Goal: Task Accomplishment & Management: Manage account settings

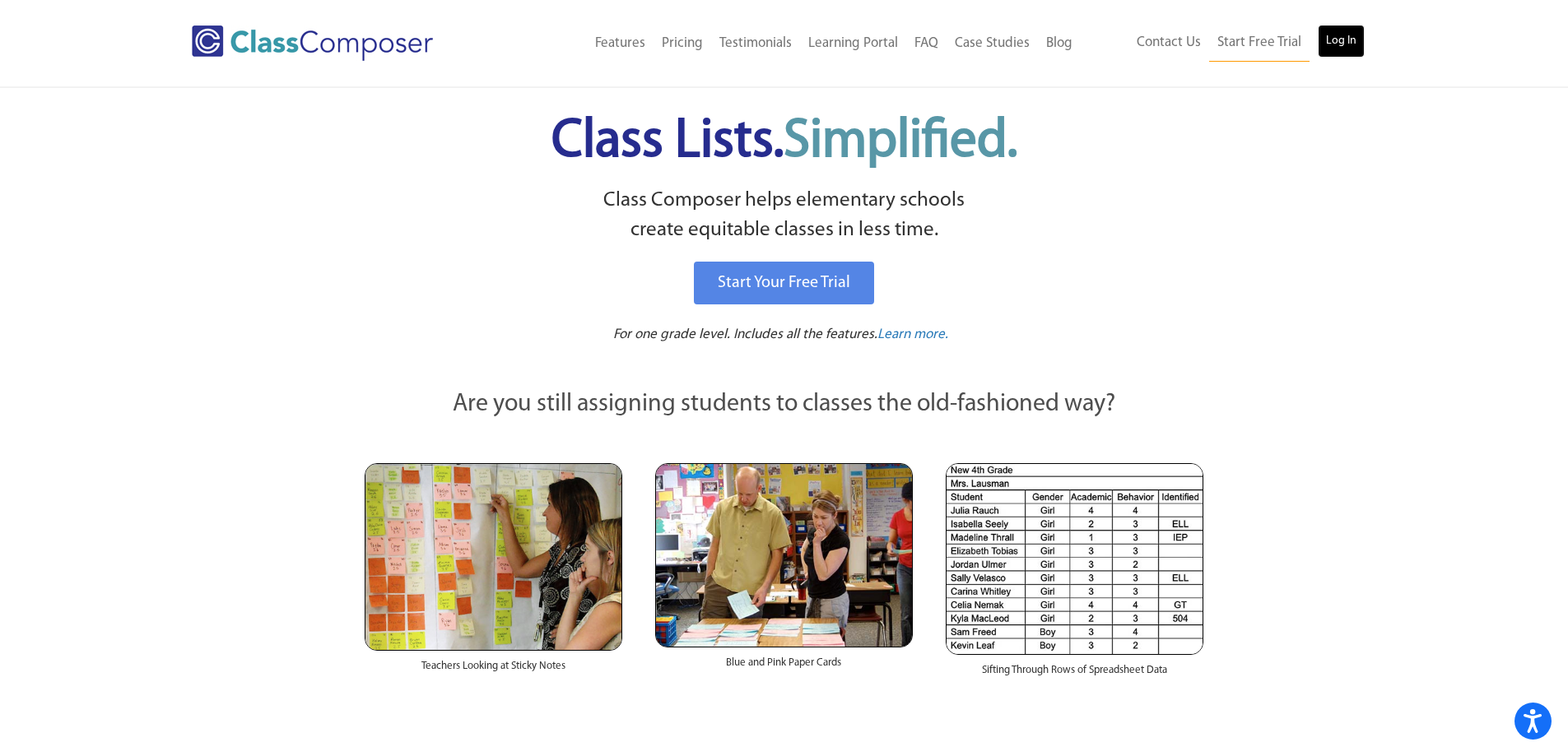
drag, startPoint x: 1344, startPoint y: 26, endPoint x: 1354, endPoint y: 36, distance: 14.1
click at [1347, 28] on link "Log In" at bounding box center [1341, 41] width 47 height 33
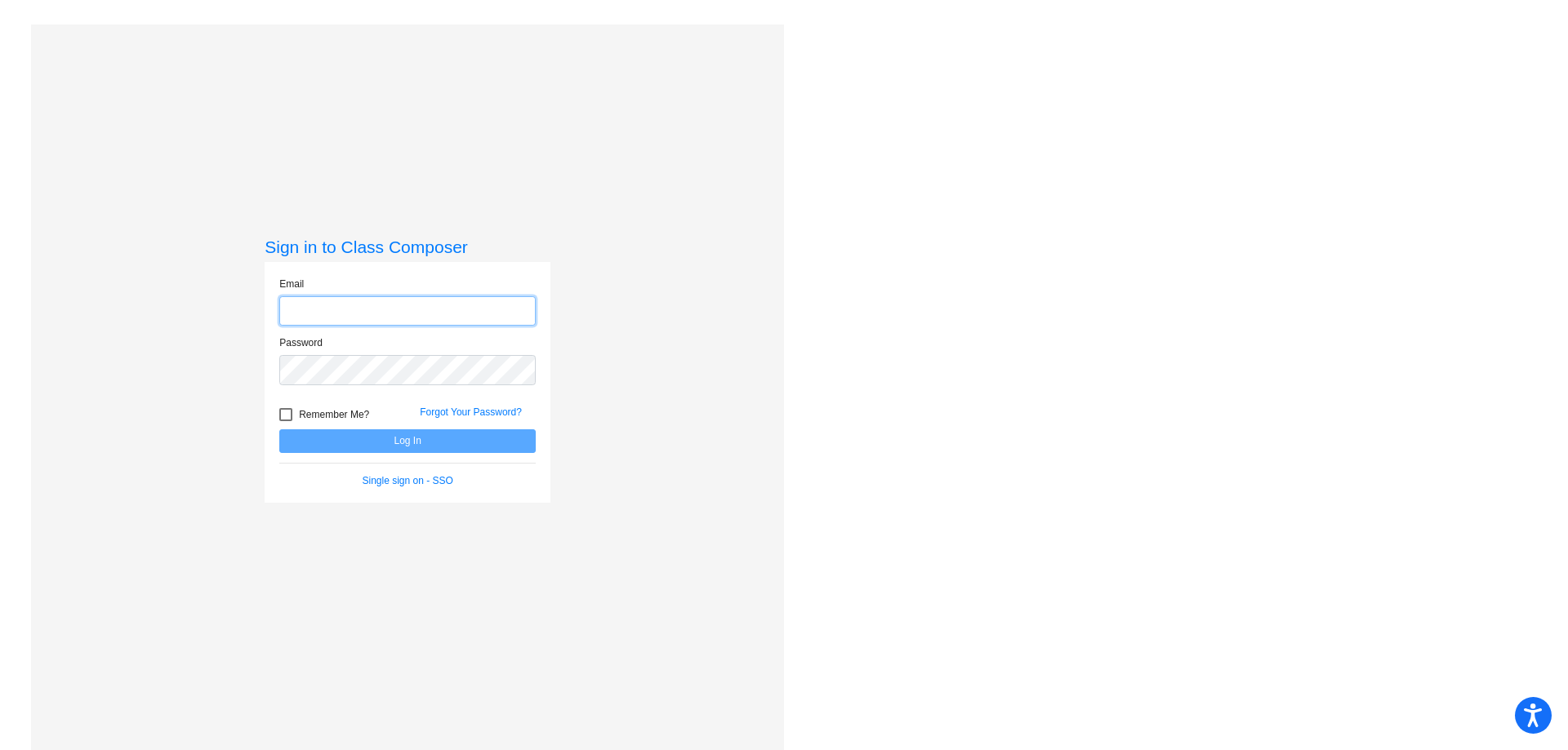
type input "[EMAIL_ADDRESS][DOMAIN_NAME]"
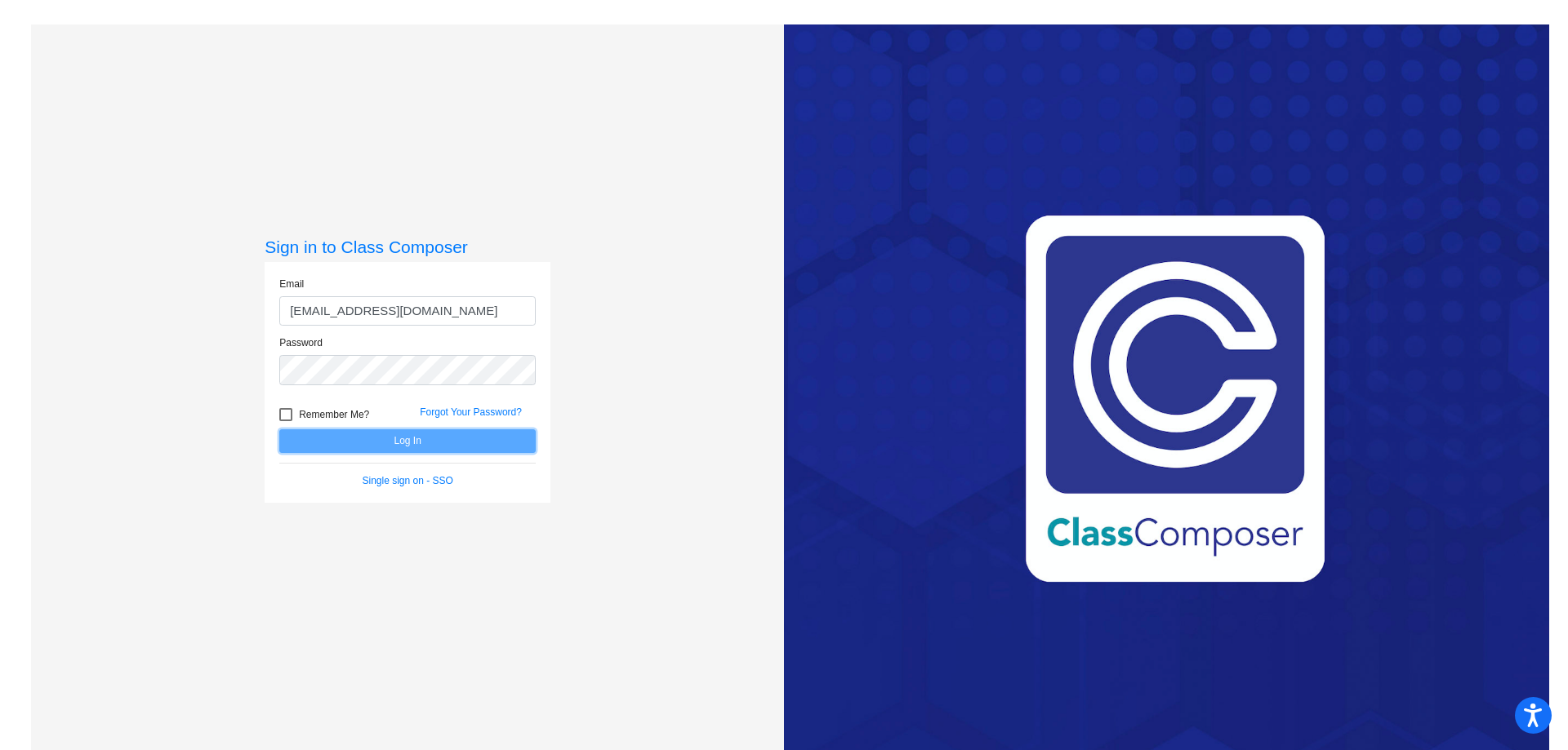
click at [479, 447] on button "Log In" at bounding box center [407, 442] width 256 height 24
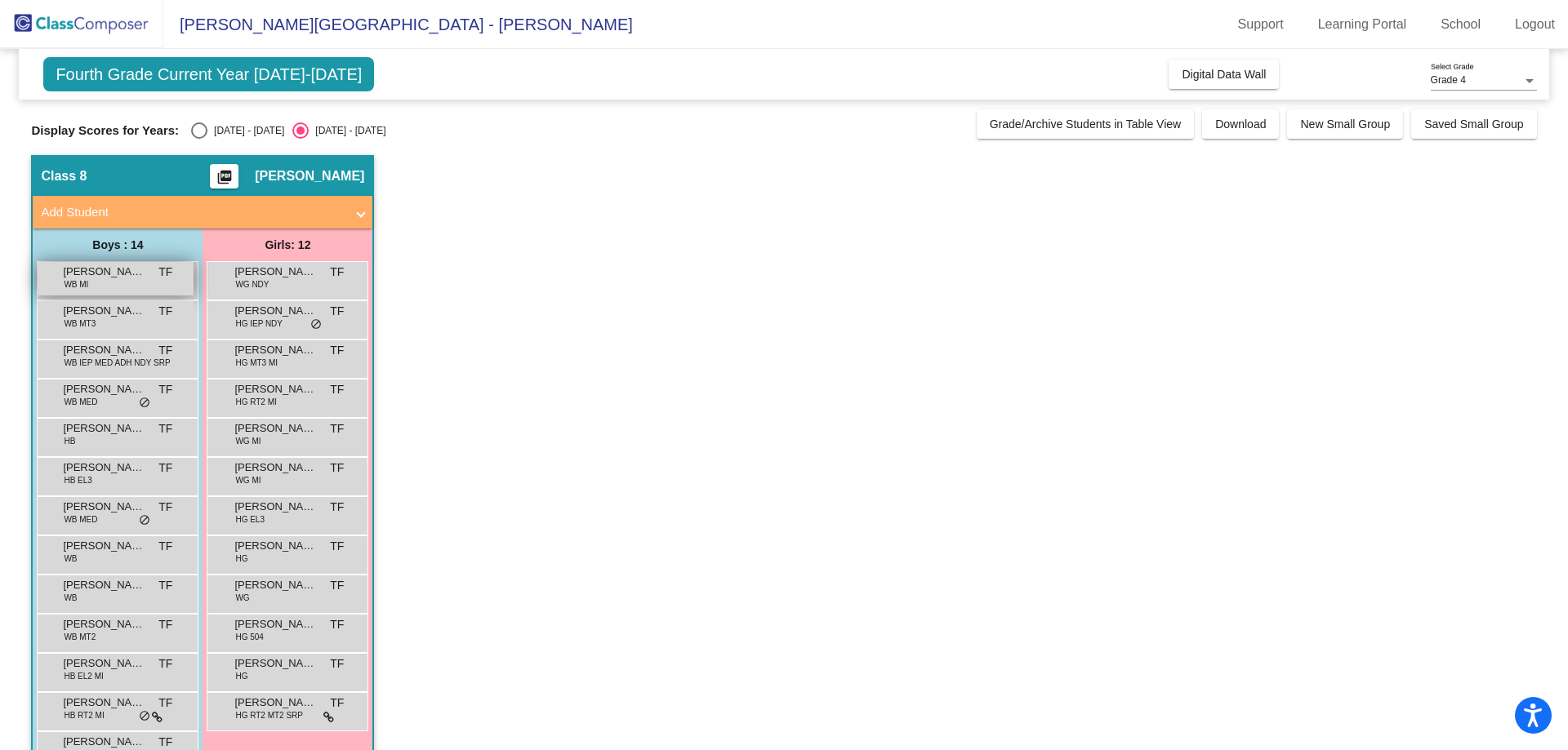
click at [119, 279] on span "Adam Thomas" at bounding box center [103, 271] width 82 height 16
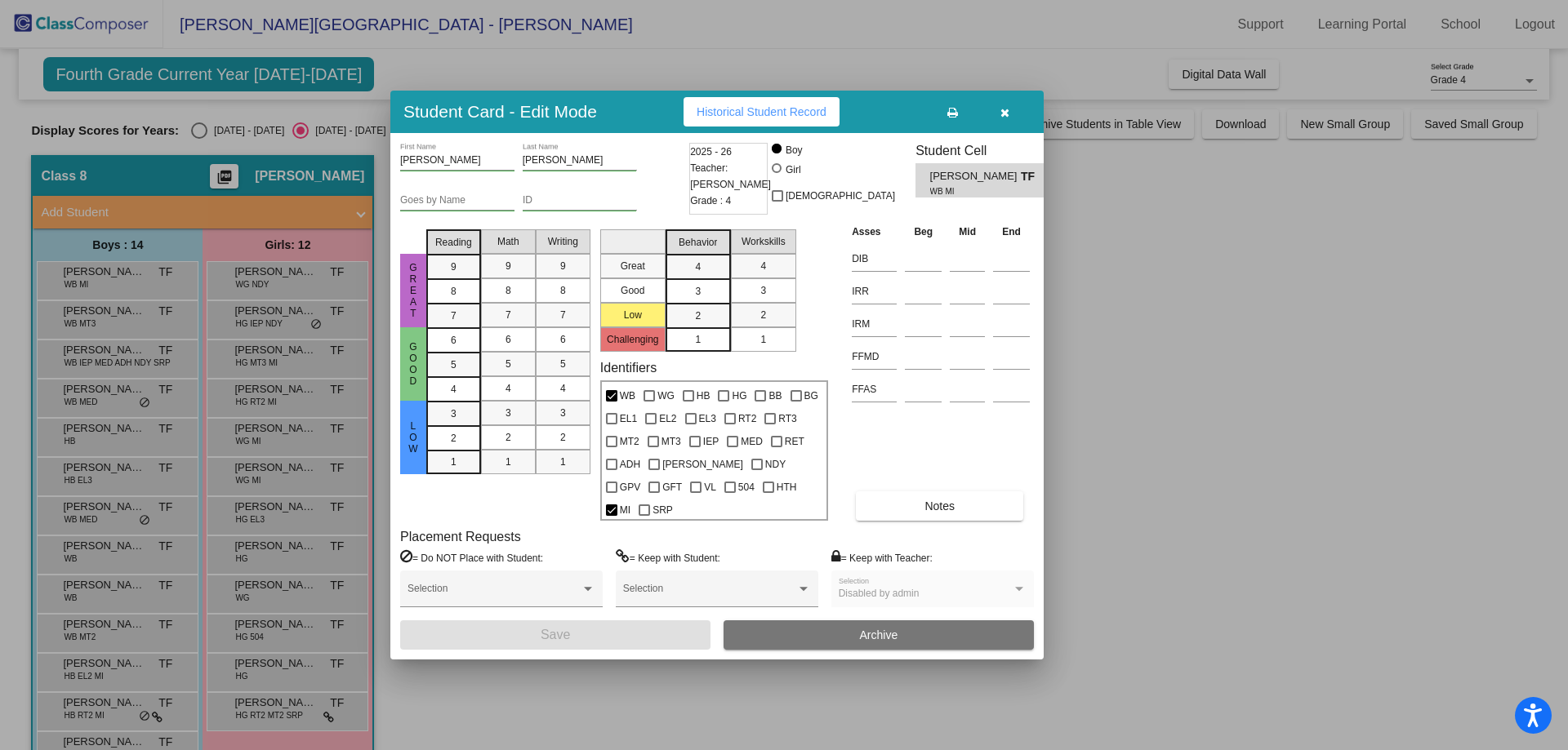
click at [1013, 122] on button "button" at bounding box center [1004, 112] width 52 height 29
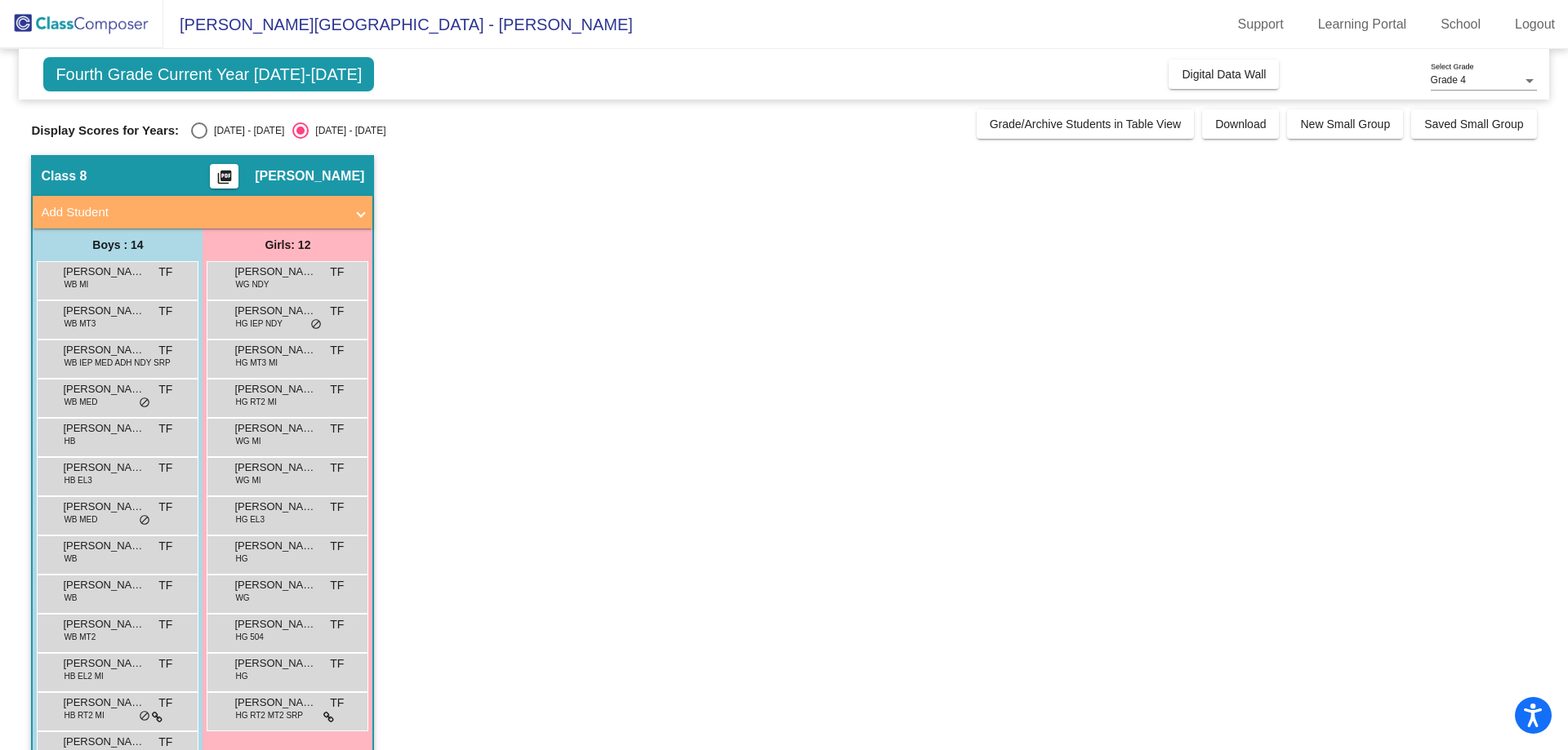
click at [200, 134] on div "Select an option" at bounding box center [199, 130] width 16 height 16
click at [199, 138] on input "2024 - 2025" at bounding box center [199, 138] width 1 height 1
radio input "true"
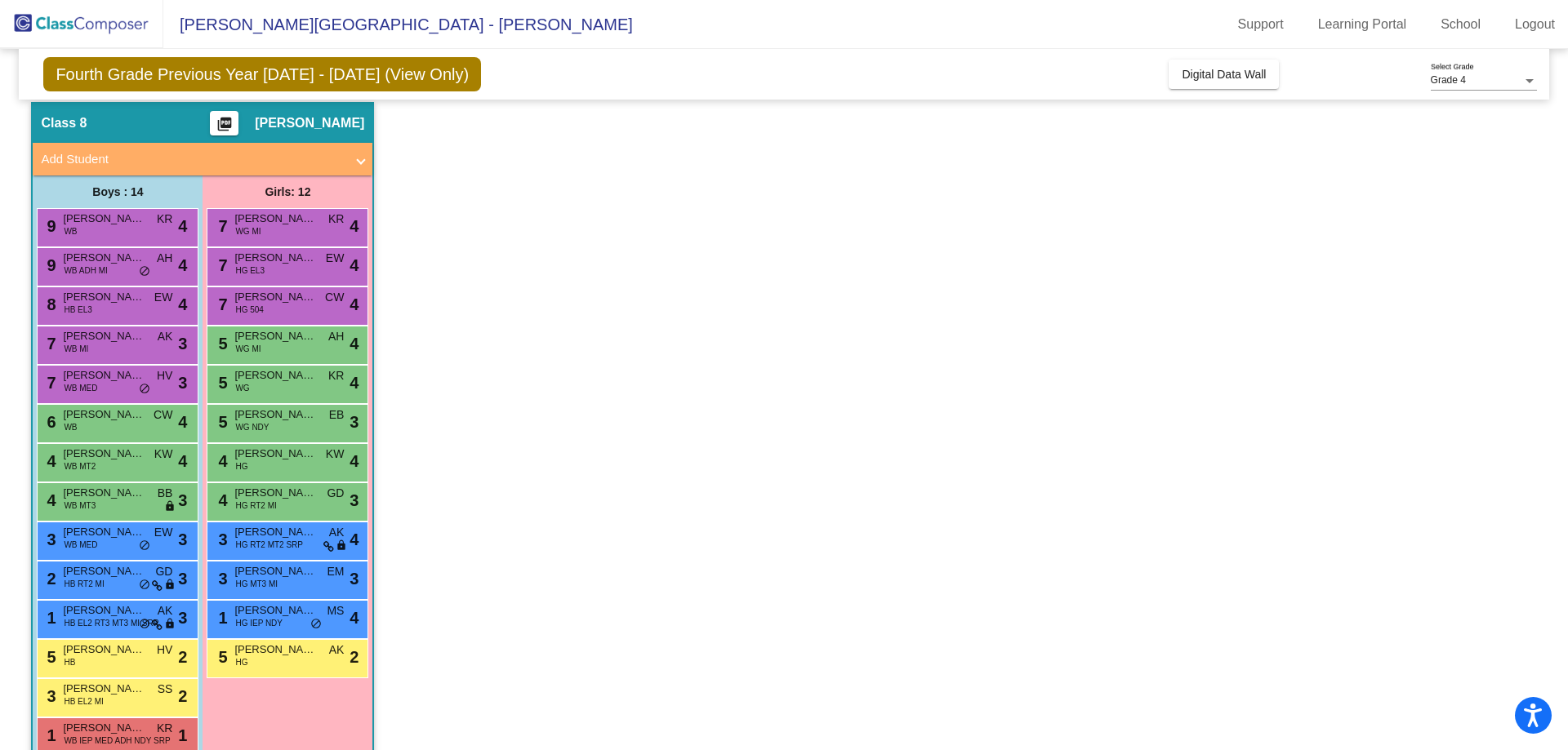
scroll to position [82, 0]
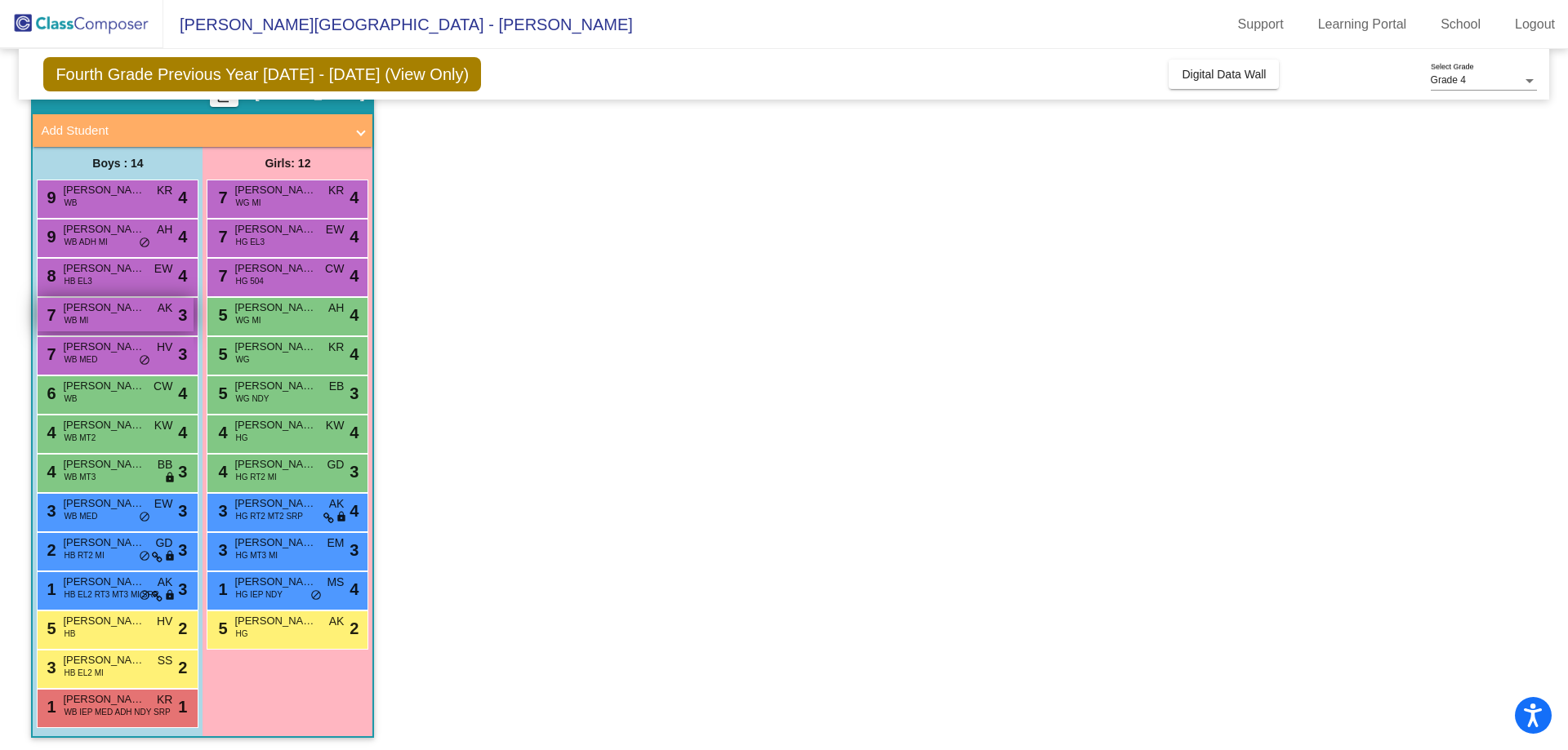
click at [126, 321] on div "7 Adam Thomas WB MI AK lock do_not_disturb_alt 3" at bounding box center [115, 314] width 156 height 34
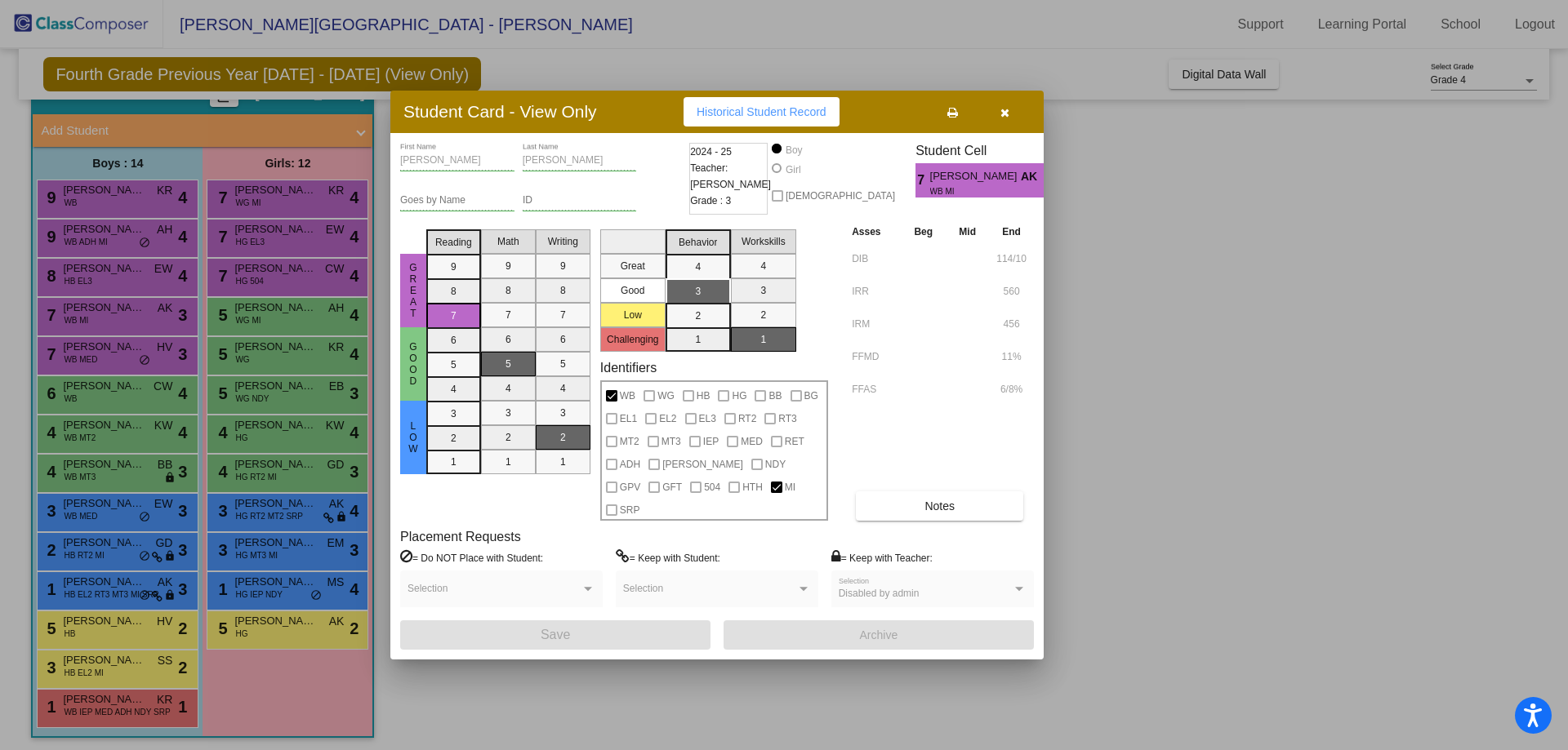
click at [1019, 126] on button "button" at bounding box center [1004, 112] width 52 height 29
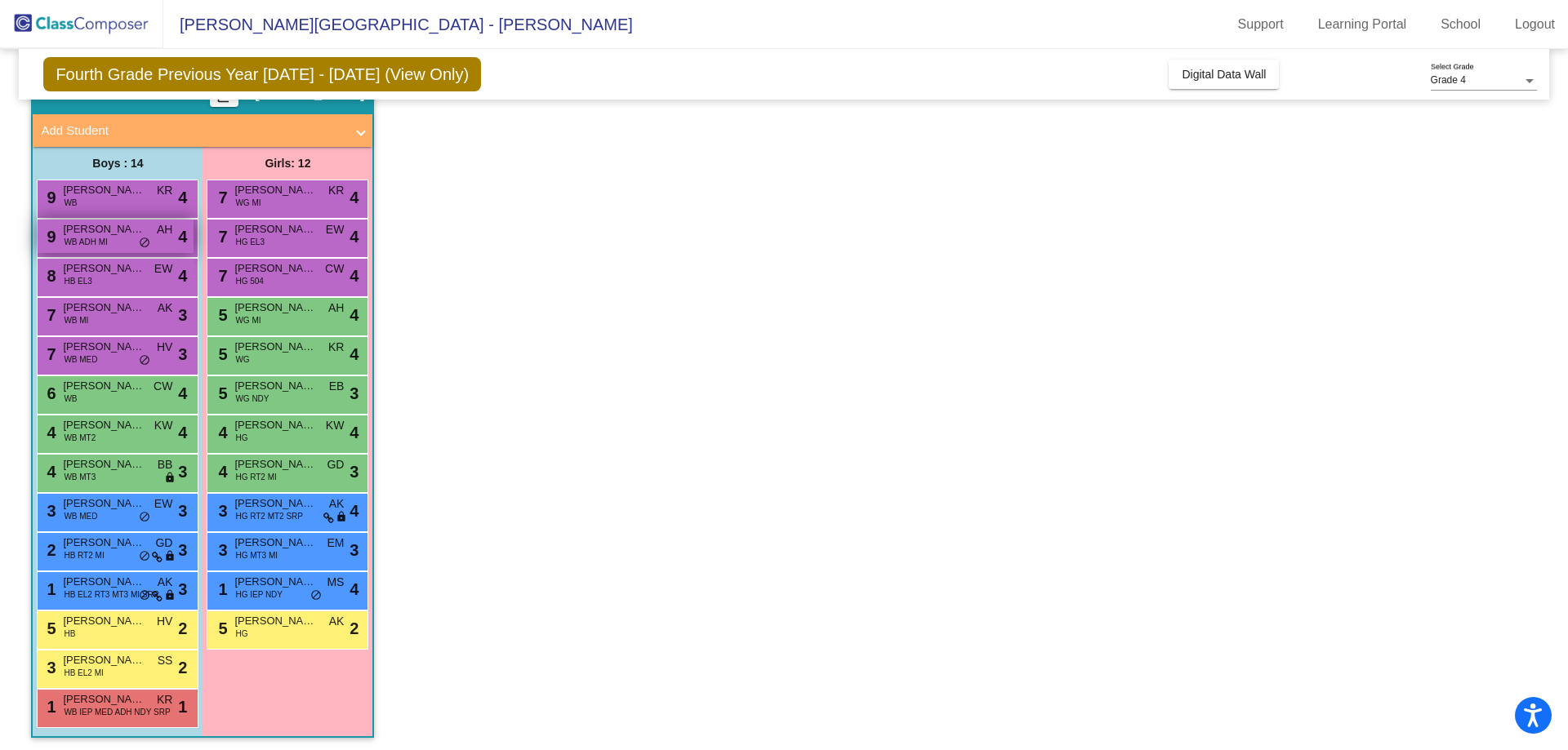
click at [126, 235] on span "Spencer McCord" at bounding box center [103, 229] width 82 height 16
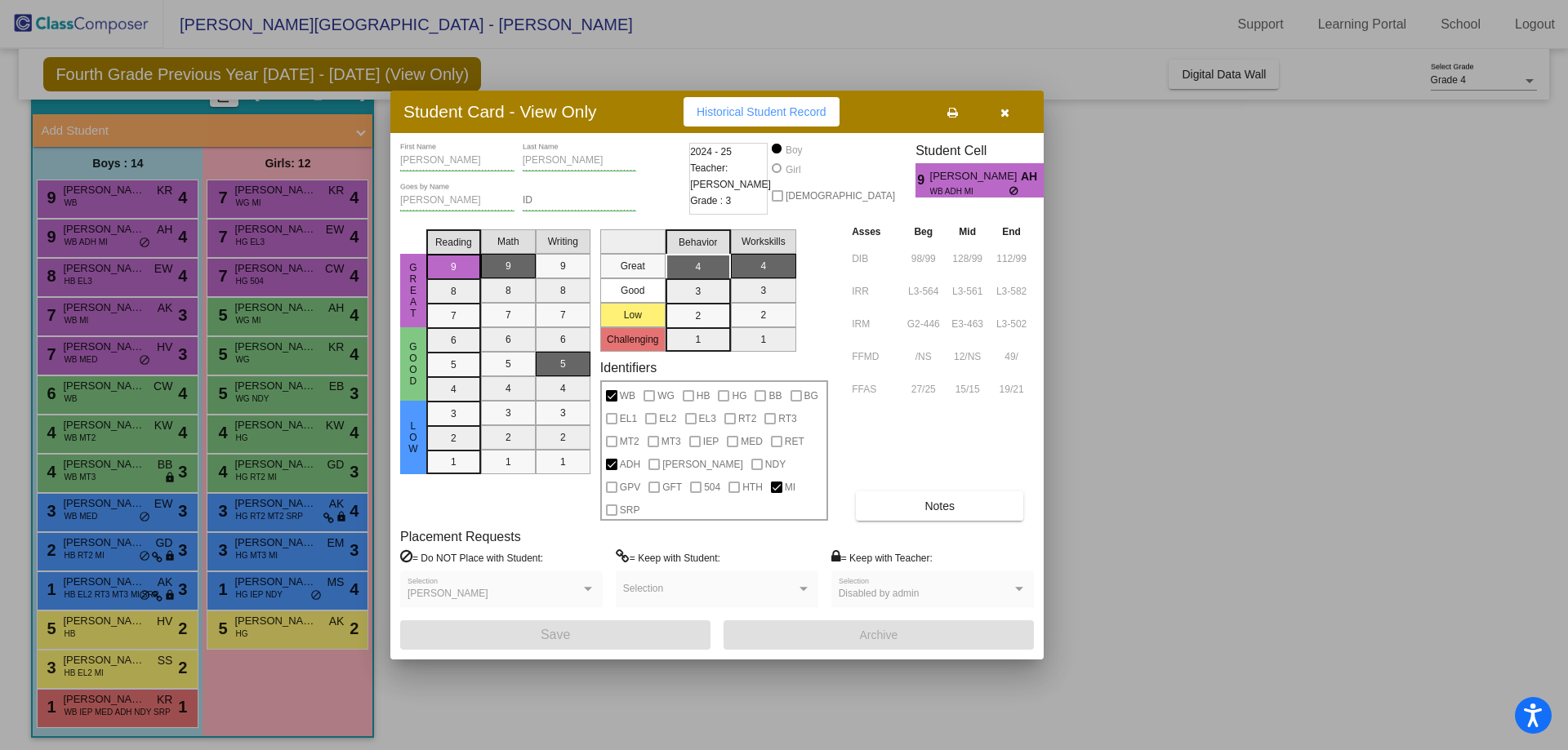
click at [1011, 124] on button "button" at bounding box center [1004, 112] width 52 height 29
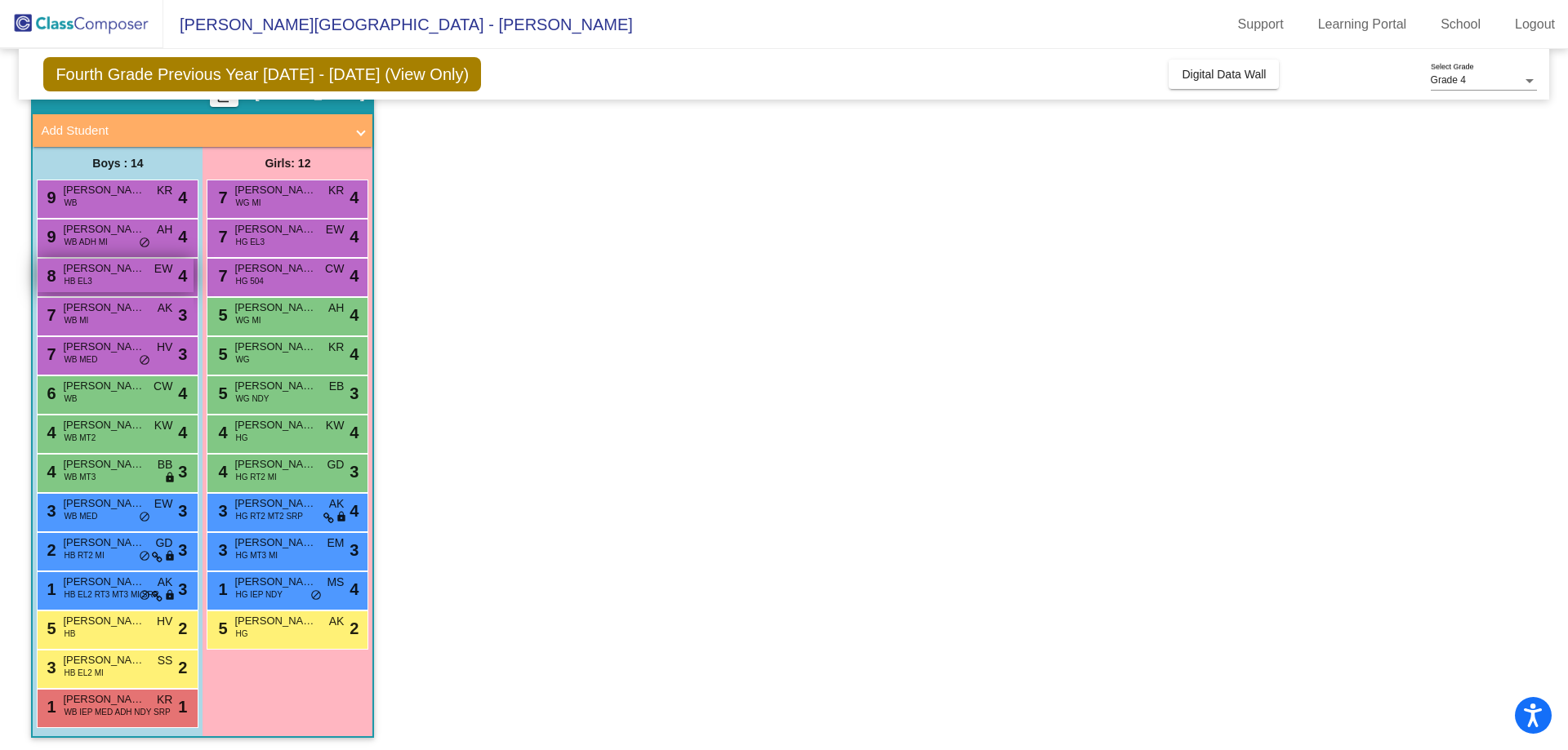
click at [101, 285] on div "8 Domin Ramon Ramirez HB EL3 EW lock do_not_disturb_alt 4" at bounding box center [115, 275] width 156 height 34
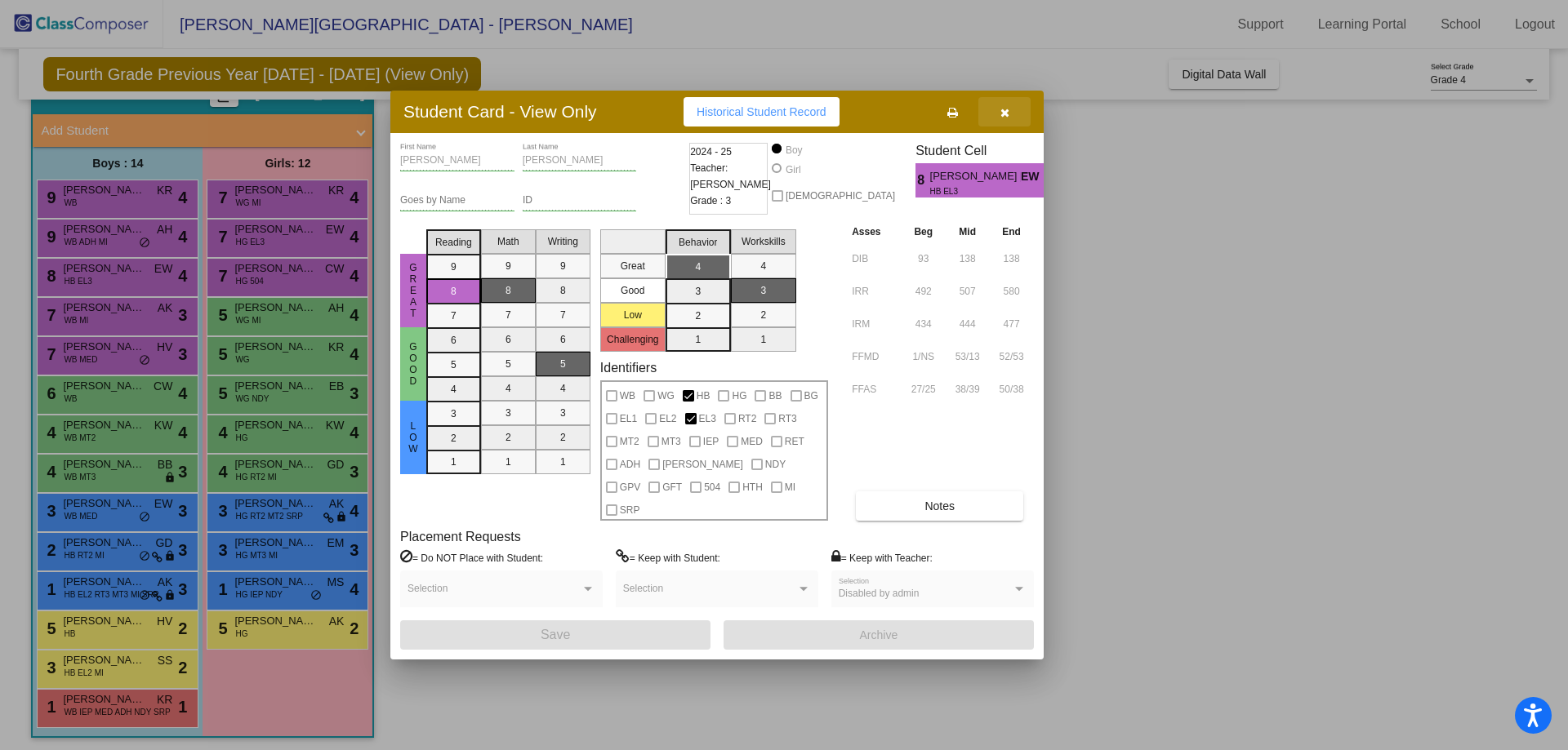
click at [1007, 119] on icon "button" at bounding box center [1005, 112] width 9 height 11
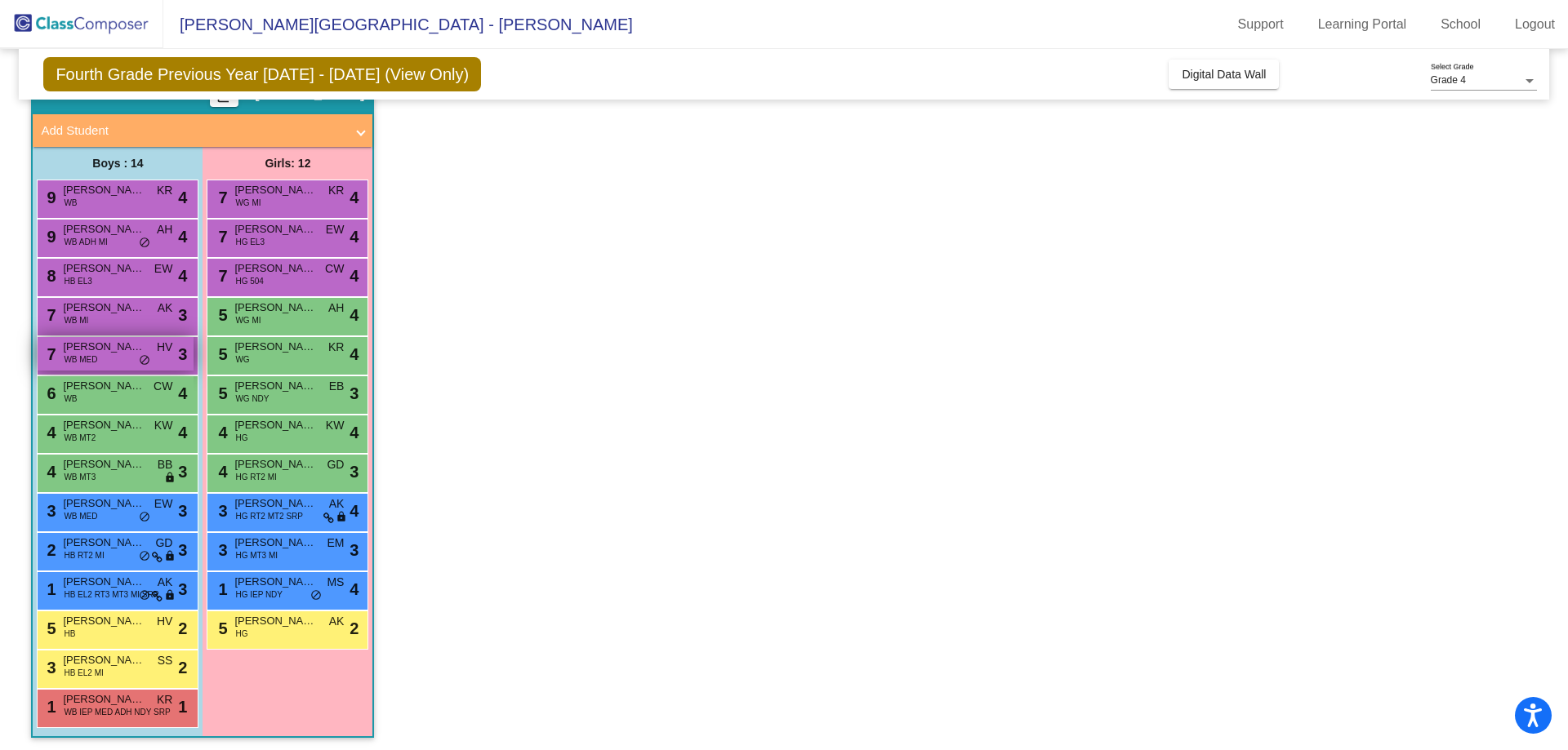
click at [81, 362] on span "WB MED" at bounding box center [80, 359] width 34 height 12
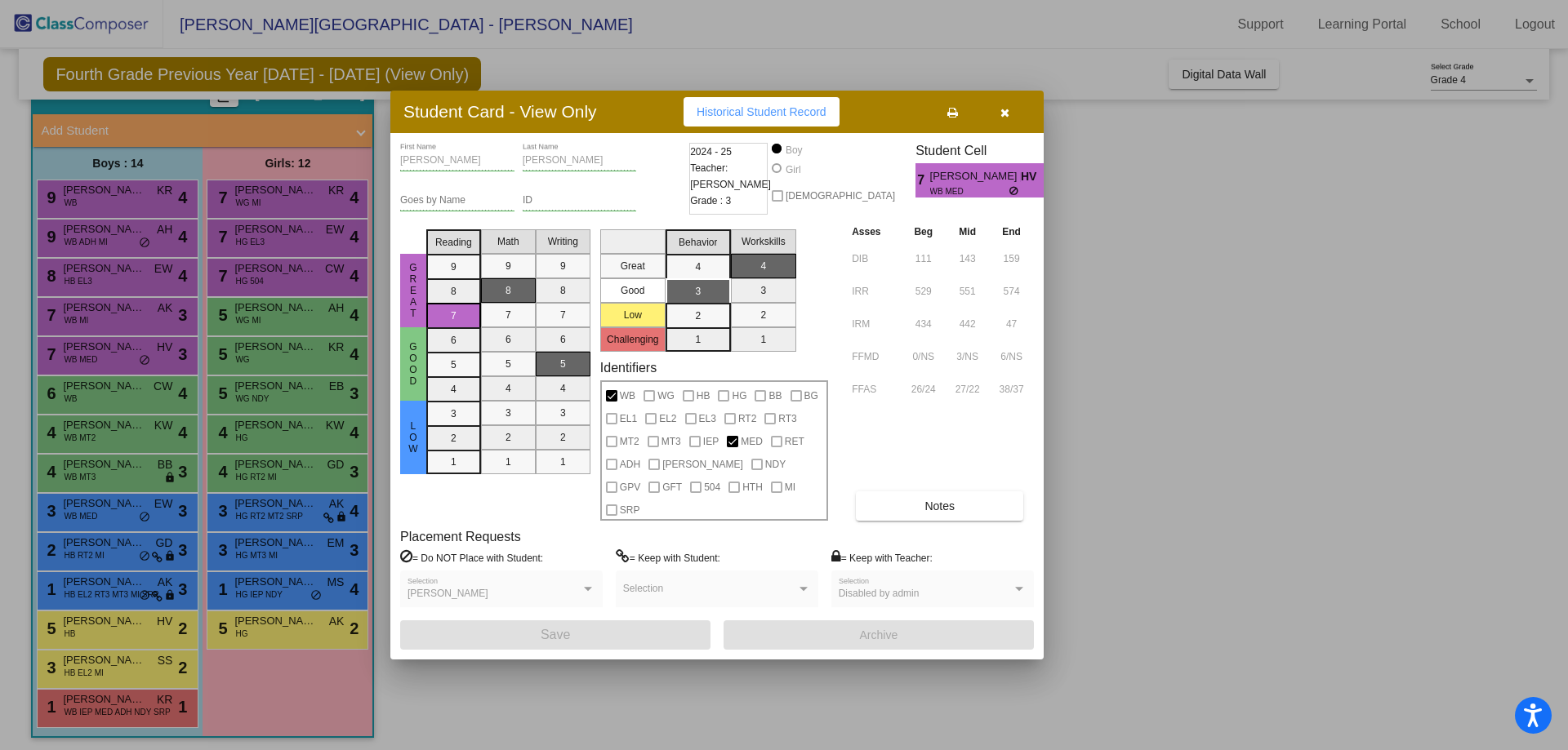
click at [1014, 126] on button "button" at bounding box center [1004, 112] width 52 height 29
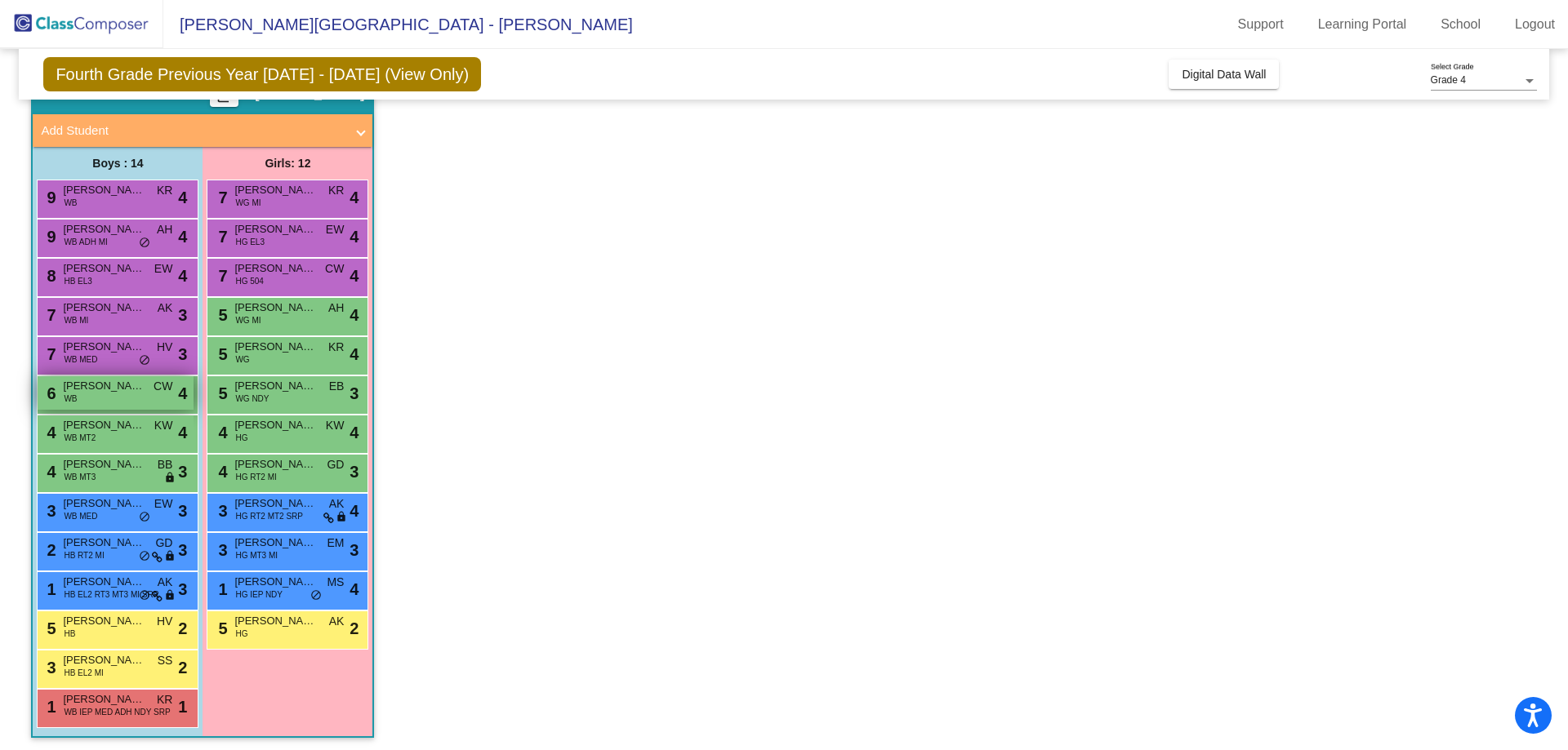
click at [145, 400] on div "6 Henry Shields WB CW lock do_not_disturb_alt 4" at bounding box center [115, 393] width 156 height 34
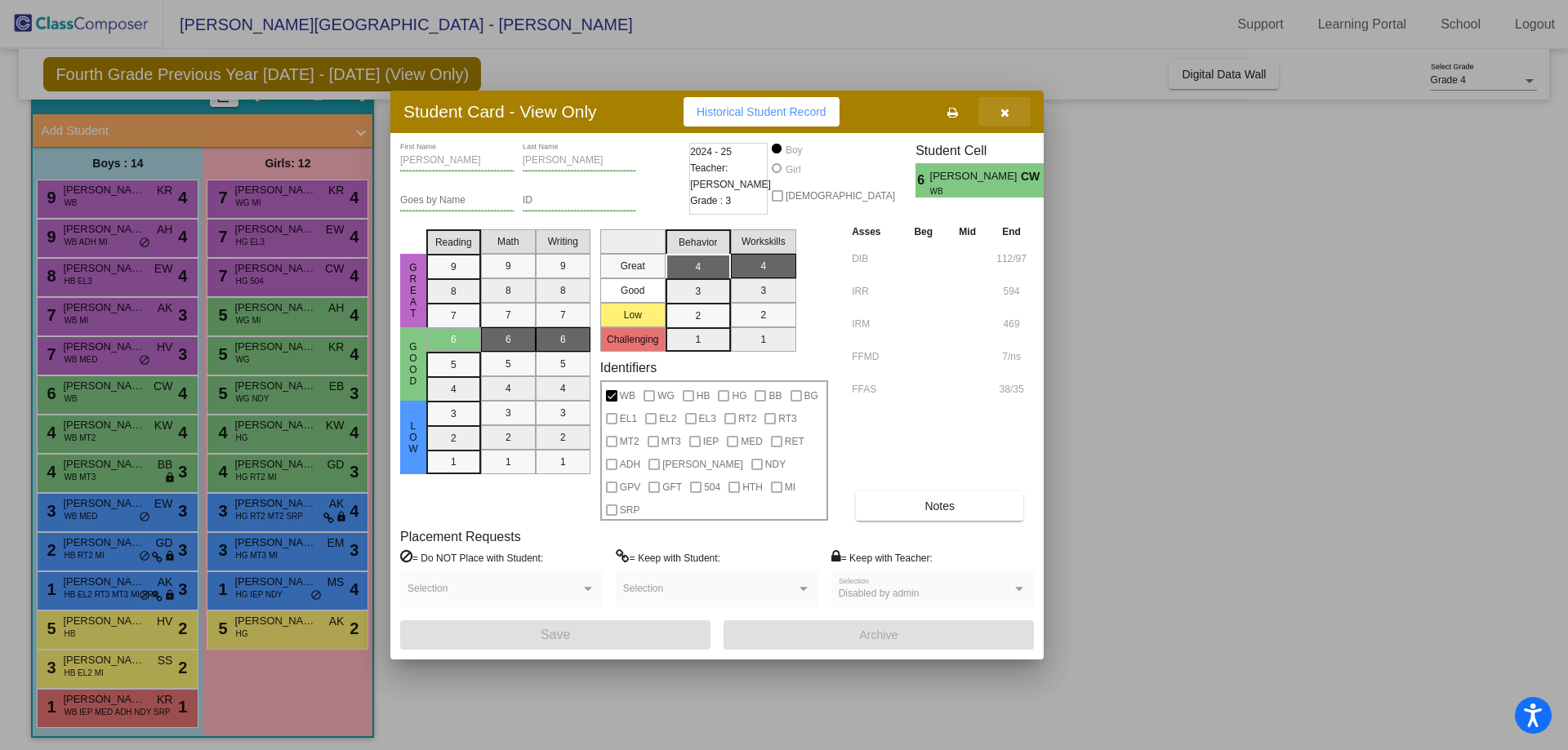
click at [1005, 126] on button "button" at bounding box center [1004, 112] width 52 height 29
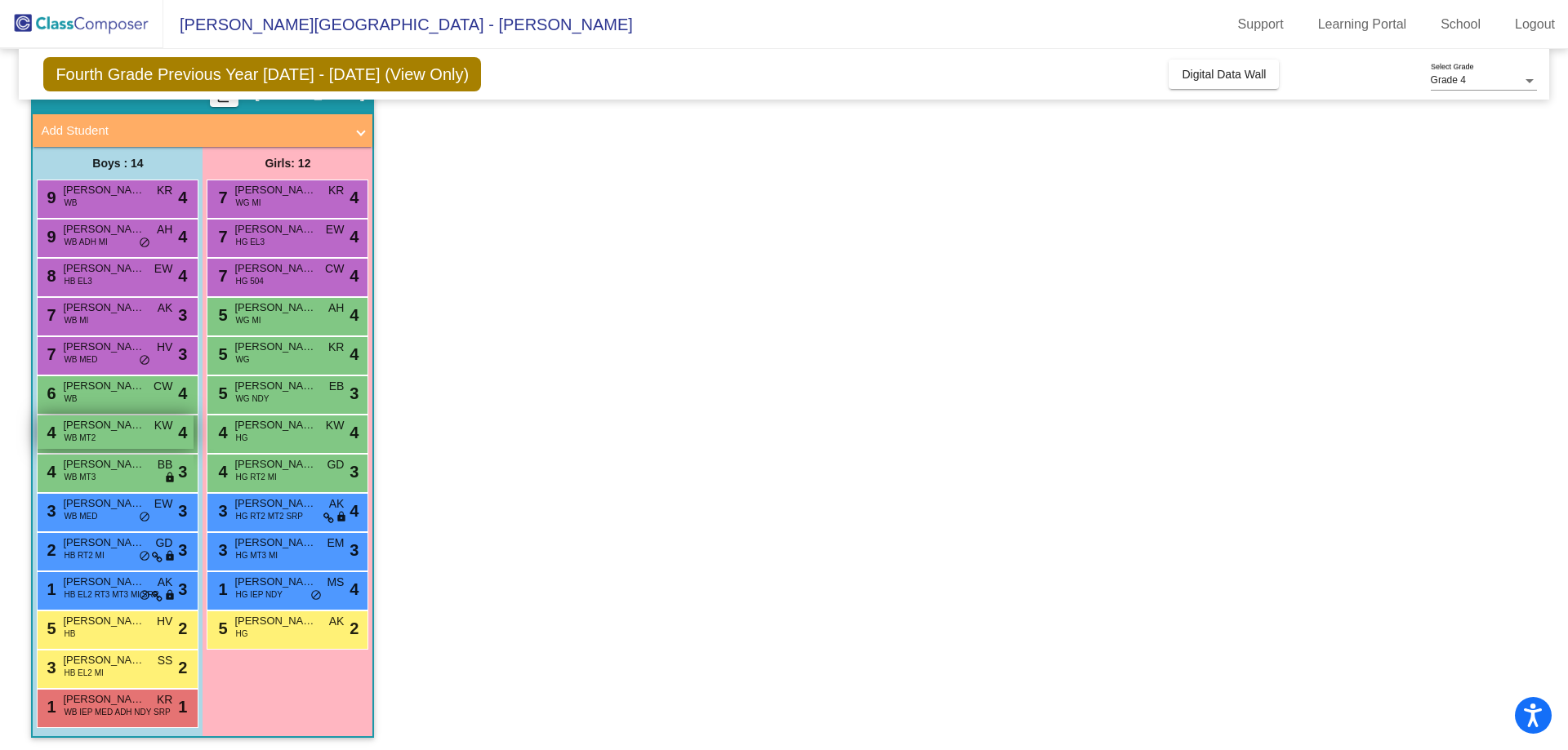
click at [145, 437] on div "4 Jerrico Jaxx Morris WB MT2 KW lock do_not_disturb_alt 4" at bounding box center [115, 432] width 156 height 34
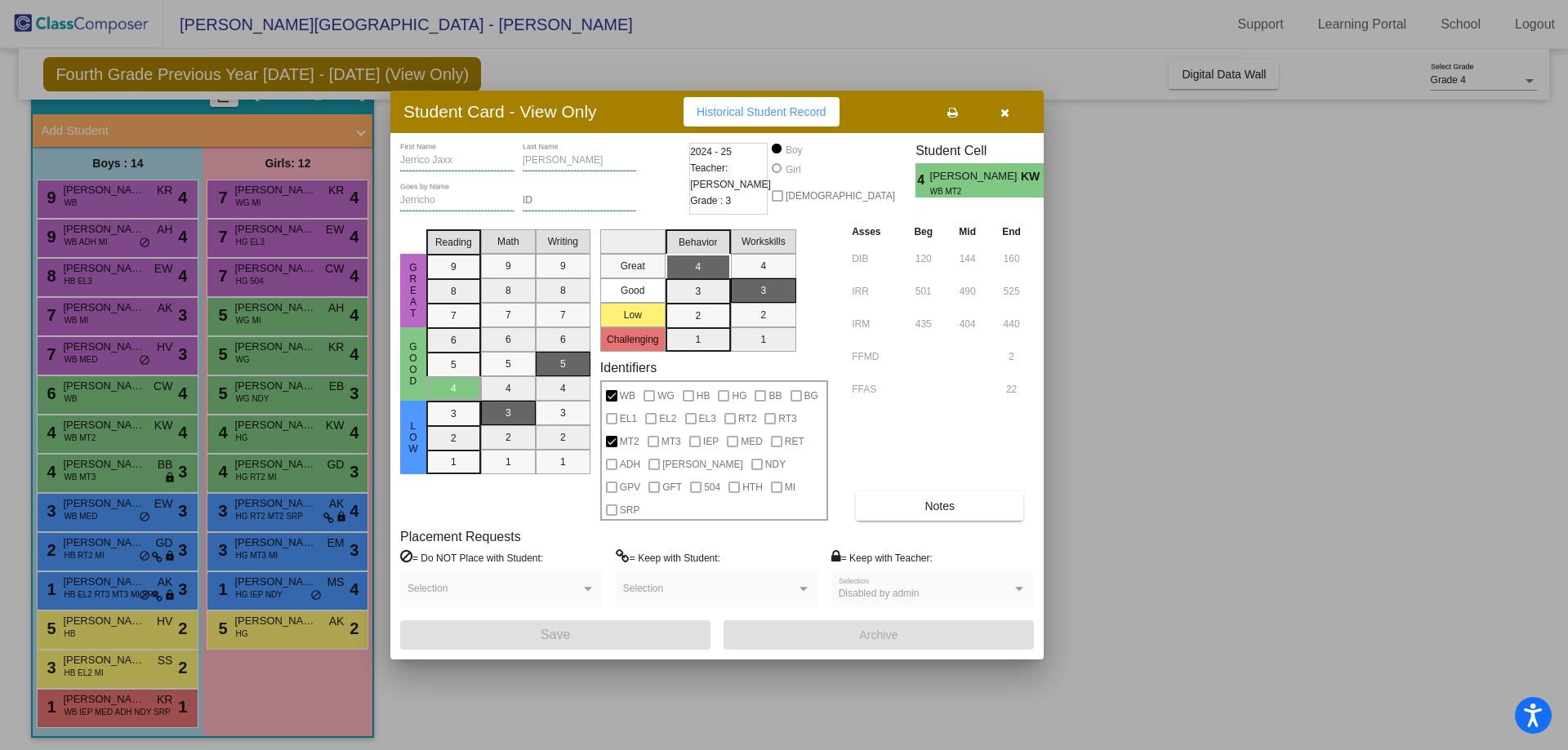
click at [1007, 119] on icon "button" at bounding box center [1005, 112] width 9 height 11
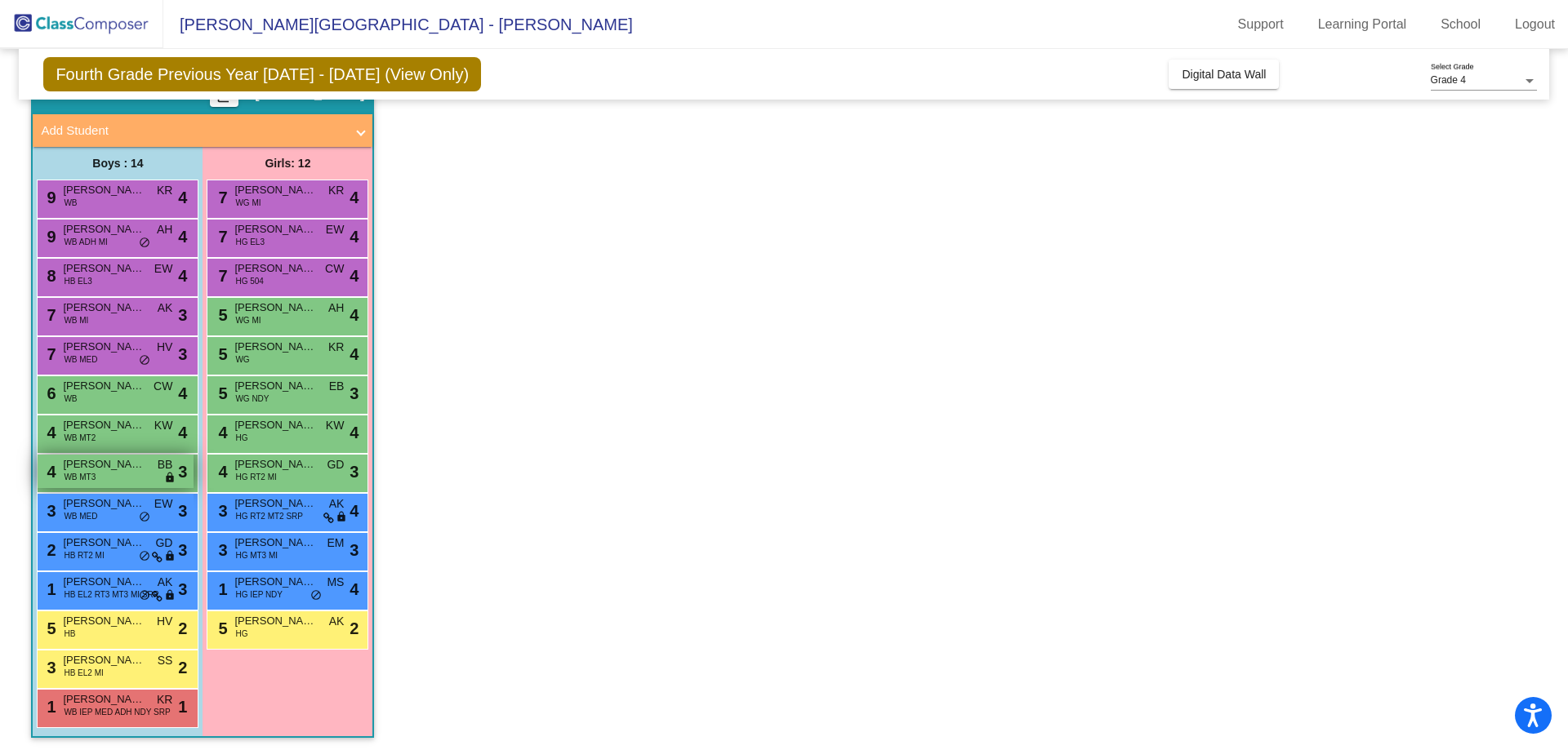
click at [161, 459] on span "BB" at bounding box center [165, 465] width 15 height 17
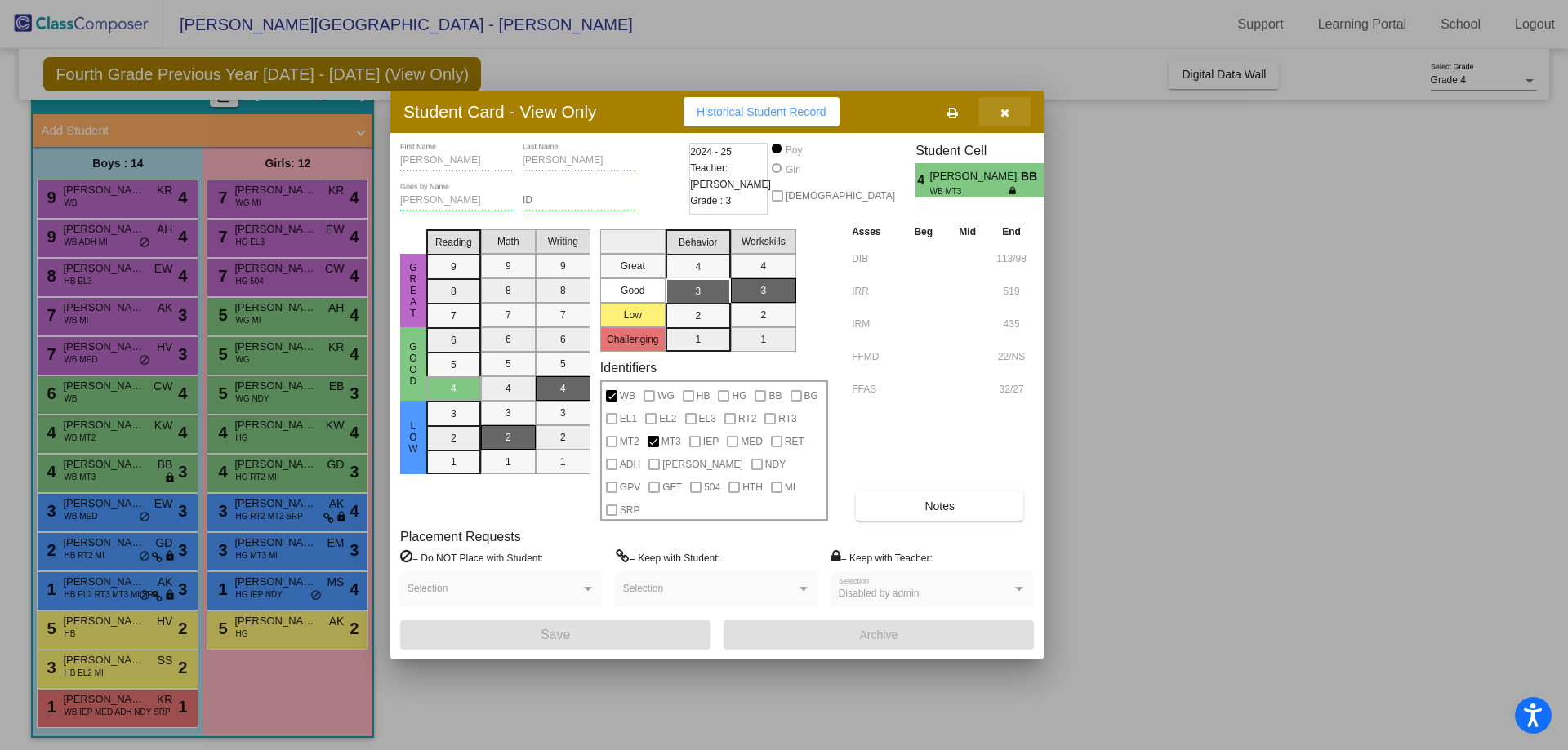
click at [1011, 123] on button "button" at bounding box center [1004, 112] width 52 height 29
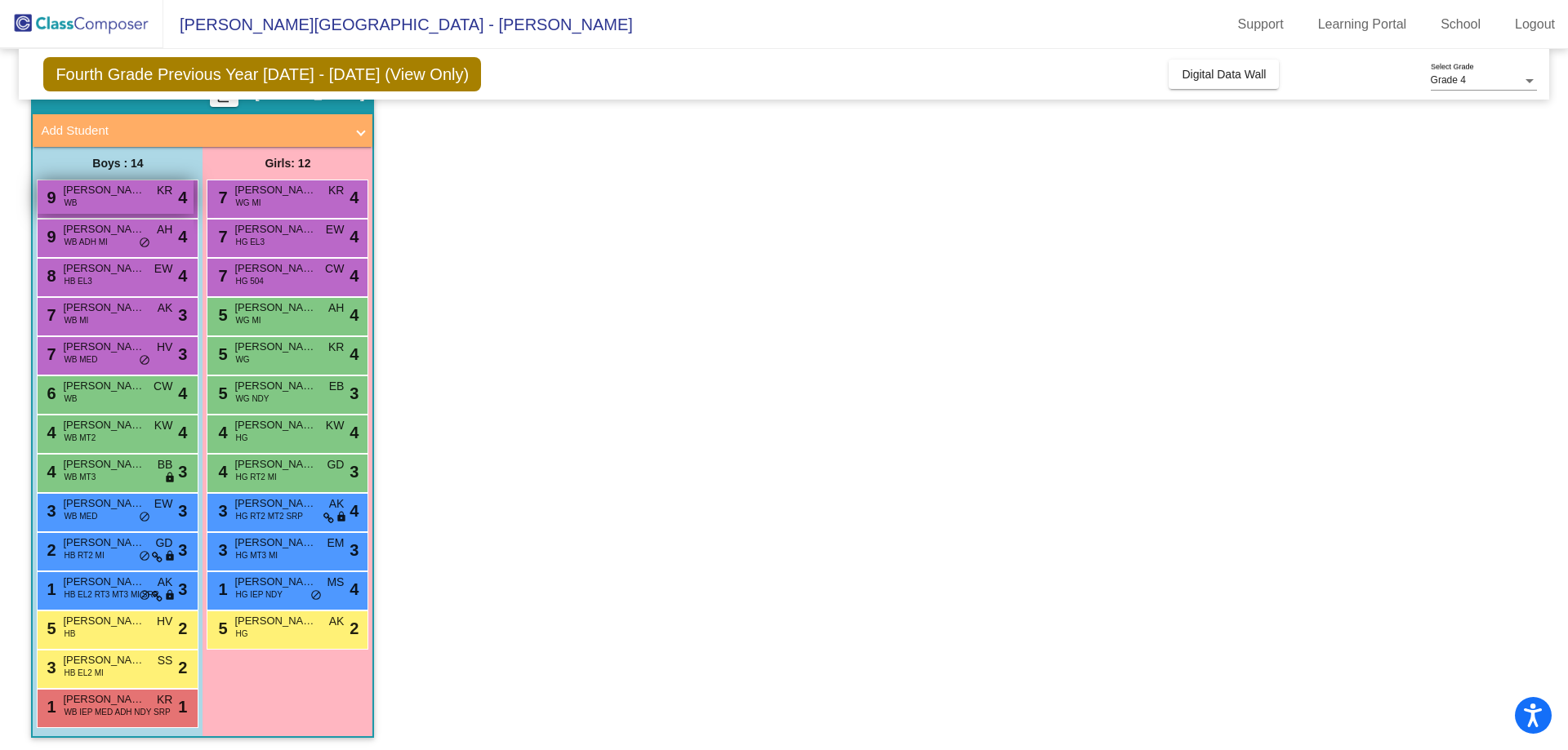
click at [122, 191] on span "Jacob Gruber" at bounding box center [103, 190] width 82 height 16
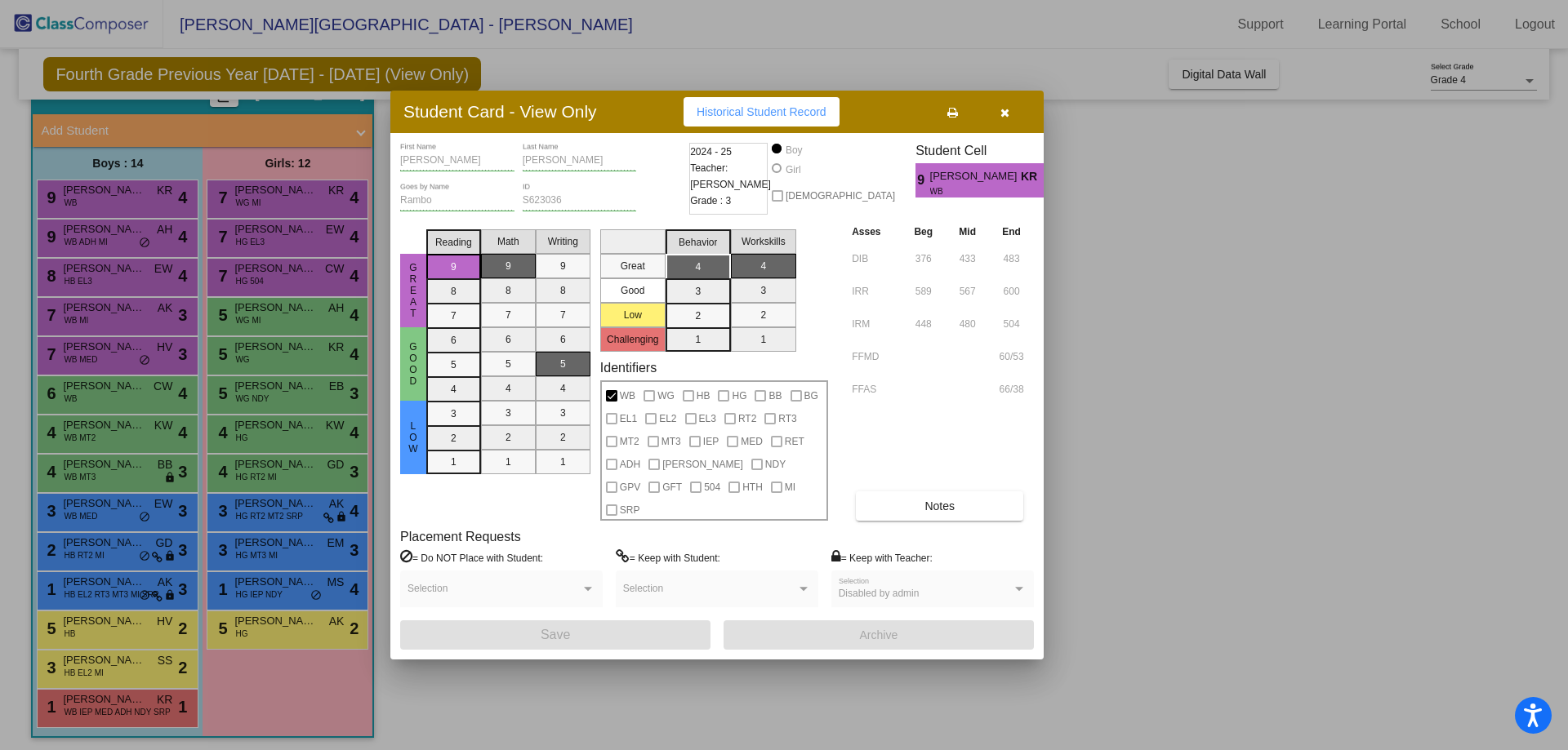
click at [1012, 125] on button "button" at bounding box center [1004, 112] width 52 height 29
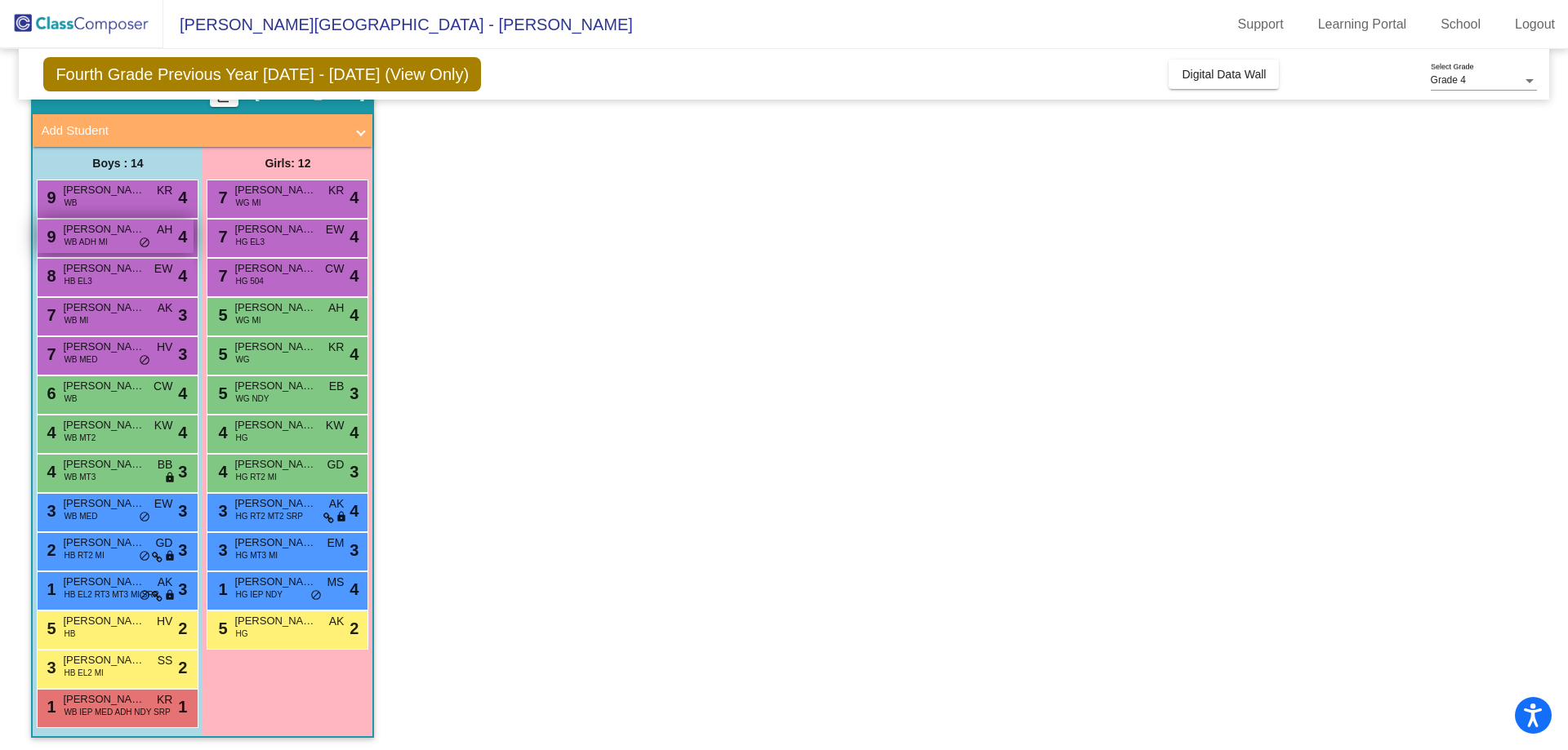
click at [101, 252] on div "9 Spencer McCord WB ADH MI AH lock do_not_disturb_alt 4" at bounding box center [115, 236] width 156 height 34
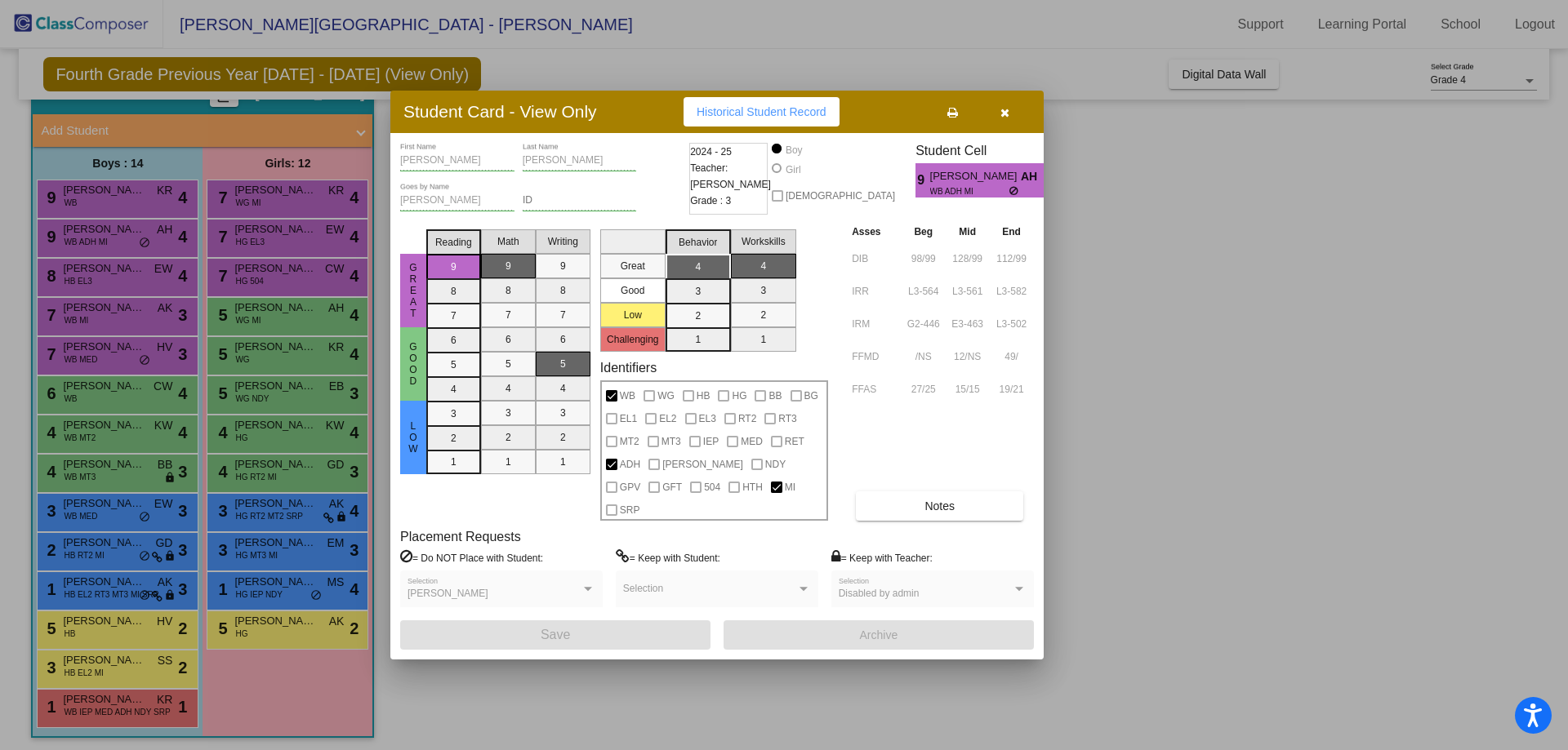
click at [1016, 116] on button "button" at bounding box center [1004, 112] width 52 height 29
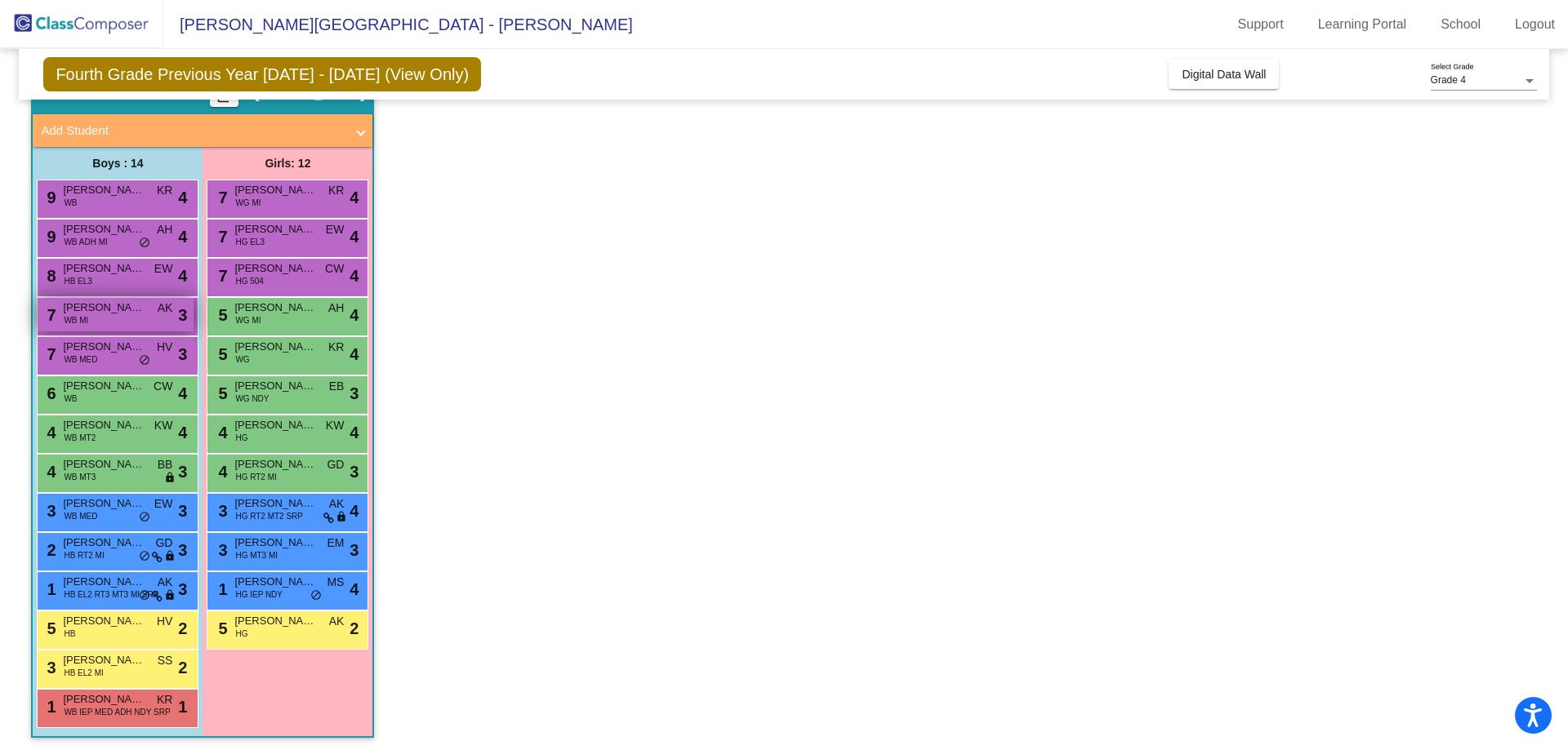
click at [63, 325] on div "7 Adam Thomas WB MI AK lock do_not_disturb_alt 3" at bounding box center [115, 314] width 156 height 34
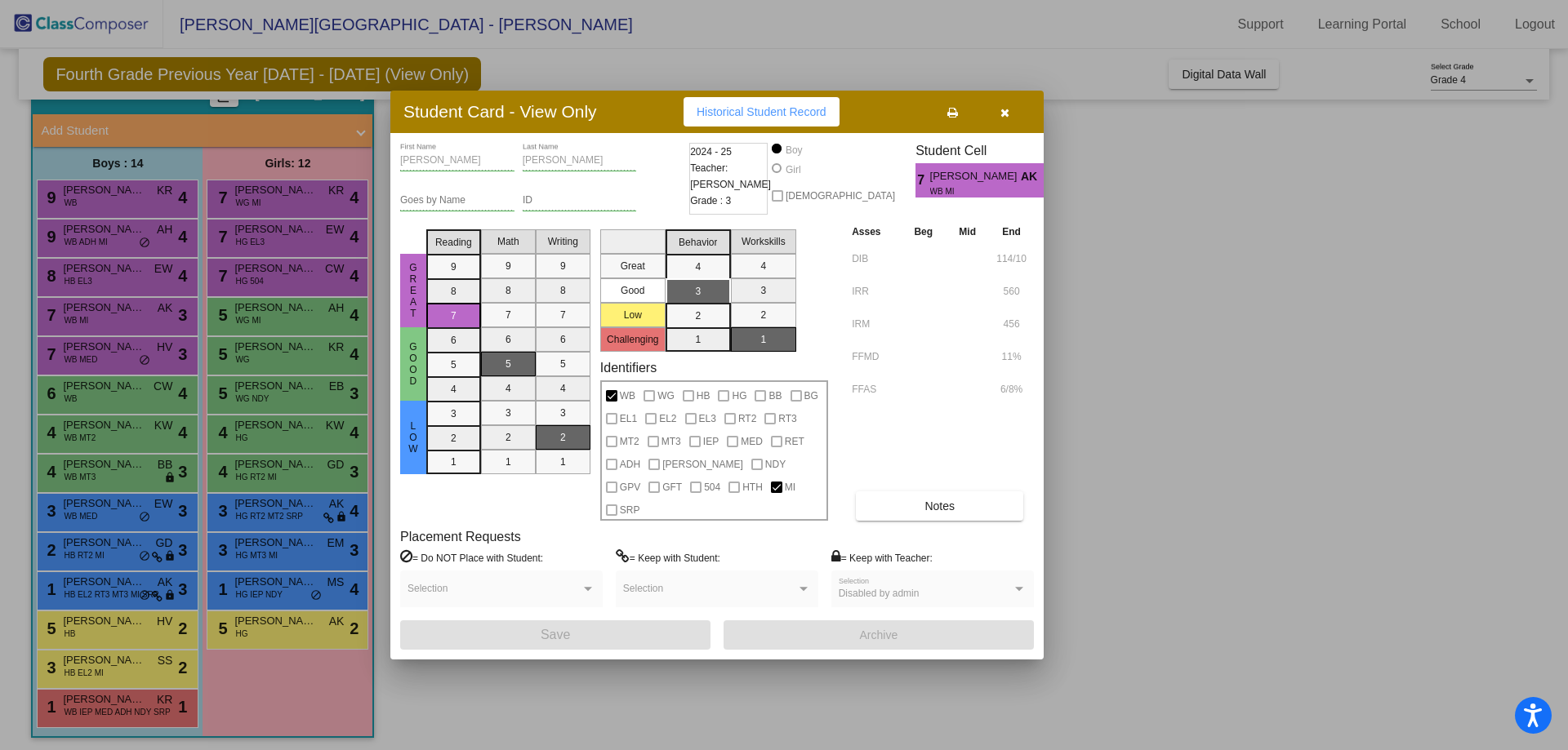
click at [1003, 119] on icon "button" at bounding box center [1005, 112] width 9 height 11
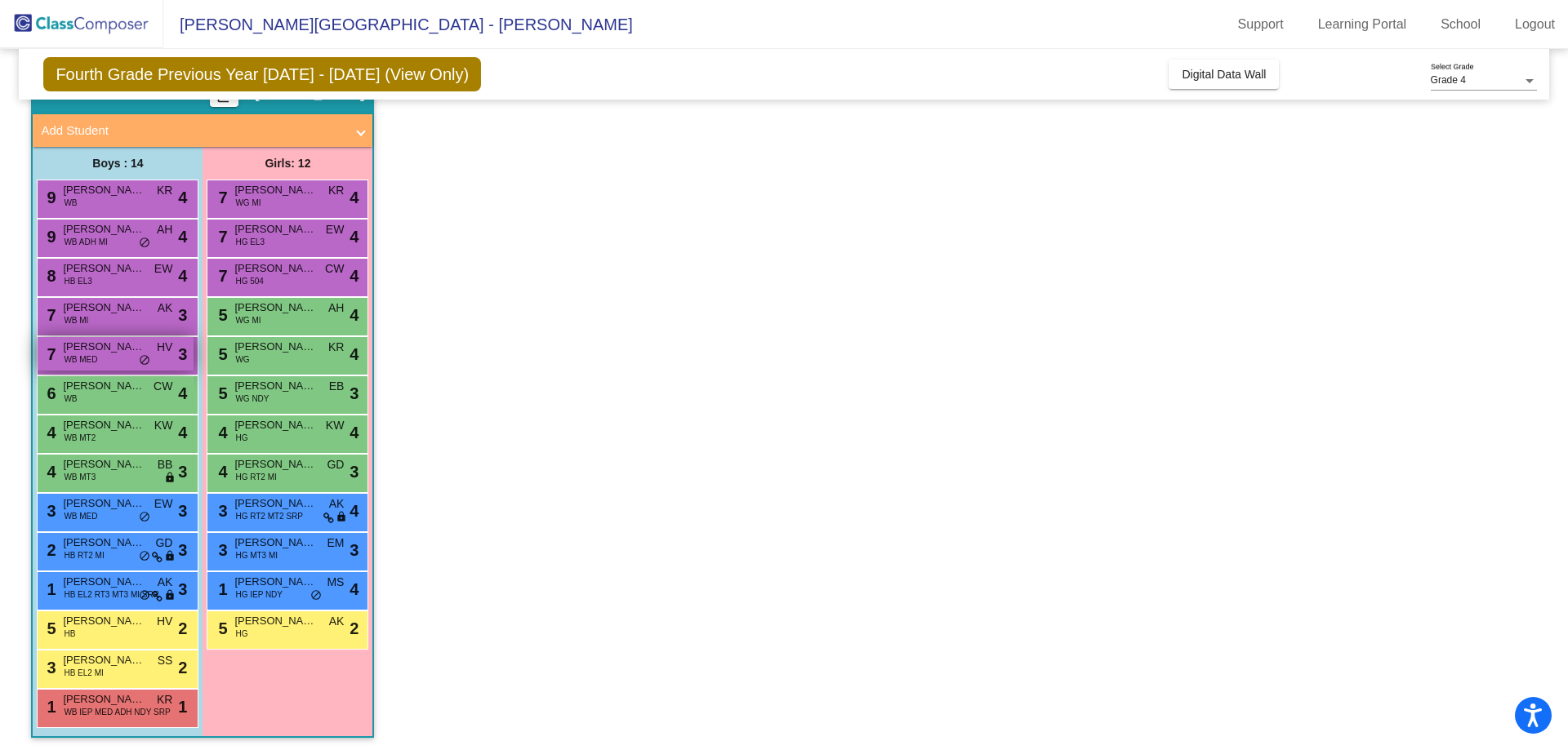
click at [117, 359] on div "7 Cannon Lowery Thomas WB MED HV lock do_not_disturb_alt 3" at bounding box center [115, 353] width 156 height 34
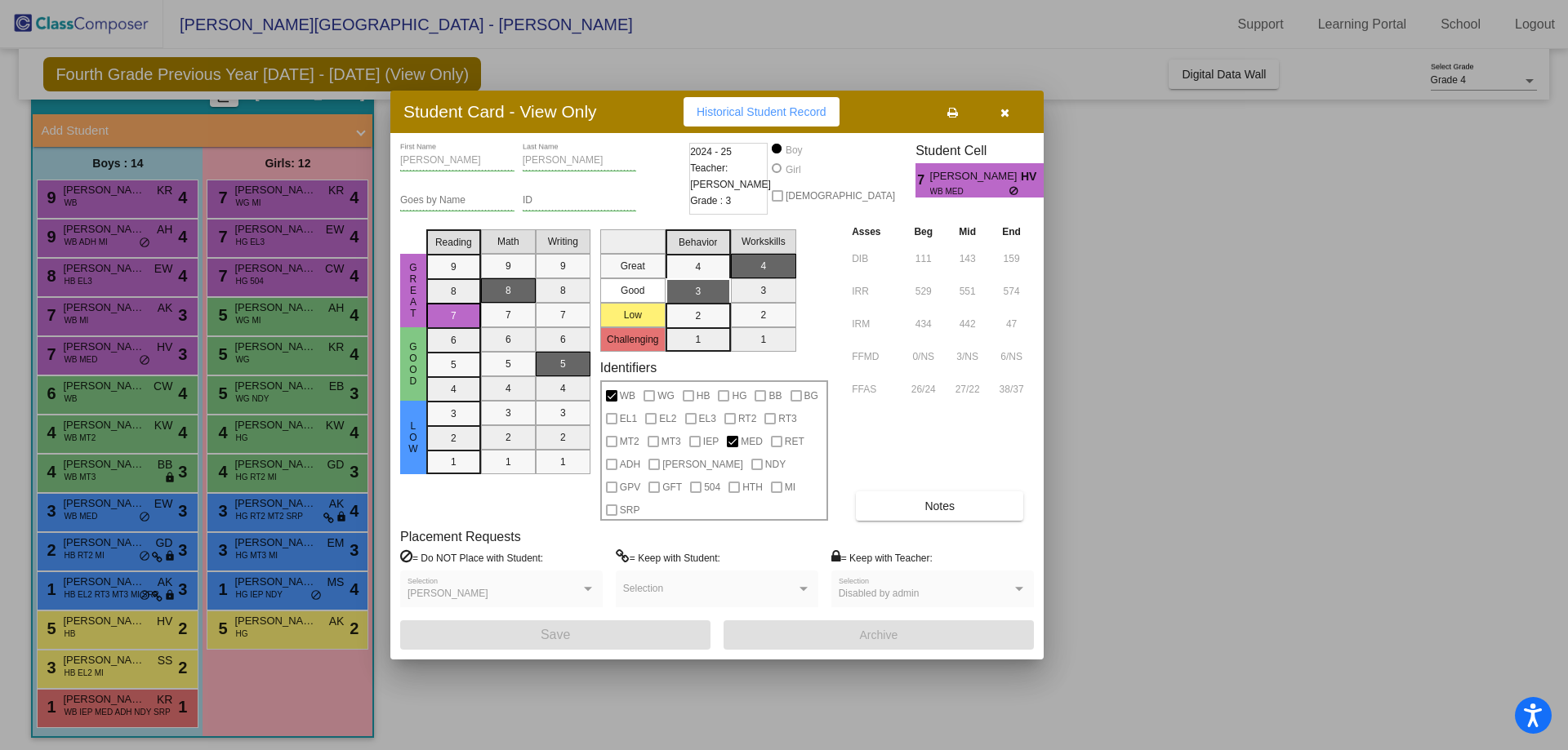
click at [1013, 106] on div "Student Card - View Only Historical Student Record" at bounding box center [717, 111] width 653 height 42
click at [1011, 126] on button "button" at bounding box center [1004, 112] width 52 height 29
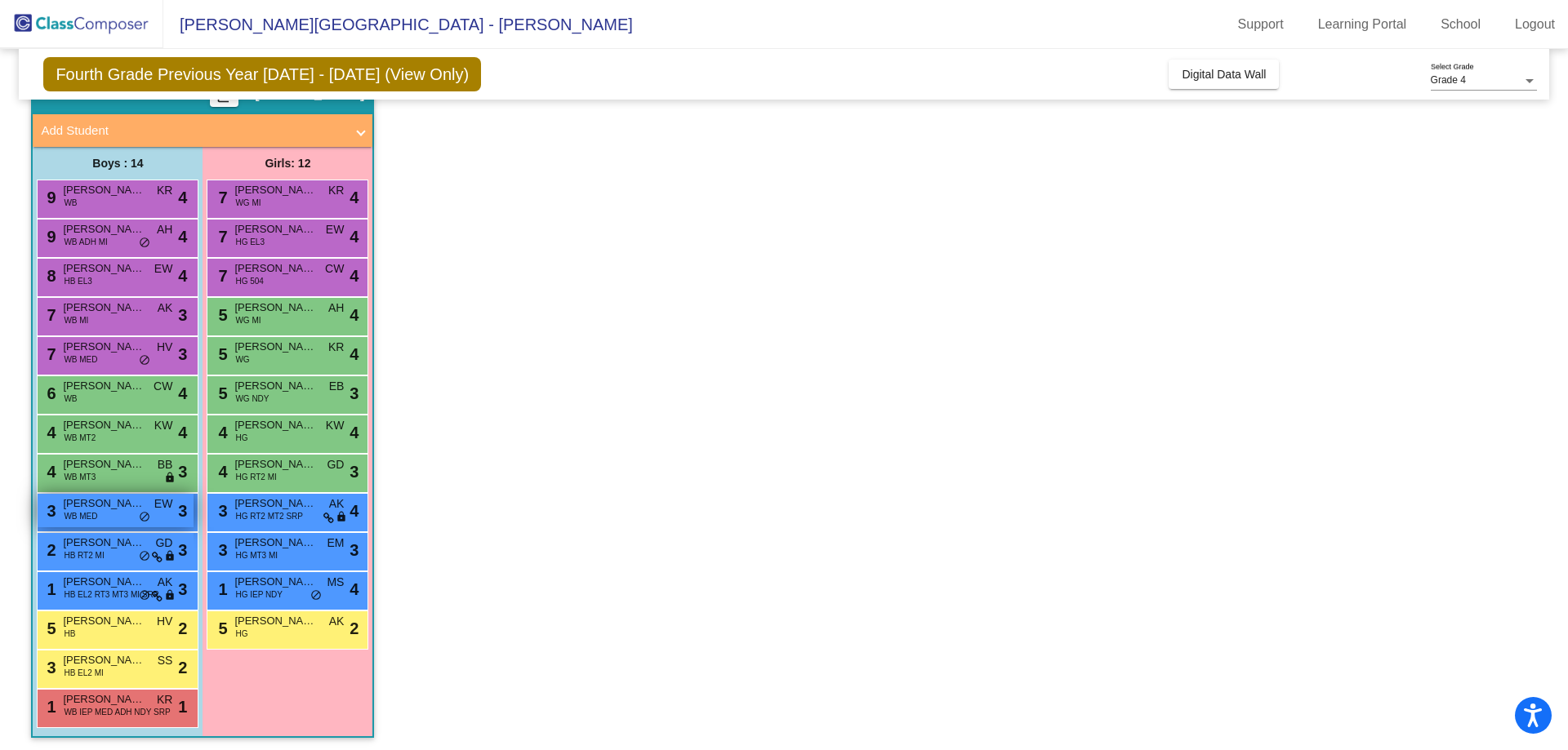
click at [127, 522] on div "3 Grayson Phillip Myers WB MED EW lock do_not_disturb_alt 3" at bounding box center [115, 510] width 156 height 34
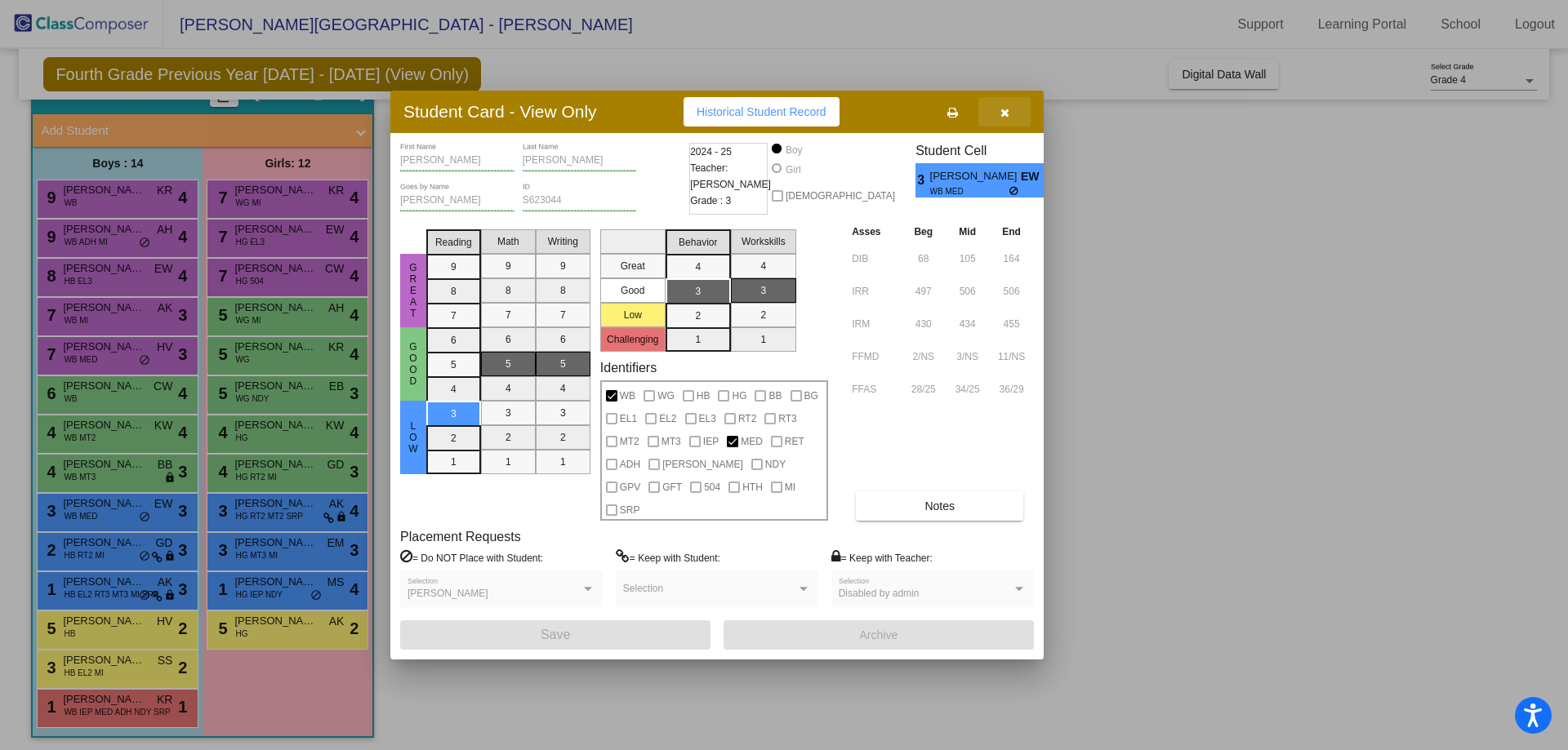
click at [1003, 116] on button "button" at bounding box center [1004, 112] width 52 height 29
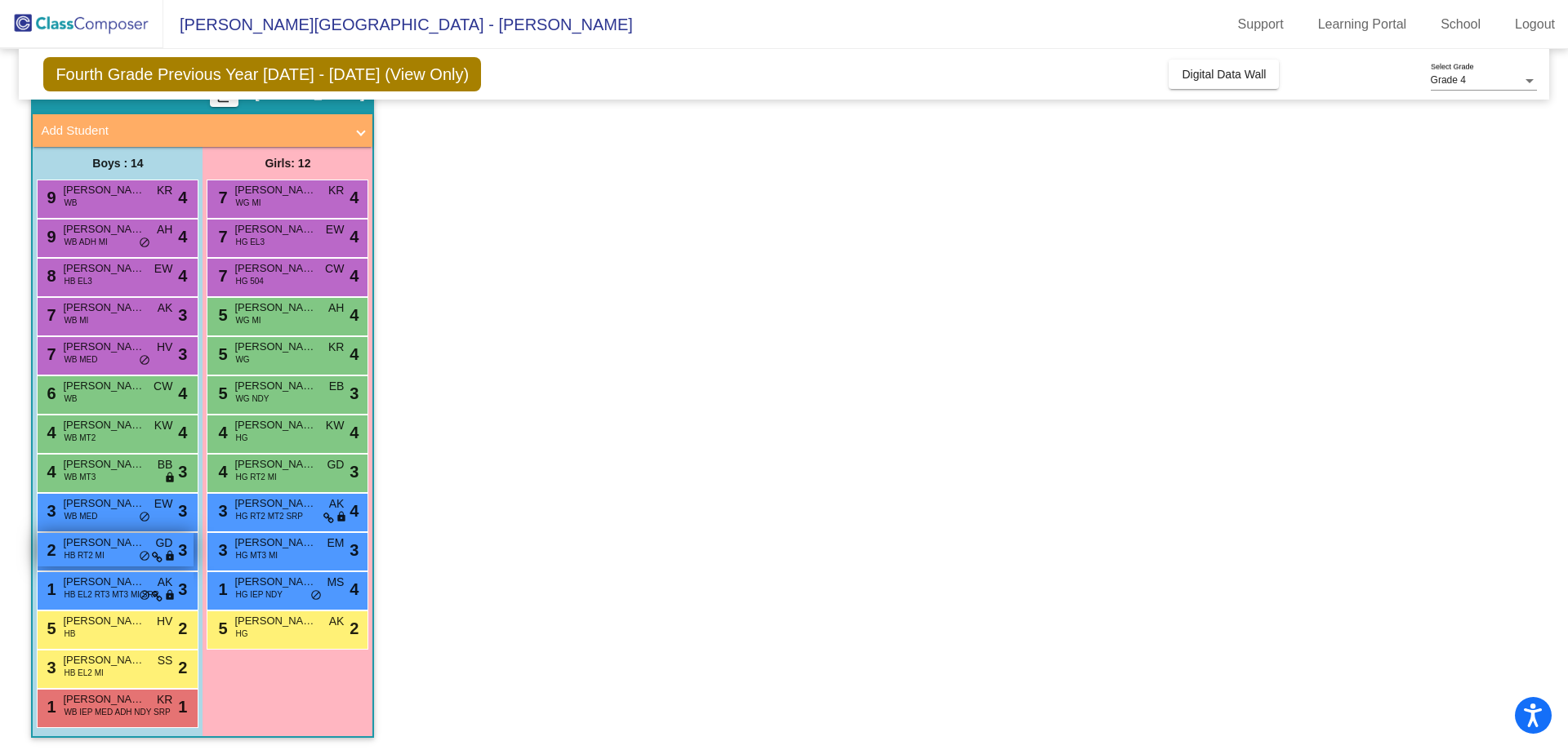
click at [107, 562] on div "2 Leonardo Zatarain HB RT2 MI GD lock do_not_disturb_alt 3" at bounding box center [115, 549] width 156 height 34
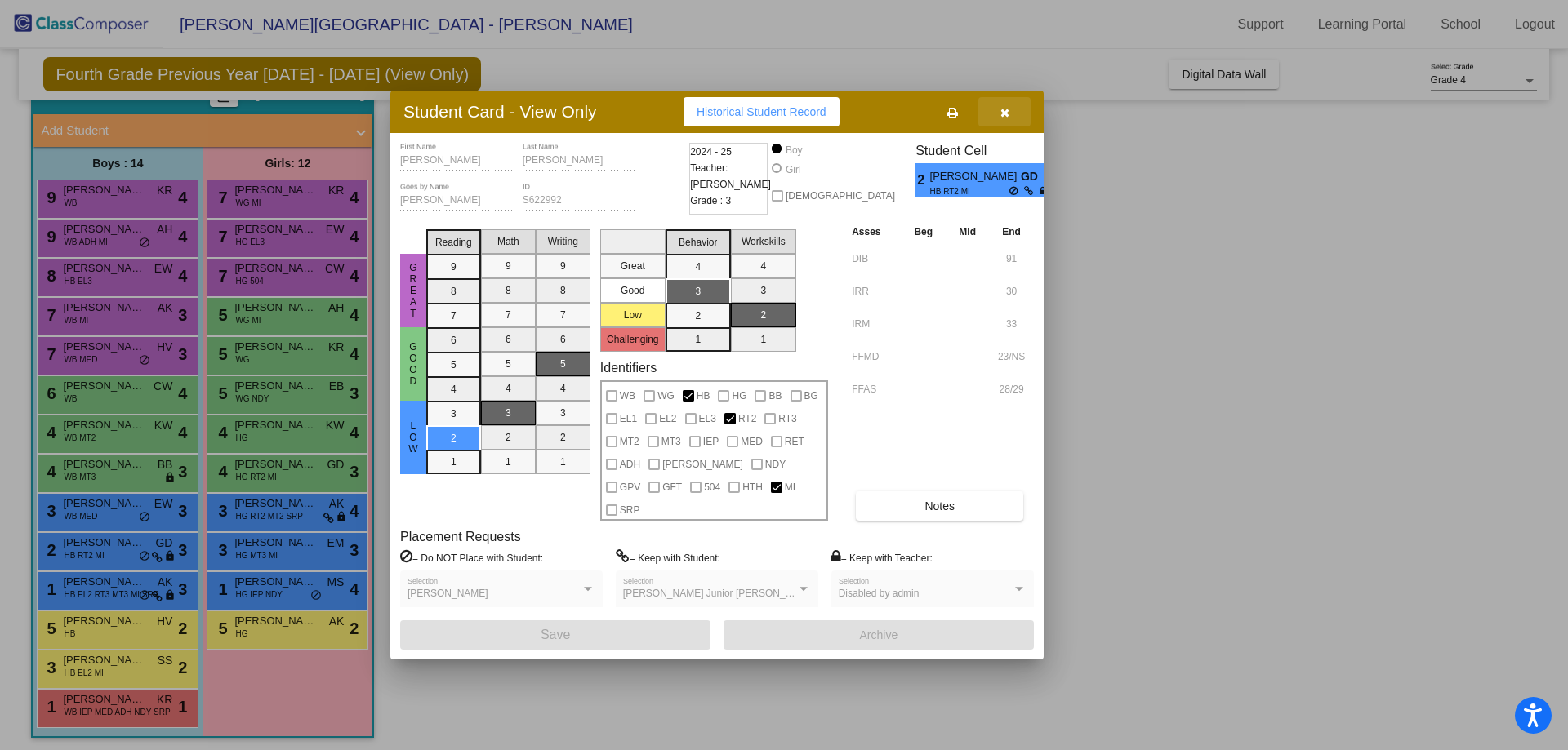
click at [1015, 126] on button "button" at bounding box center [1004, 112] width 52 height 29
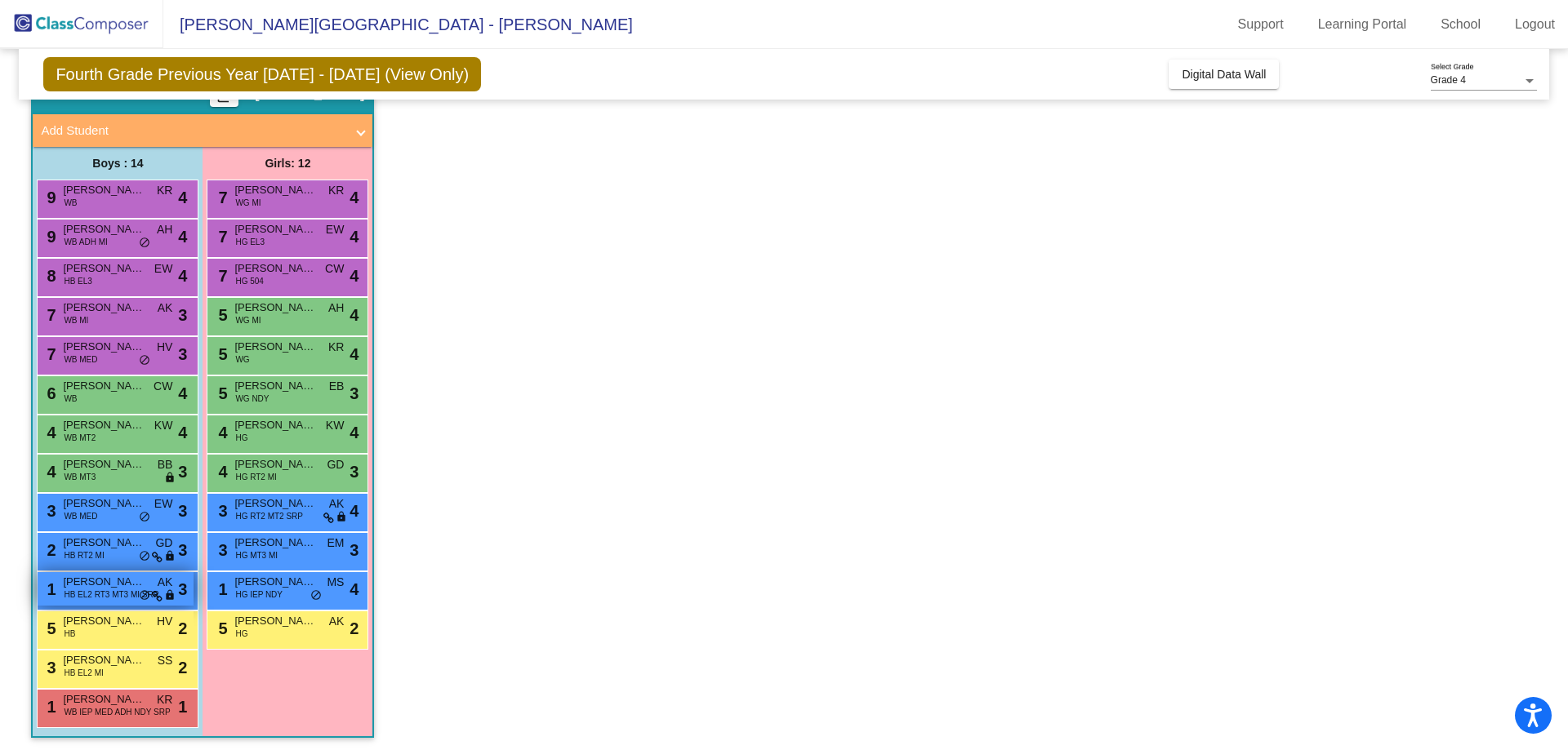
scroll to position [86, 0]
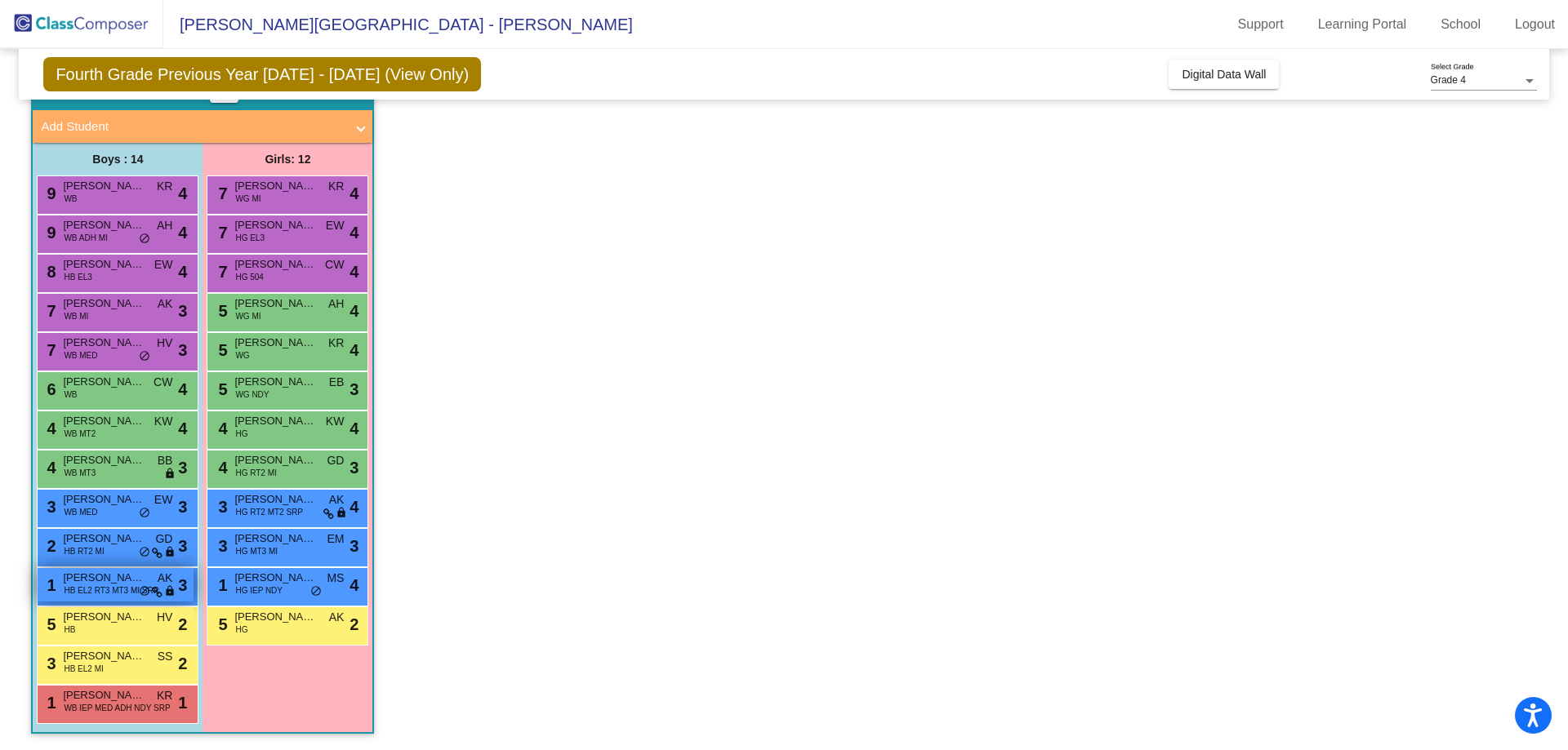
click at [130, 585] on span "HB EL2 RT3 MT3 MI SRP" at bounding box center [111, 590] width 95 height 12
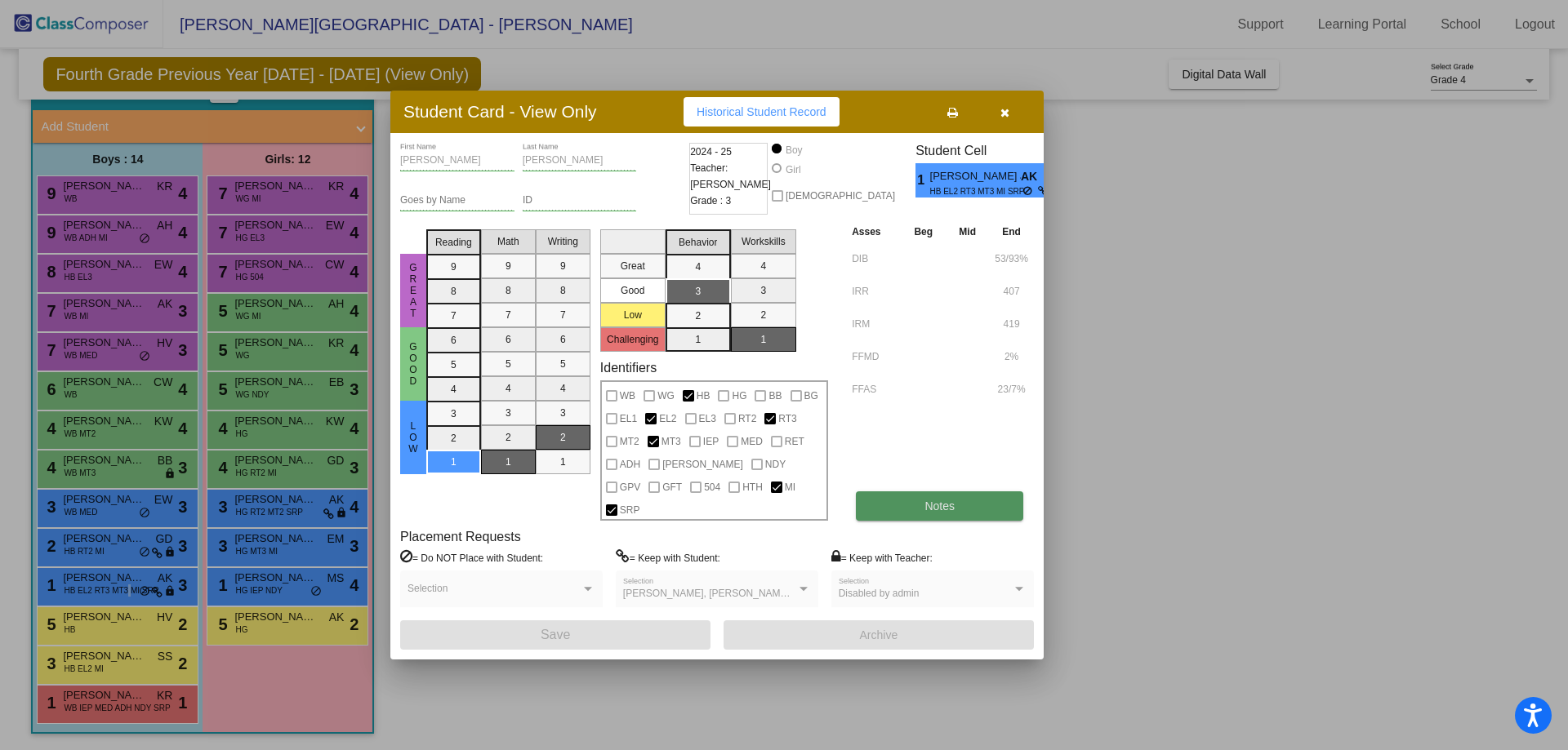
click at [978, 491] on button "Notes" at bounding box center [940, 506] width 168 height 29
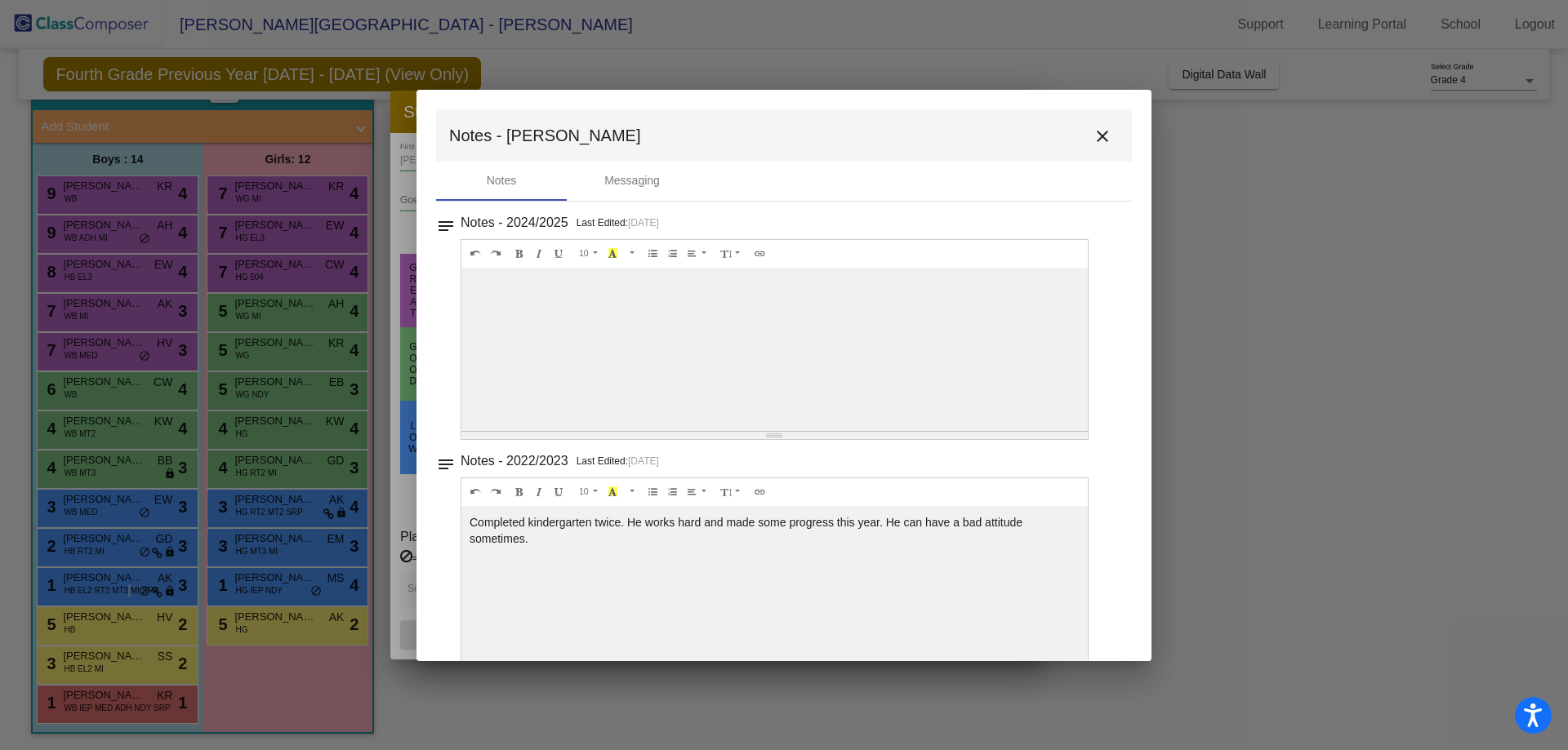
scroll to position [37, 0]
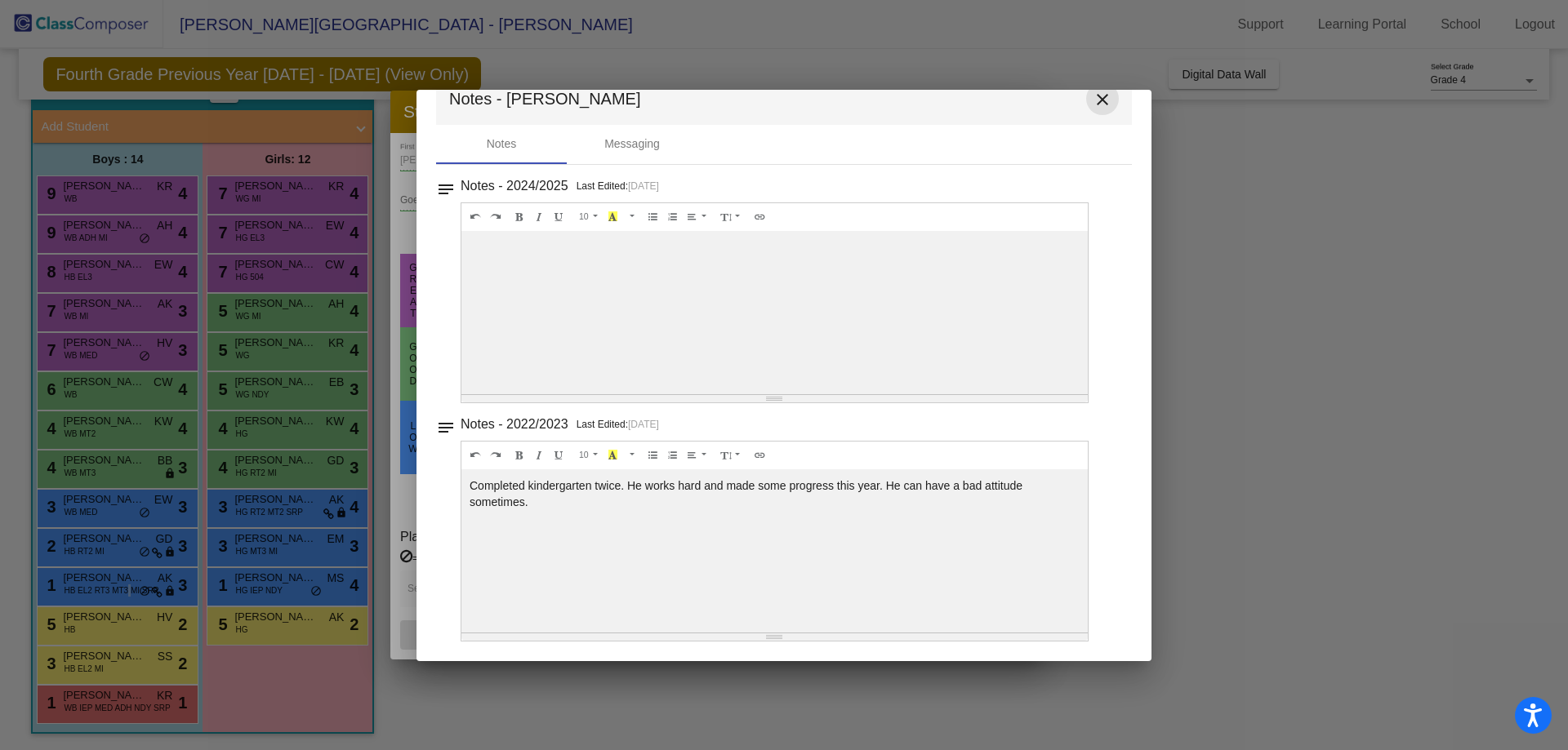
click at [1093, 105] on mat-icon "close" at bounding box center [1102, 99] width 20 height 20
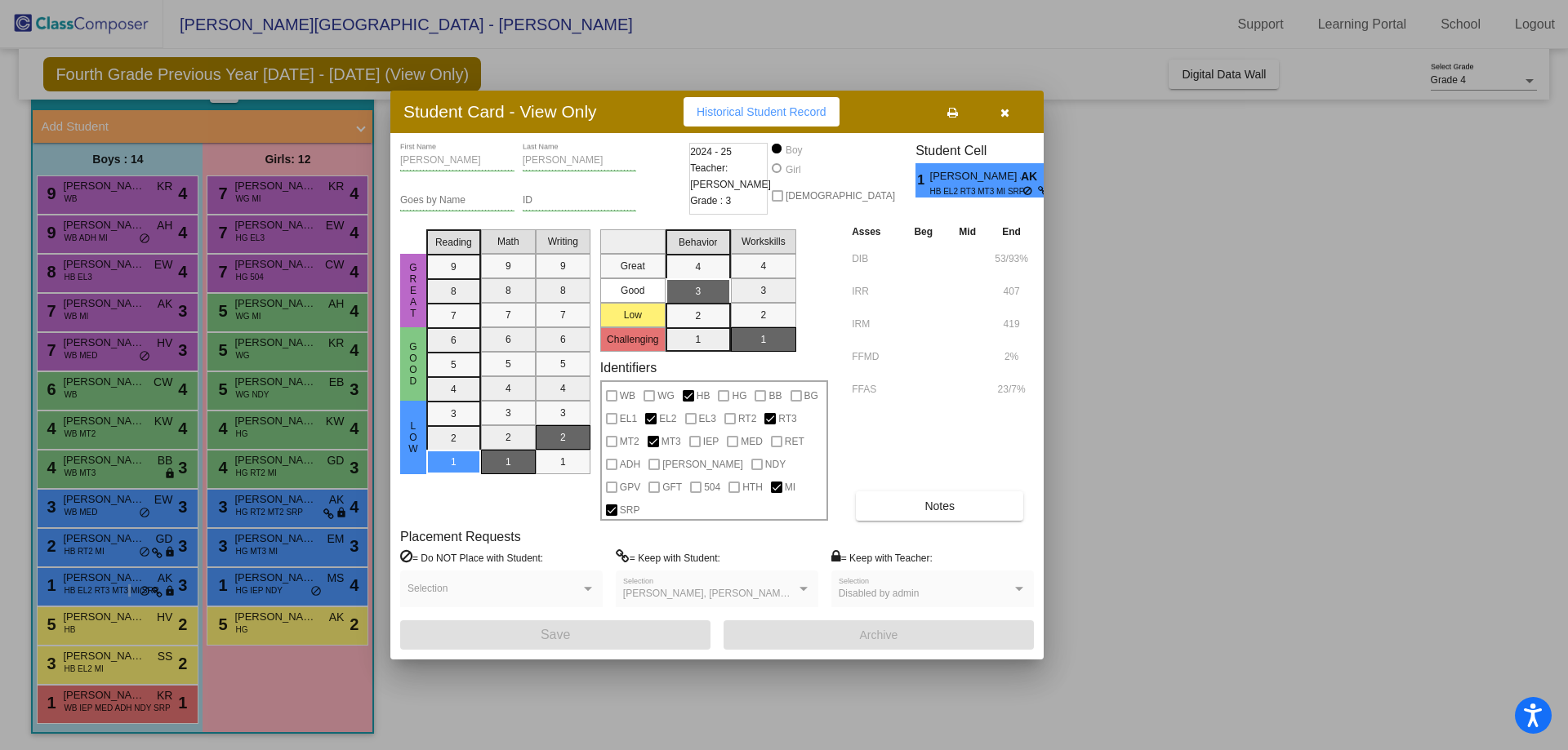
click at [1021, 122] on button "button" at bounding box center [1004, 112] width 52 height 29
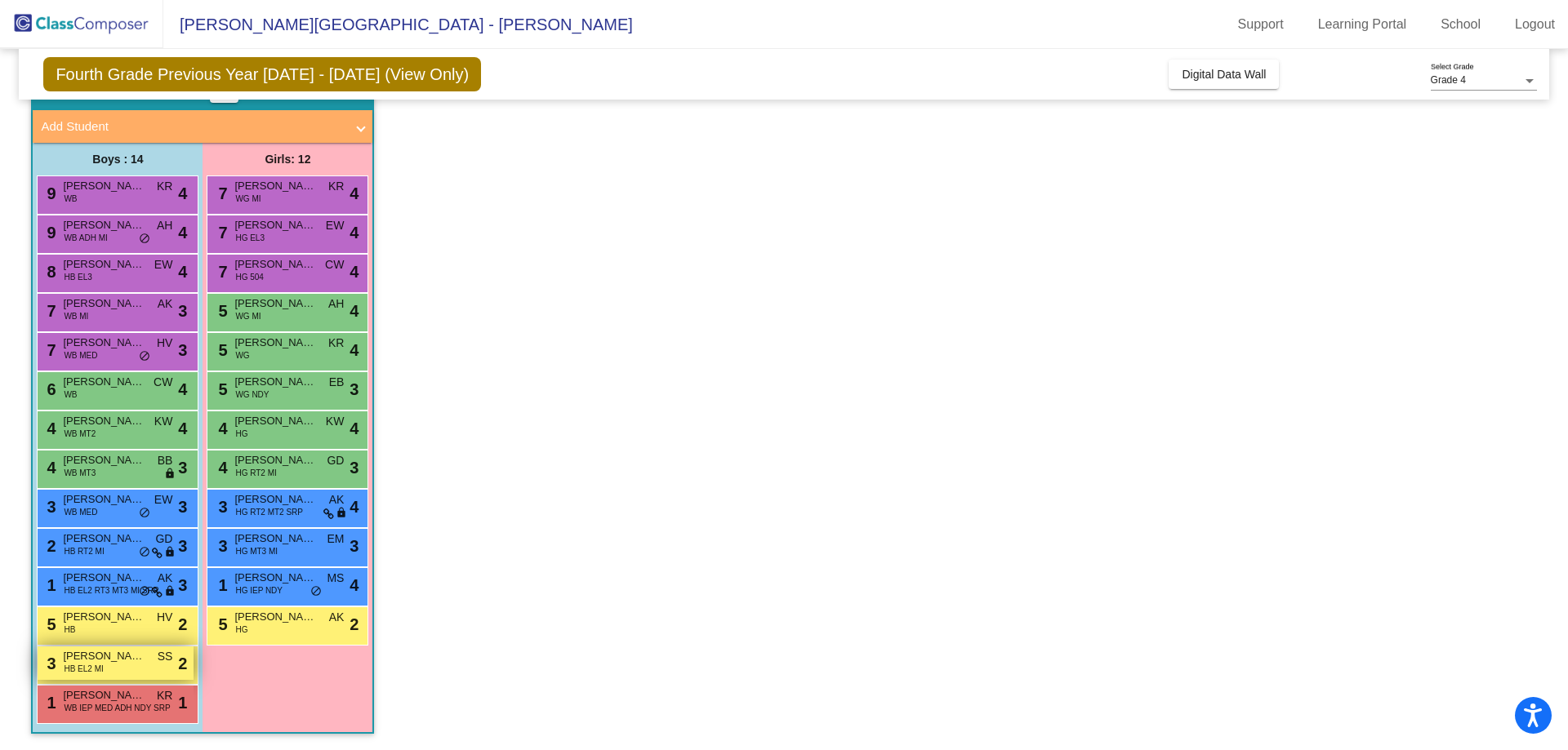
click at [135, 670] on div "3 Jhony Martin Andres HB EL2 MI SS lock do_not_disturb_alt 2" at bounding box center [115, 662] width 156 height 34
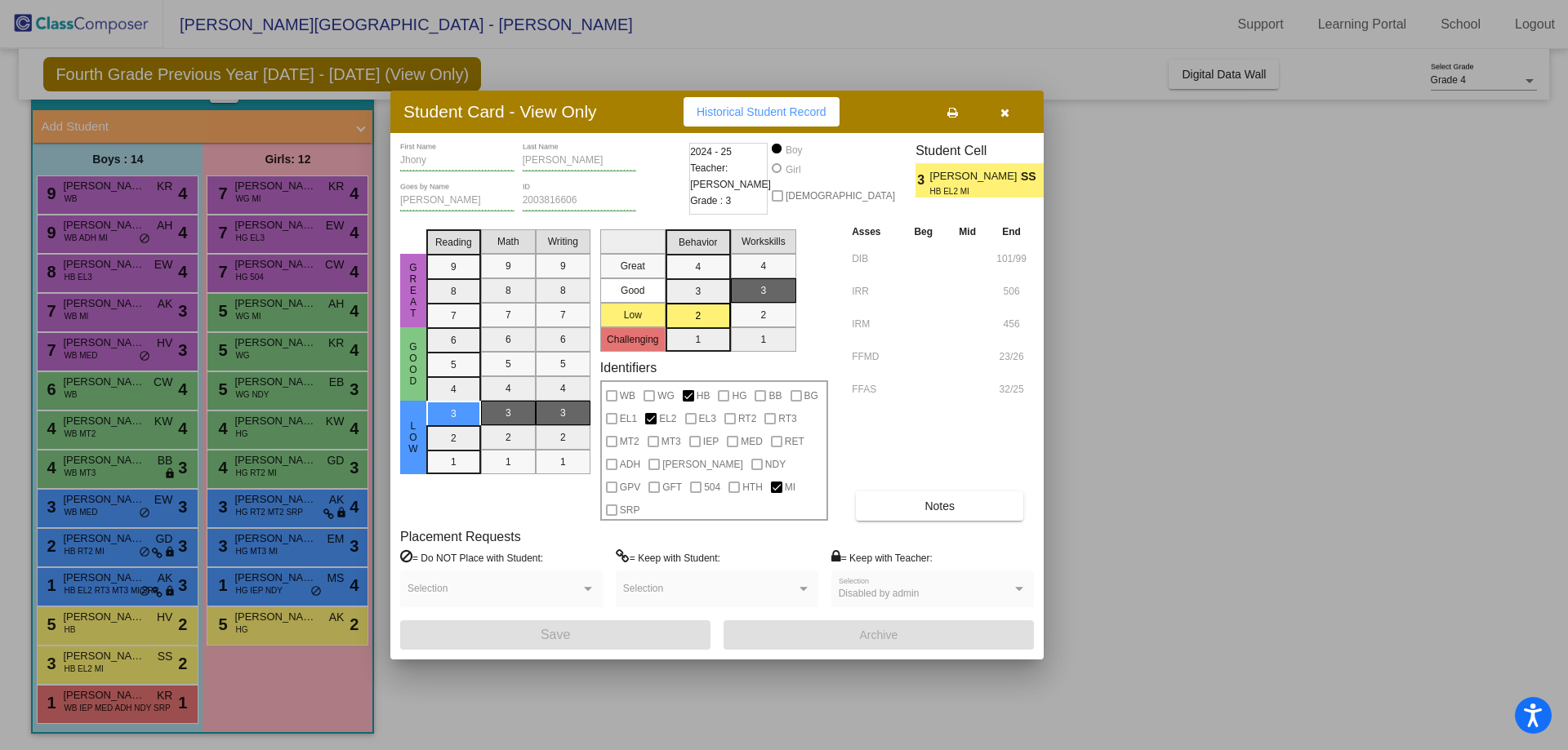
click at [1001, 119] on icon "button" at bounding box center [1005, 112] width 9 height 11
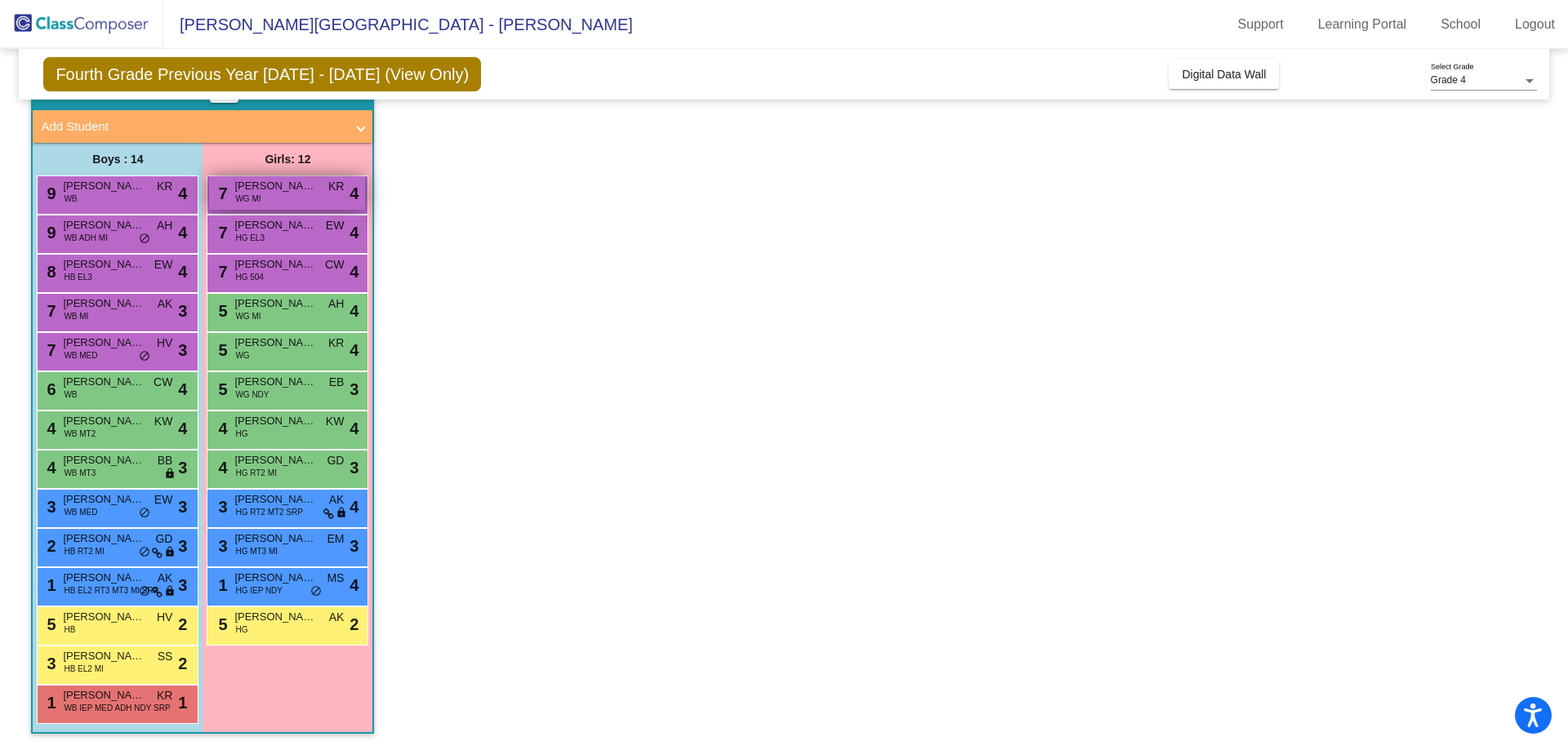
click at [290, 204] on div "7 Caroline Elaine Ratcliffe WG MI KR lock do_not_disturb_alt 4" at bounding box center [286, 192] width 156 height 34
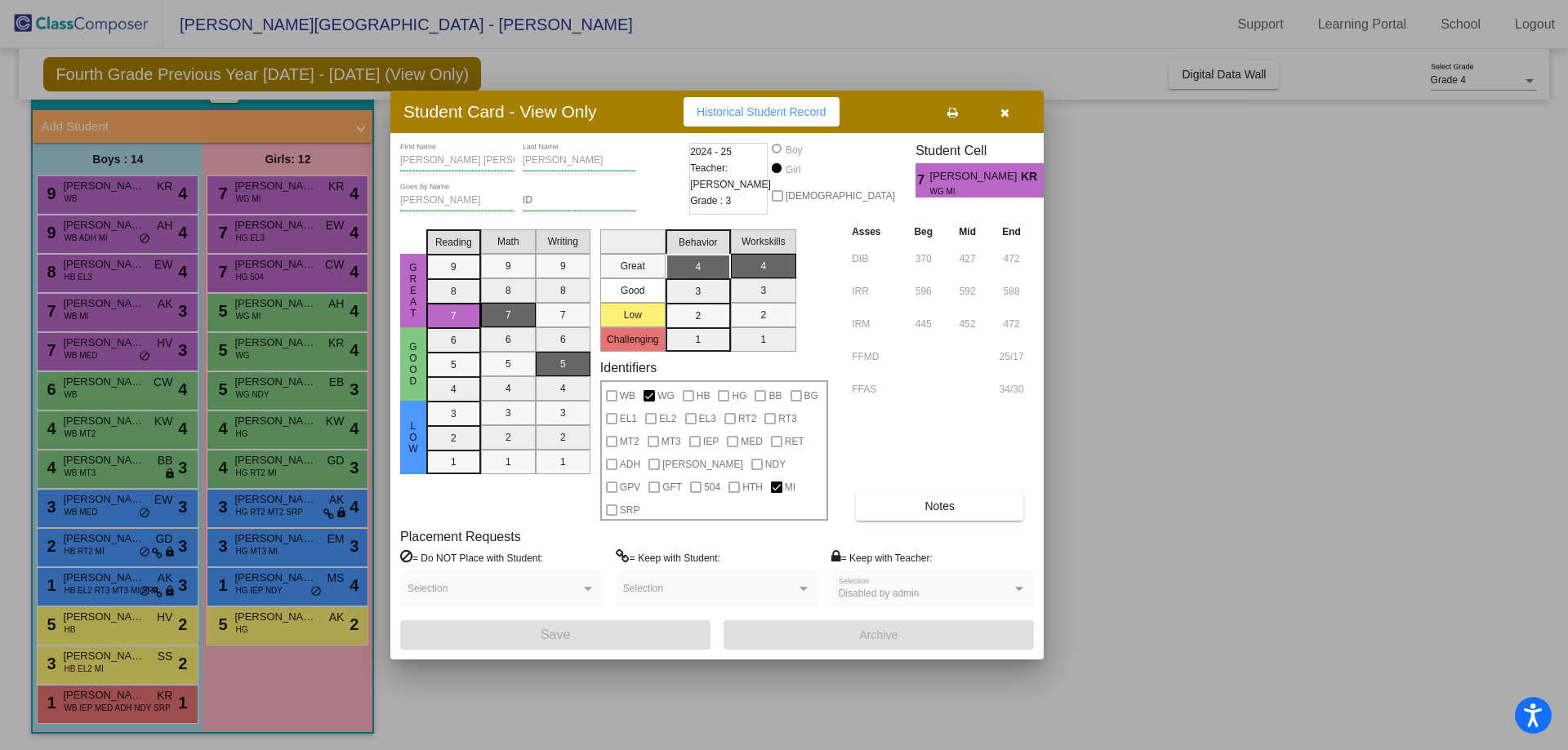
click at [1014, 126] on button "button" at bounding box center [1004, 112] width 52 height 29
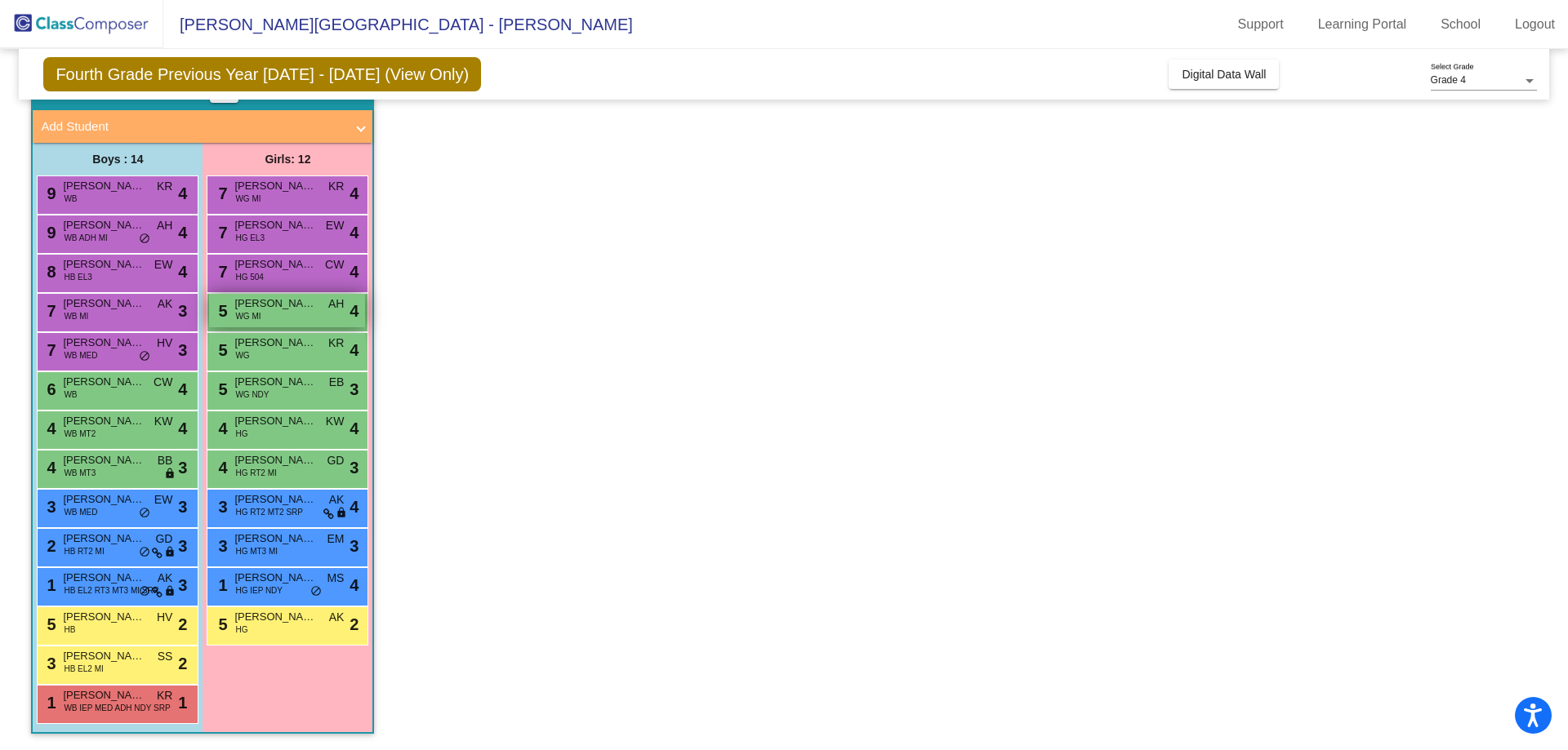
click at [302, 320] on div "5 Cambry Stewart WG MI AH lock do_not_disturb_alt 4" at bounding box center [286, 310] width 156 height 34
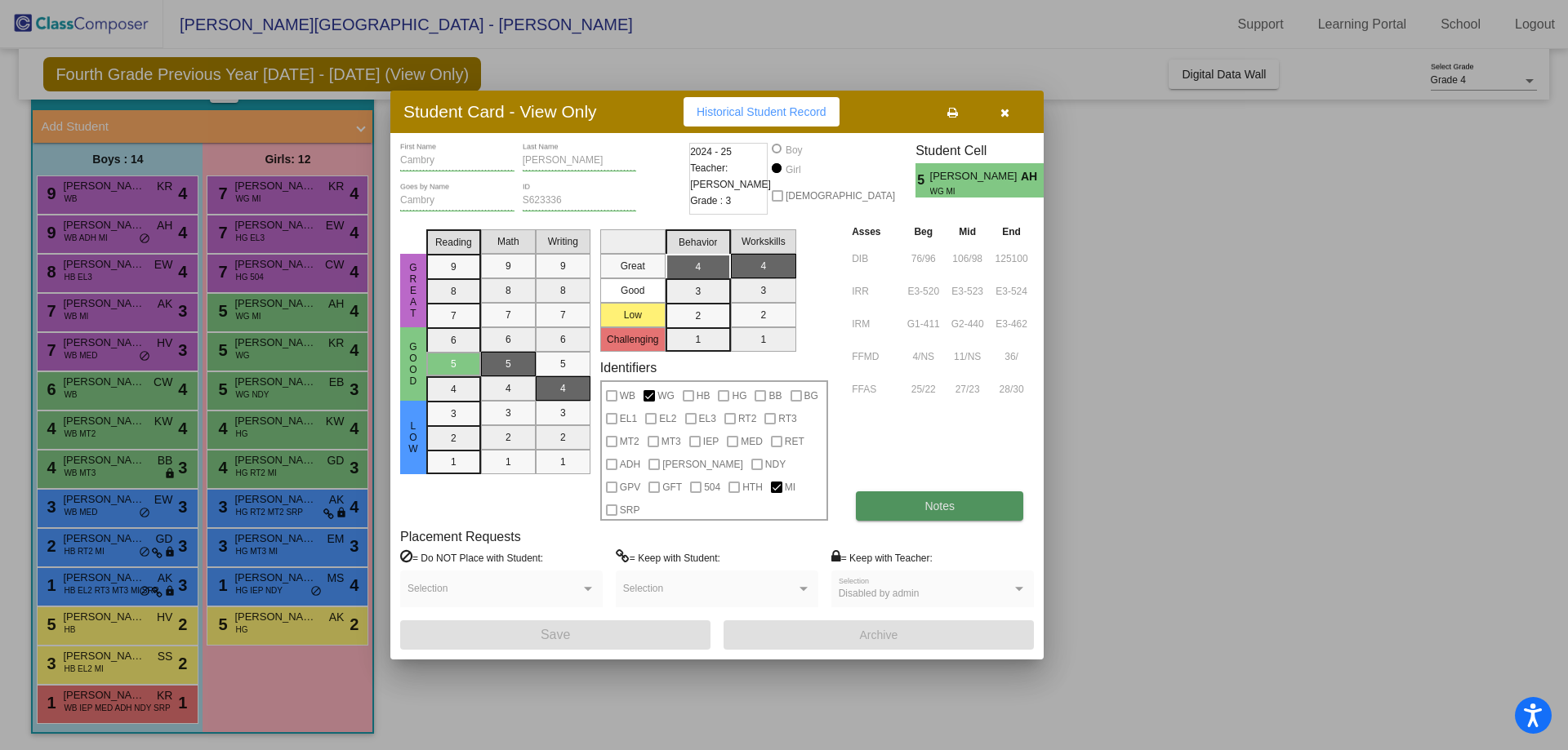
click at [922, 491] on button "Notes" at bounding box center [940, 506] width 168 height 29
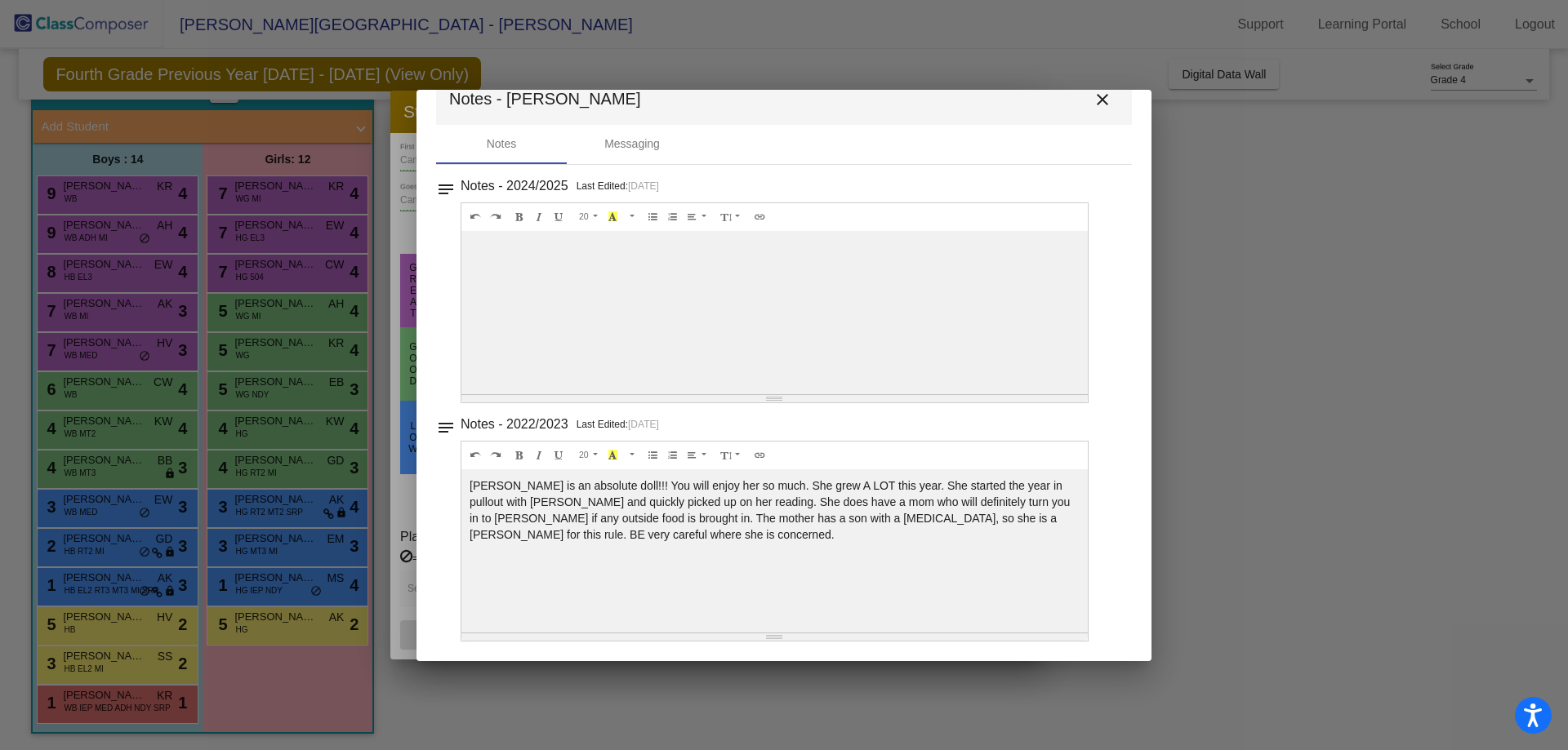
scroll to position [0, 0]
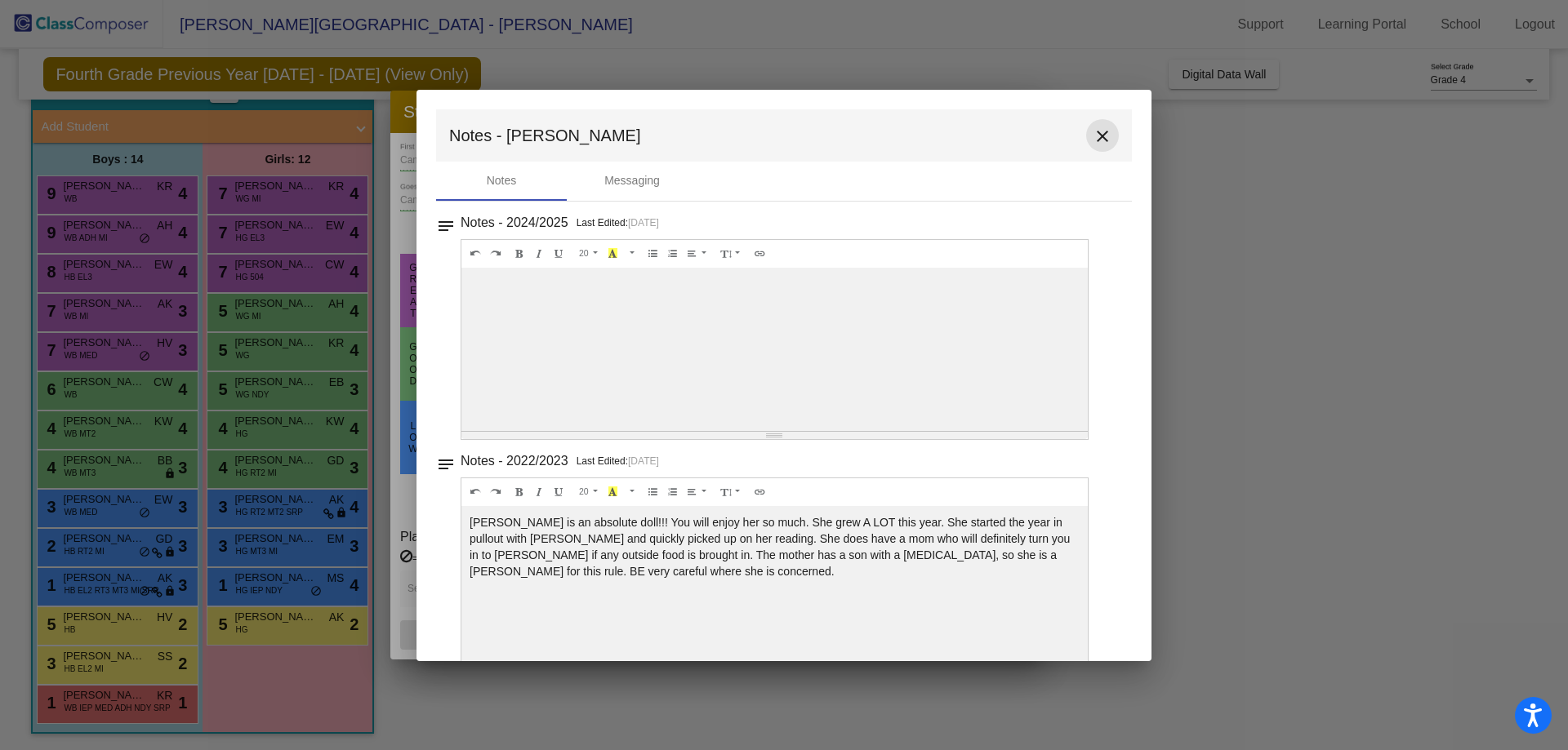
click at [1093, 130] on mat-icon "close" at bounding box center [1102, 136] width 20 height 20
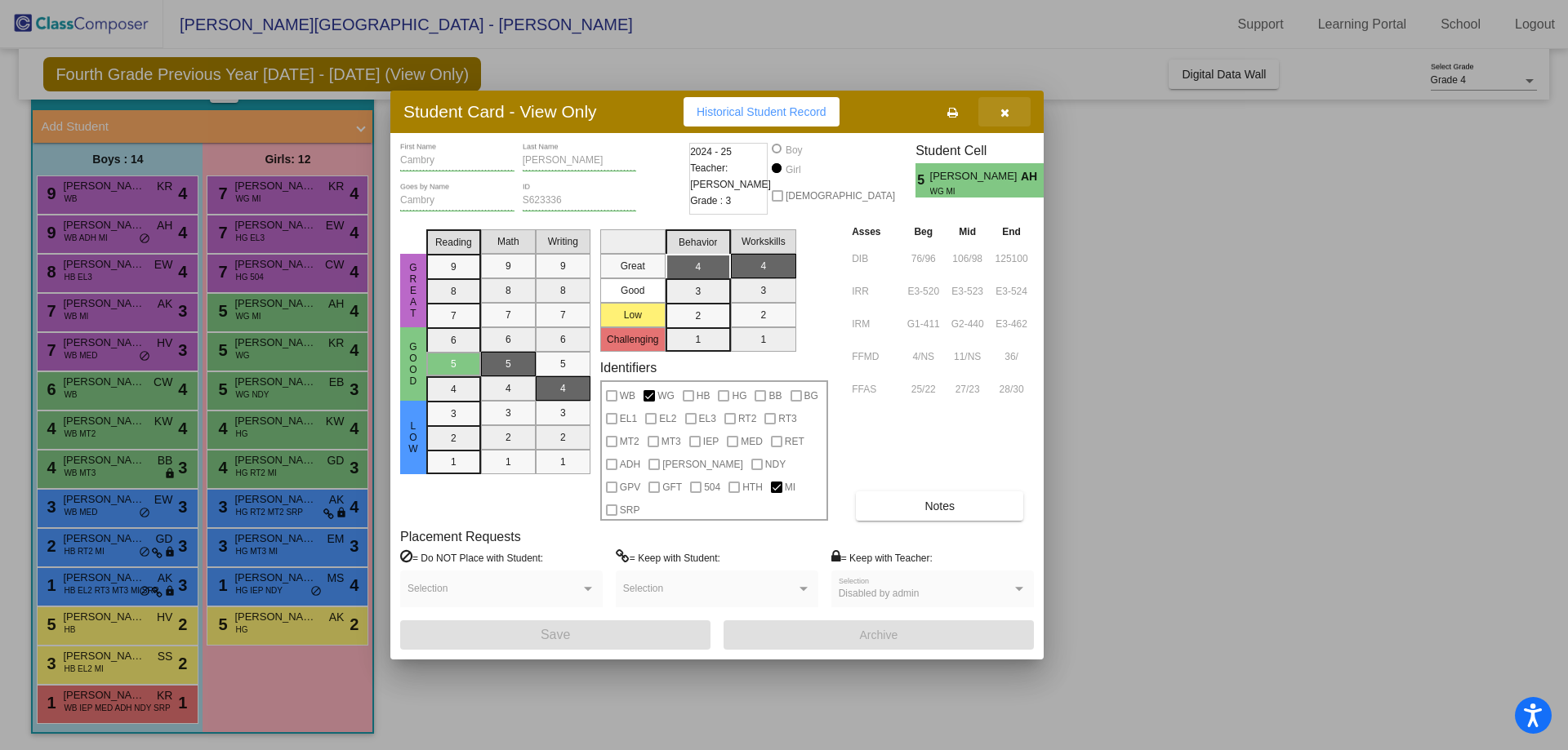
click at [1003, 115] on button "button" at bounding box center [1004, 112] width 52 height 29
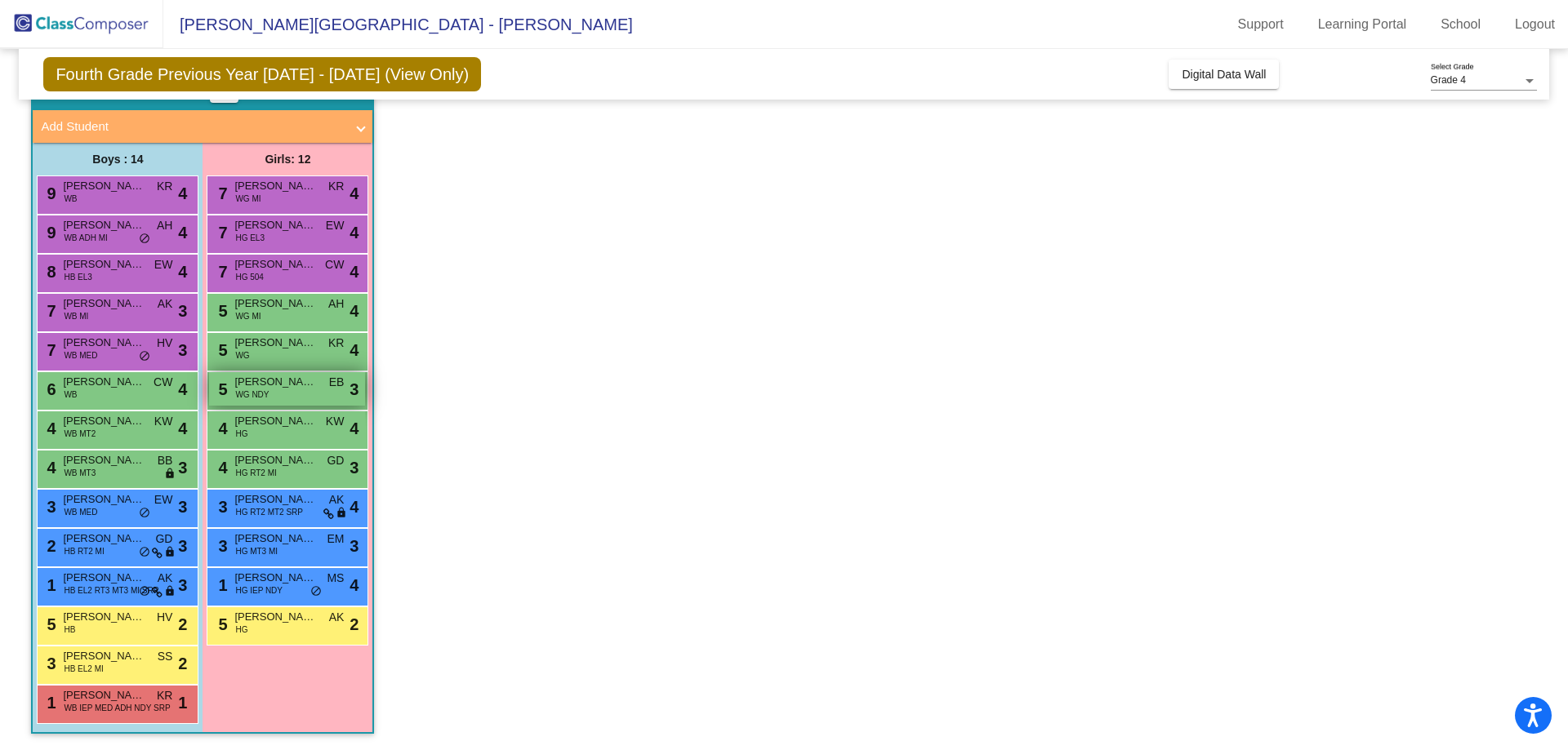
click at [277, 395] on div "5 Adalene Jeanne Shull WG NDY EB lock do_not_disturb_alt 3" at bounding box center [286, 388] width 156 height 34
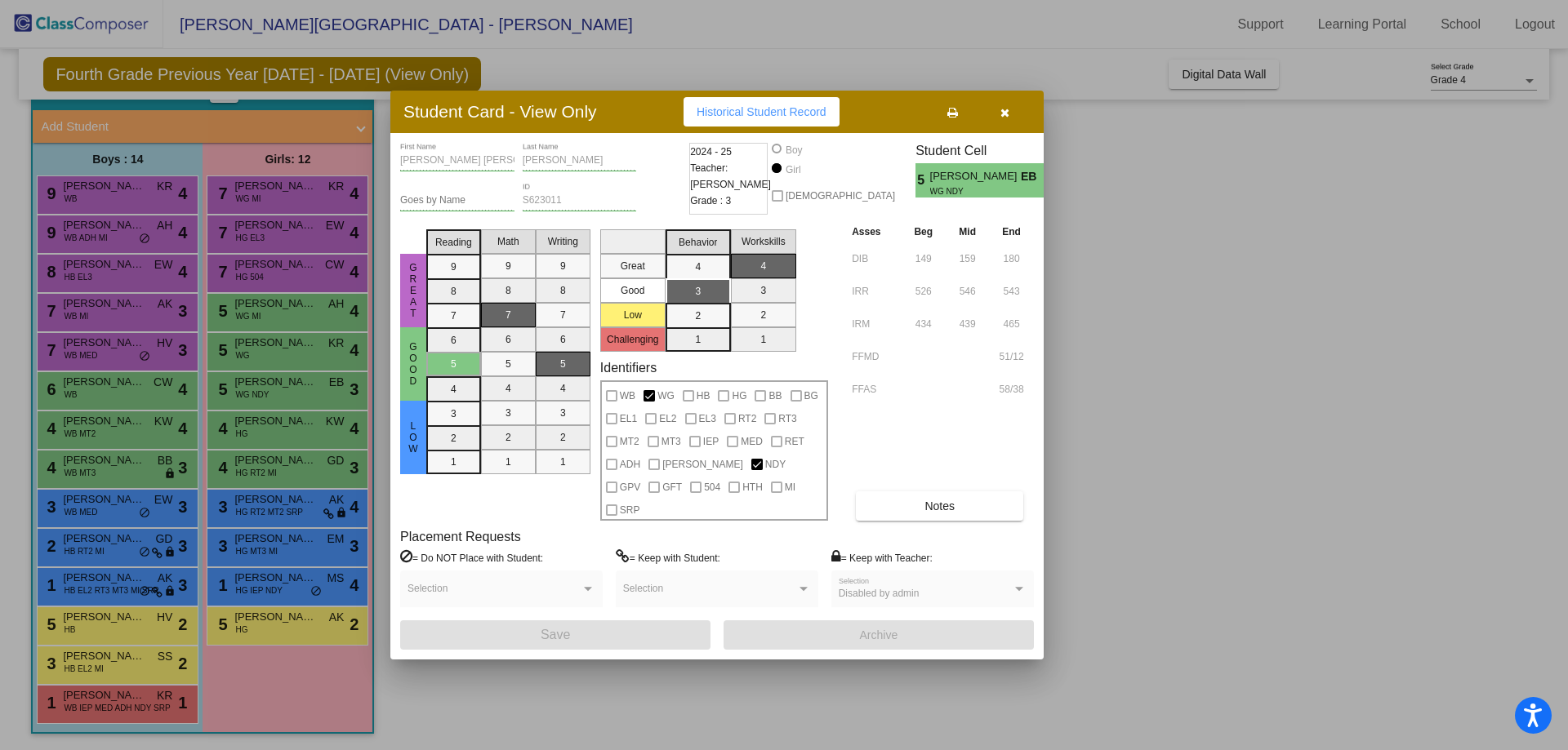
click at [1014, 122] on button "button" at bounding box center [1004, 112] width 52 height 29
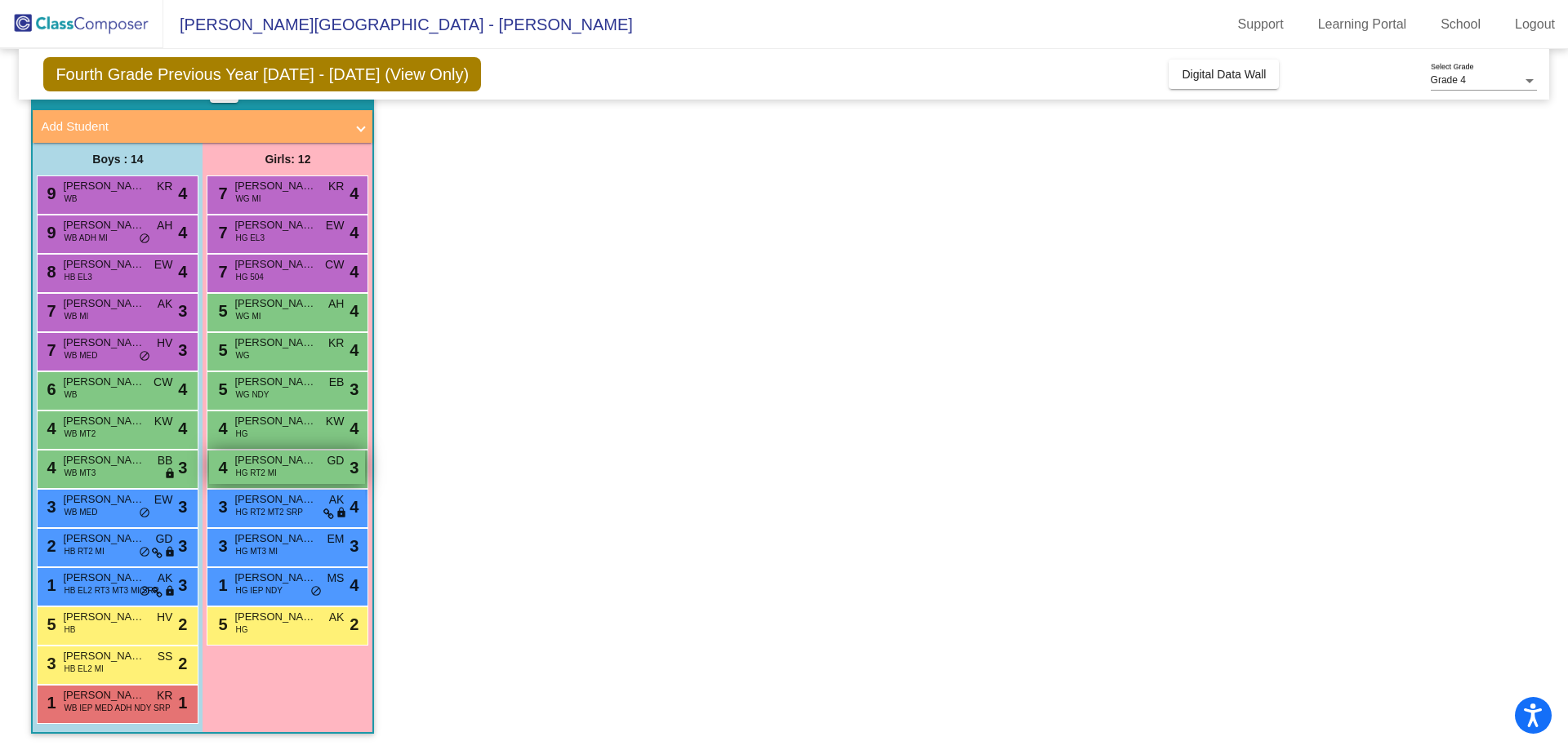
click at [302, 472] on div "4 Brianna Haley Francisco HG RT2 MI GD lock do_not_disturb_alt 3" at bounding box center [286, 466] width 156 height 34
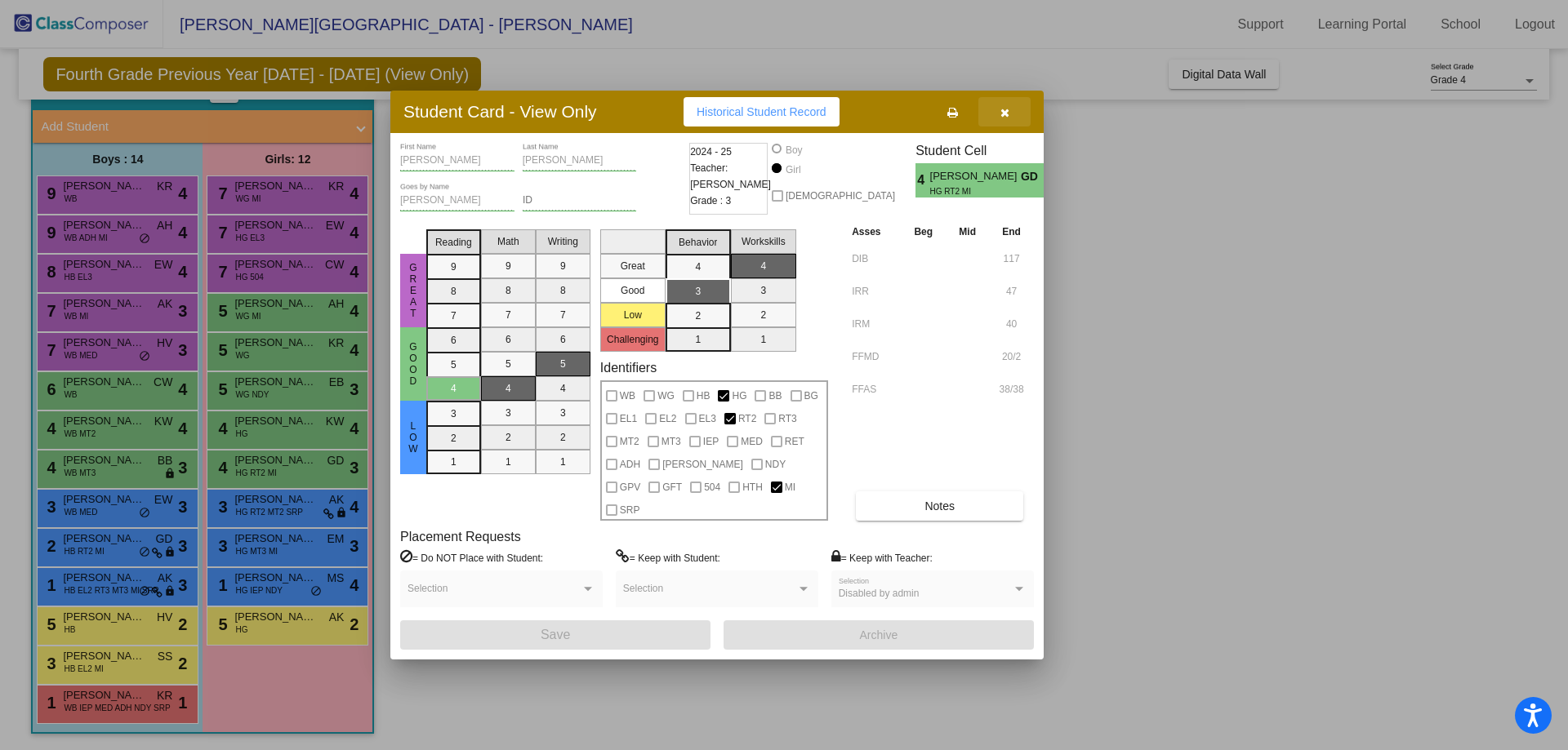
drag, startPoint x: 1020, startPoint y: 137, endPoint x: 952, endPoint y: 206, distance: 96.9
click at [1019, 126] on button "button" at bounding box center [1004, 112] width 52 height 29
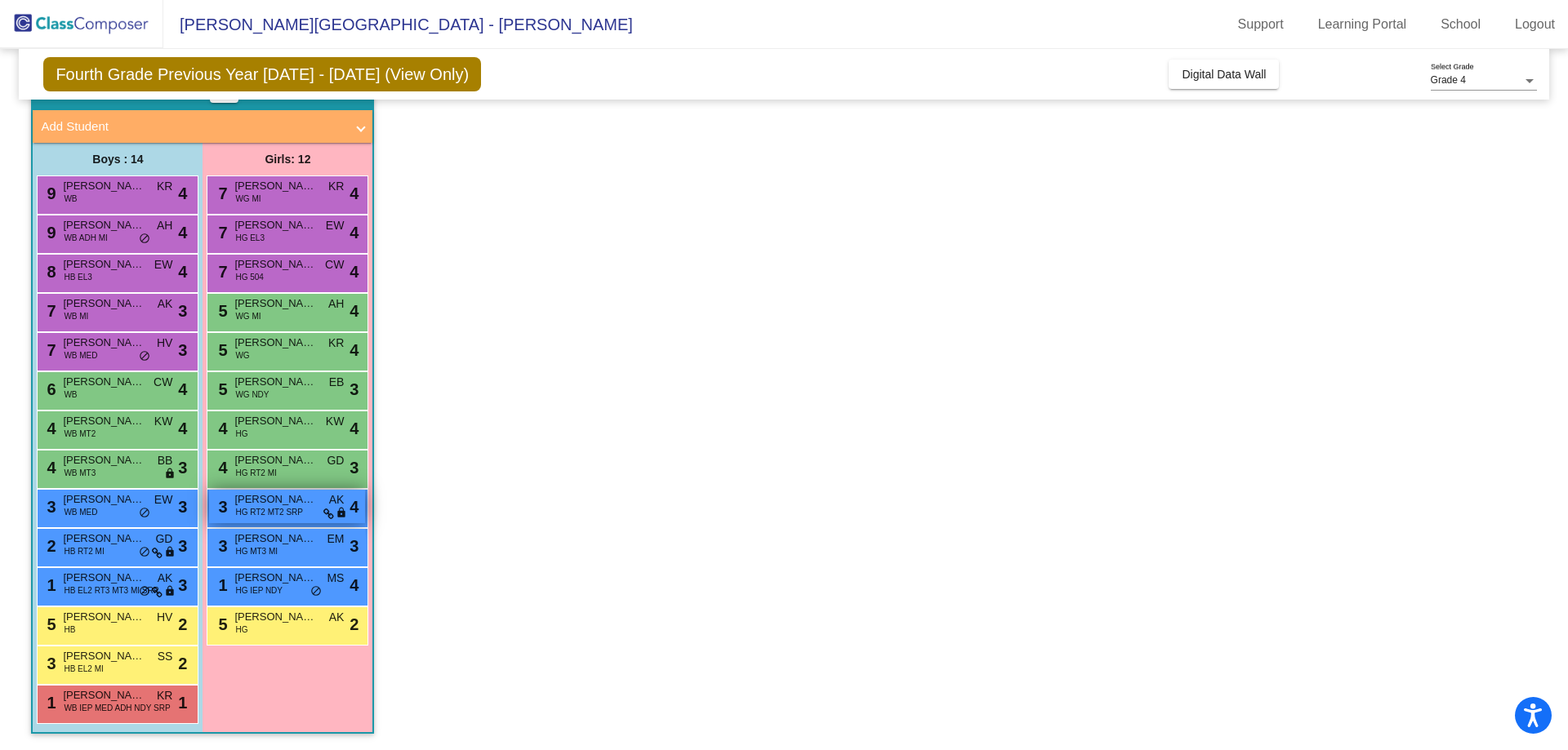
click at [279, 519] on div "3 Yoselin Miriam Vicente Pelico HG RT2 MT2 SRP AK lock do_not_disturb_alt 4" at bounding box center [286, 506] width 156 height 34
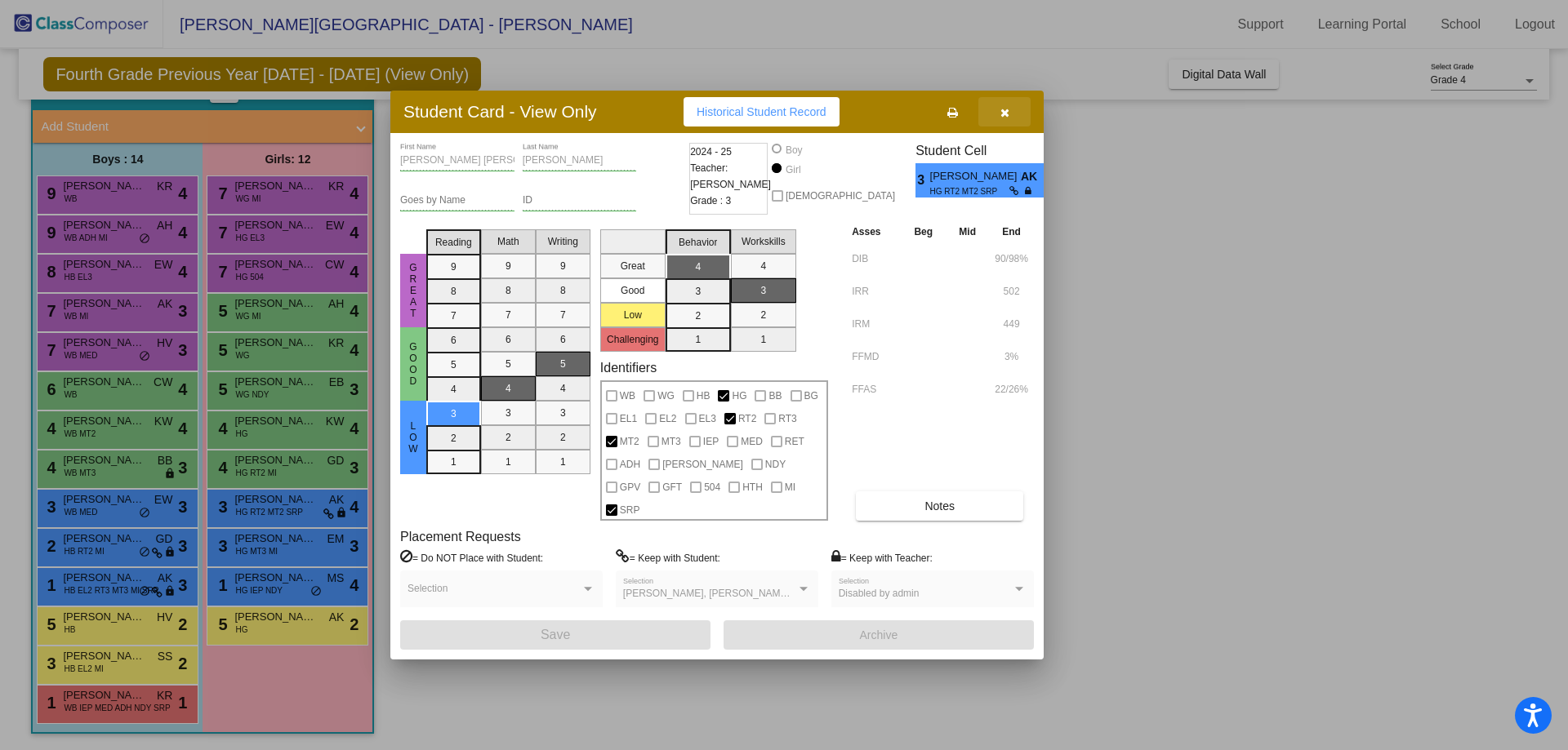
click at [998, 126] on button "button" at bounding box center [1004, 112] width 52 height 29
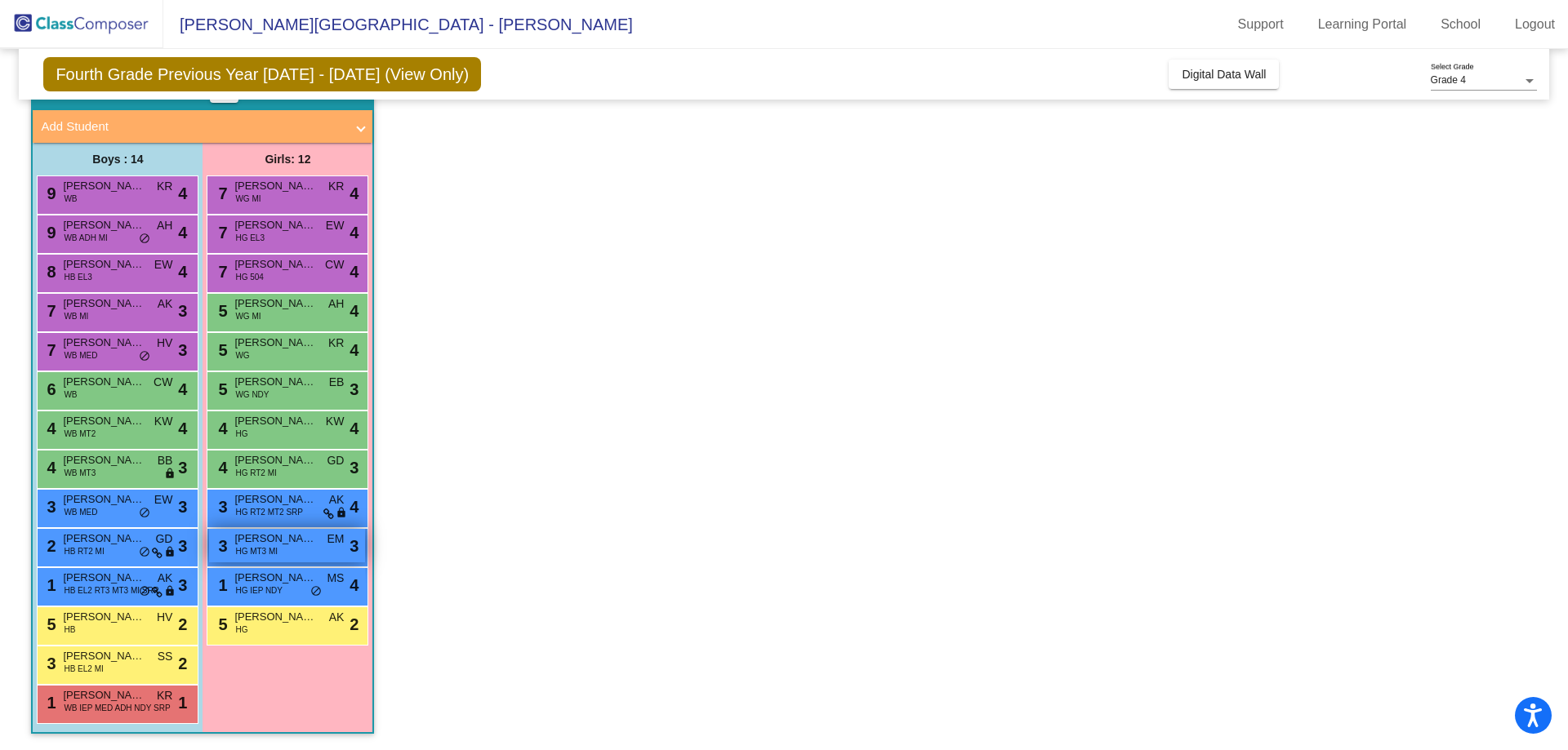
click at [261, 559] on div "3 Angelica Alejandra Tomas Torres HG MT3 MI EM lock do_not_disturb_alt 3" at bounding box center [286, 546] width 156 height 34
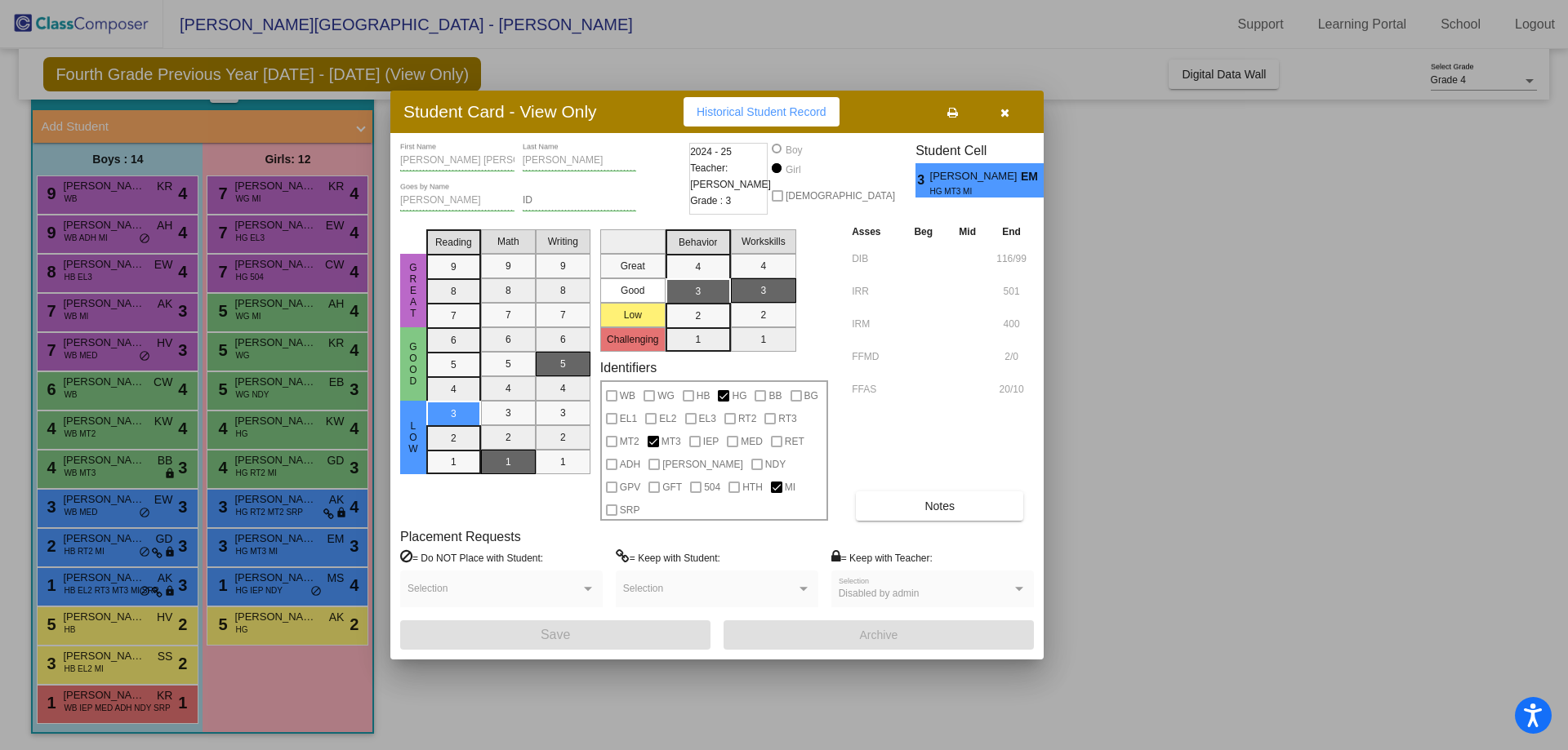
click at [1010, 115] on button "button" at bounding box center [1004, 112] width 52 height 29
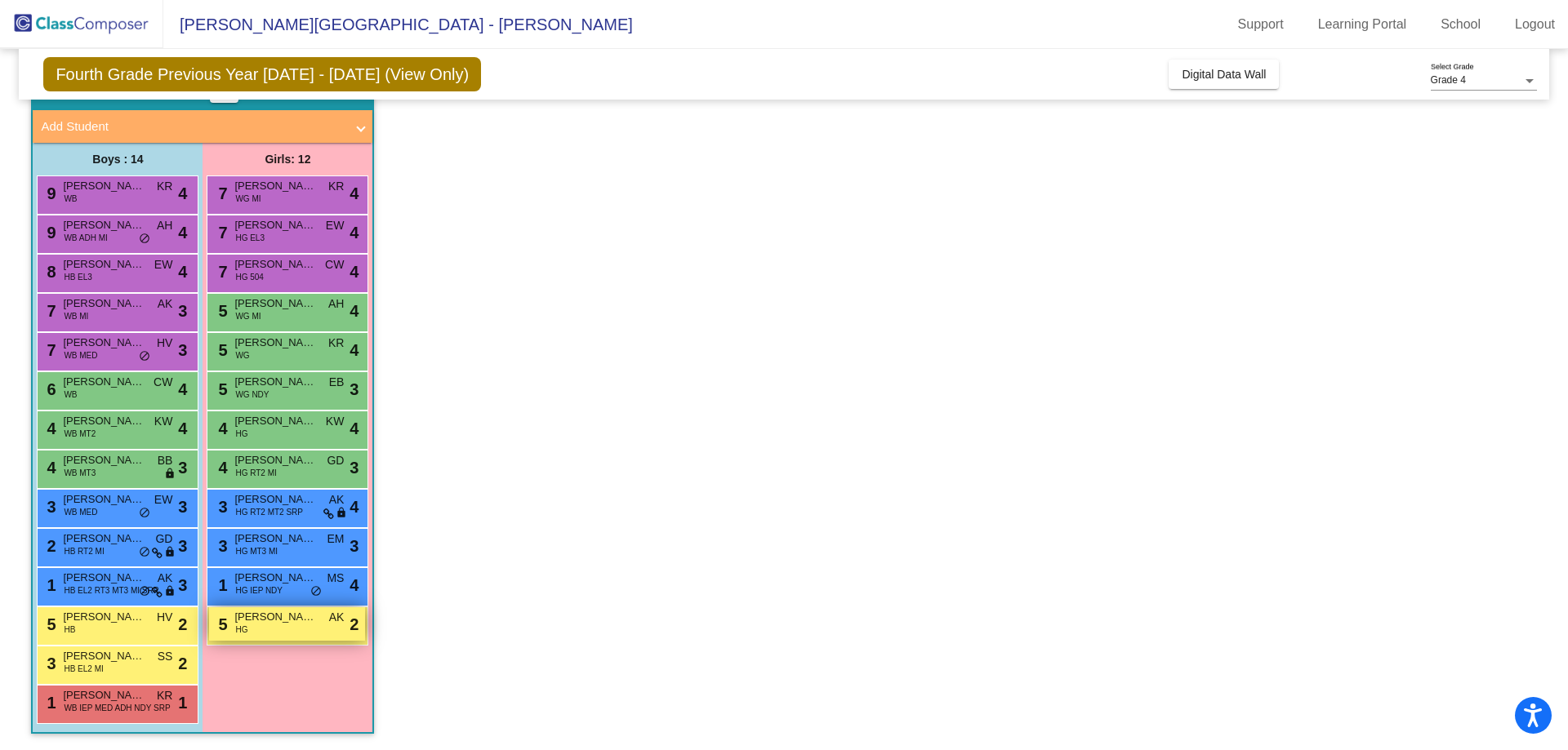
click at [265, 618] on span "Jaylene IV Garcia Mata" at bounding box center [275, 617] width 82 height 16
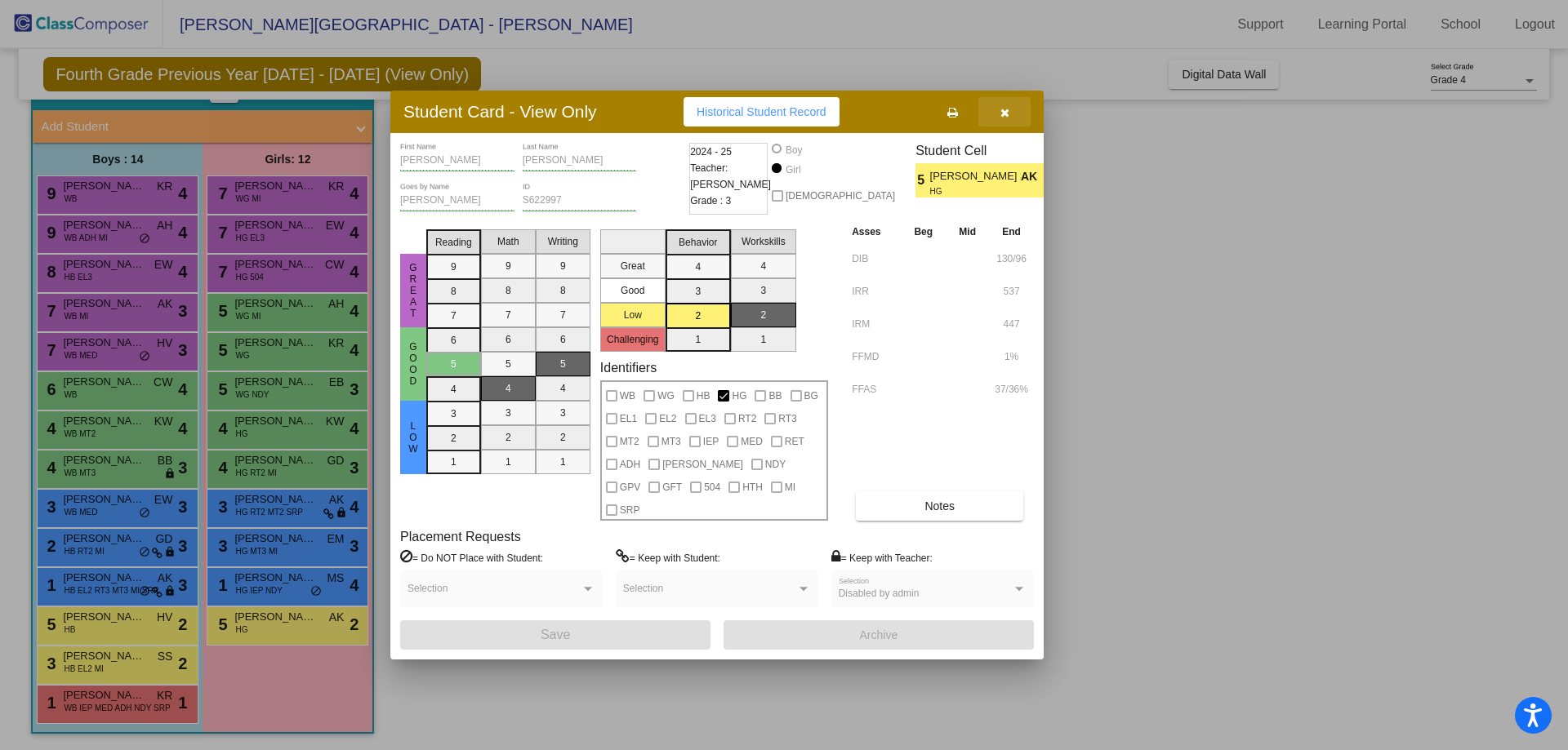
click at [1014, 126] on button "button" at bounding box center [1004, 112] width 52 height 29
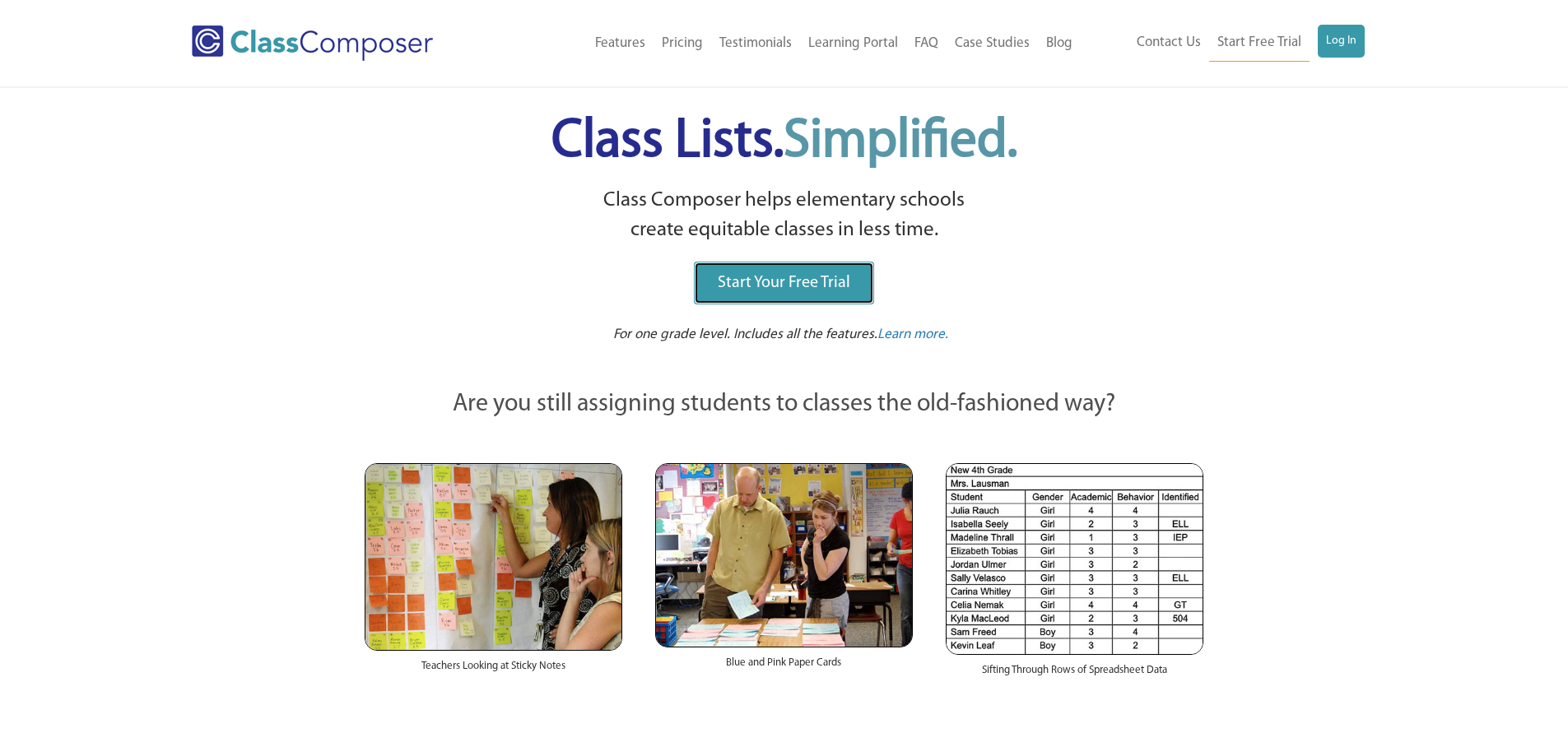
click at [717, 287] on link "Start Your Free Trial" at bounding box center [784, 282] width 180 height 42
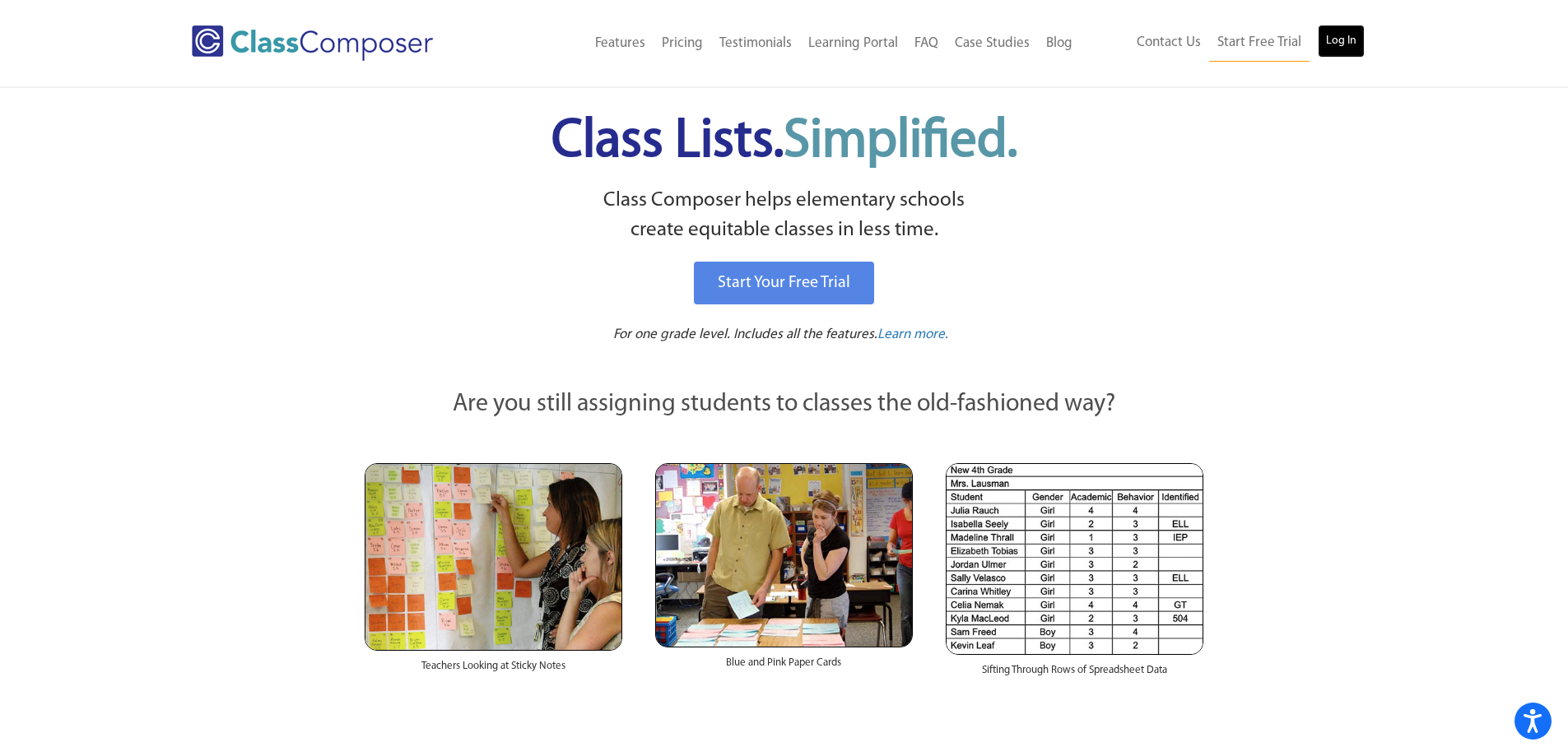
click at [1326, 35] on link "Log In" at bounding box center [1341, 41] width 47 height 33
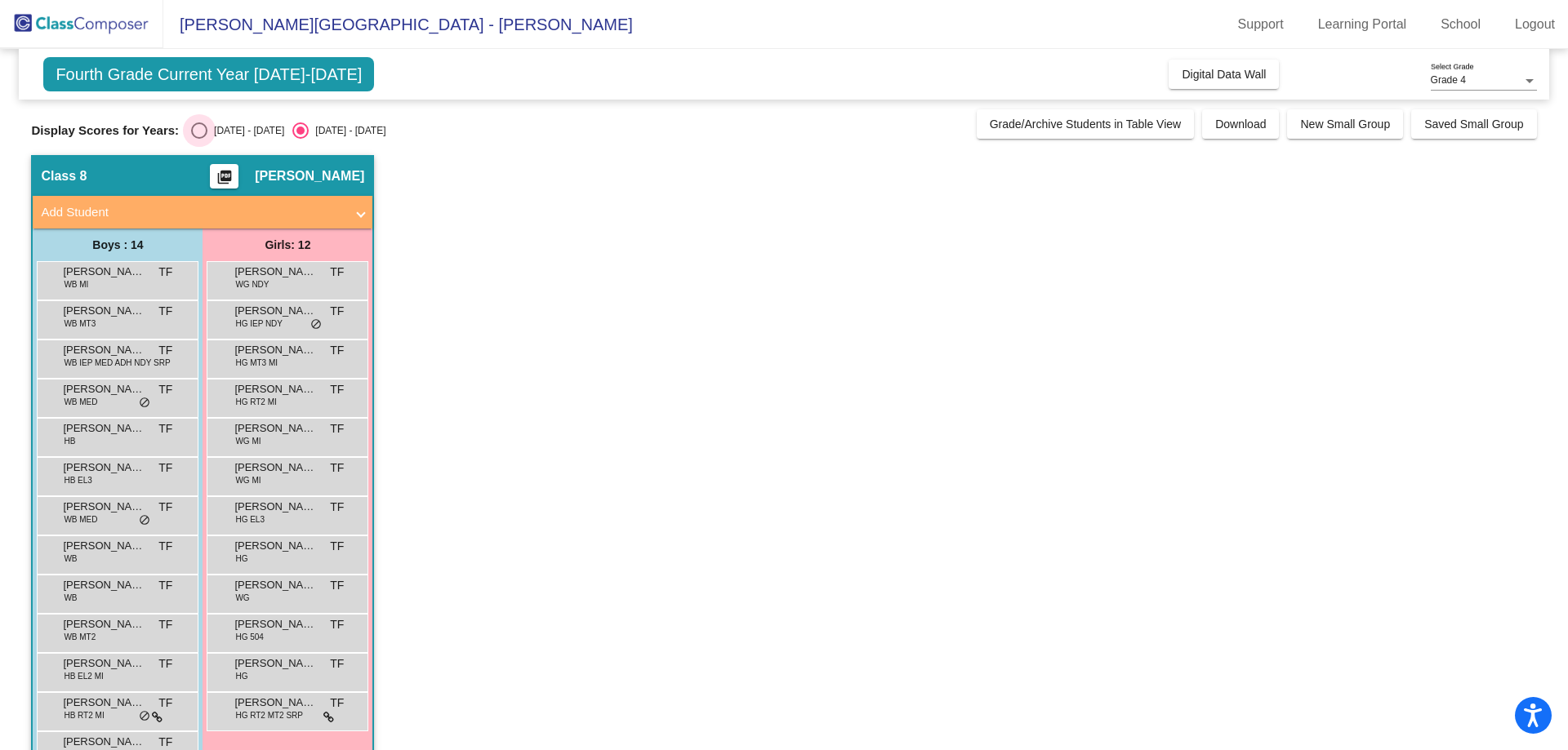
click at [223, 126] on div "[DATE] - [DATE]" at bounding box center [245, 130] width 77 height 15
click at [199, 138] on input "[DATE] - [DATE]" at bounding box center [199, 138] width 1 height 1
radio input "true"
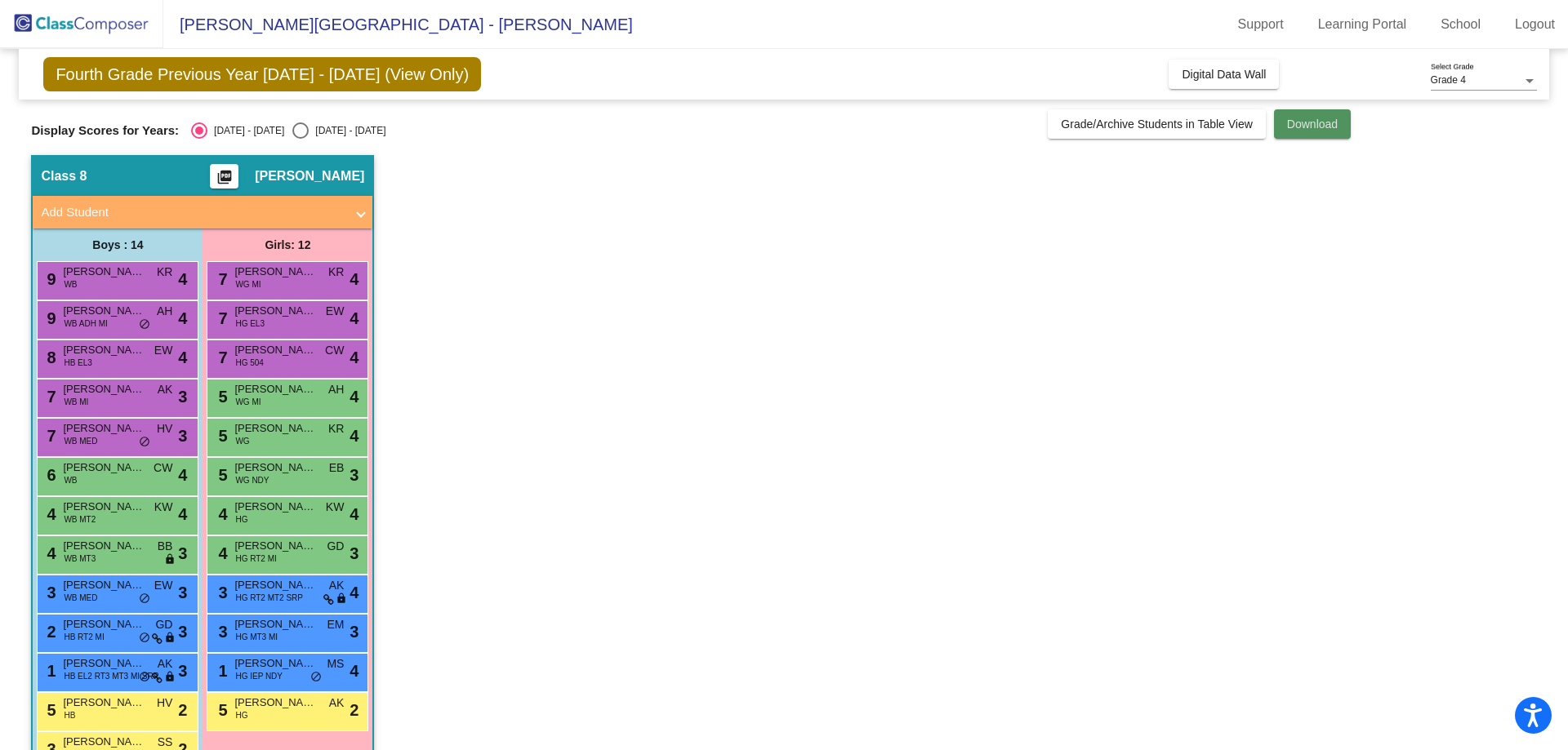
click at [1314, 113] on button "Download" at bounding box center [1312, 124] width 77 height 29
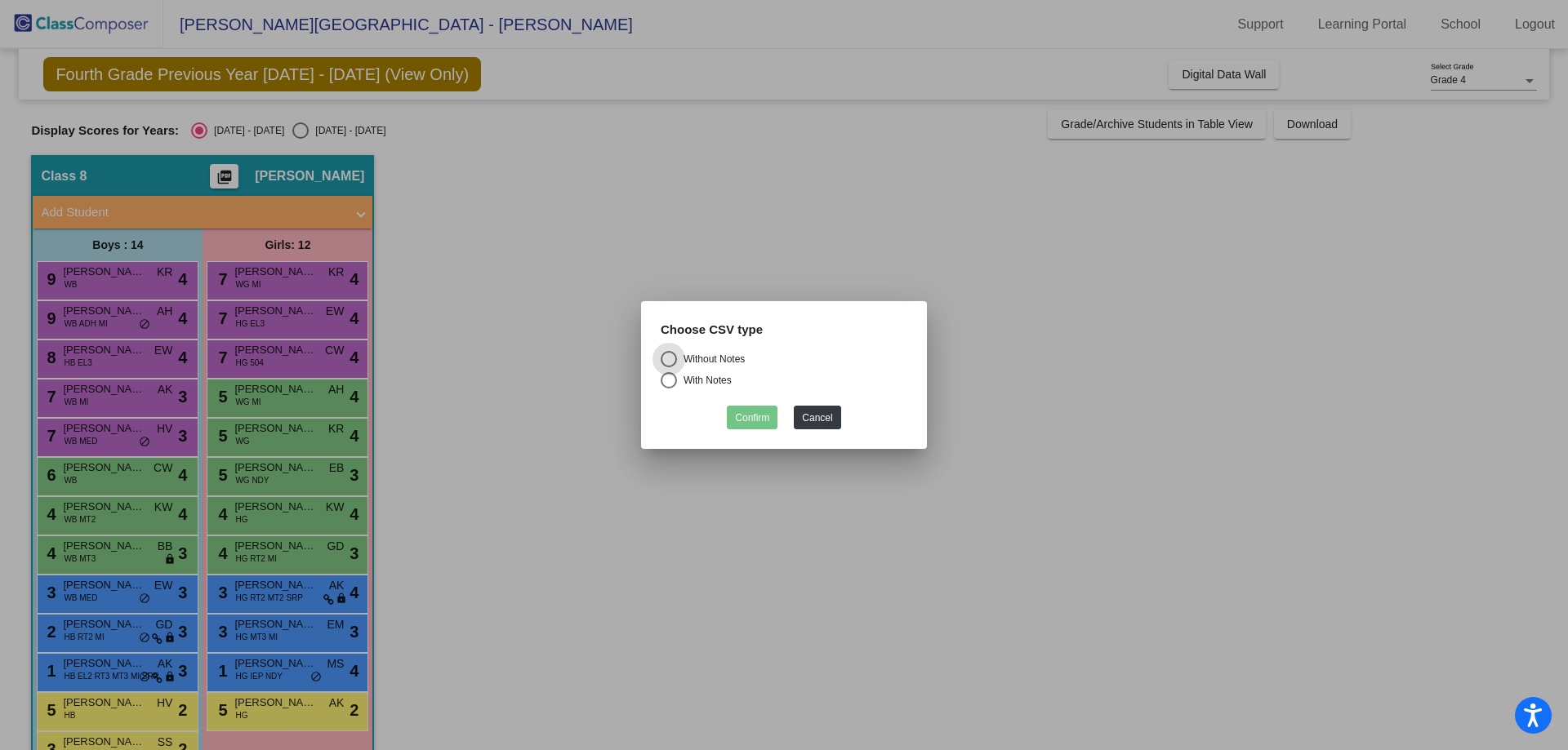
click at [713, 387] on div "With Notes" at bounding box center [704, 380] width 55 height 15
click at [669, 388] on input "With Notes" at bounding box center [668, 388] width 1 height 1
radio input "true"
click at [730, 363] on div "Without Notes" at bounding box center [710, 358] width 68 height 15
click at [669, 367] on input "Without Notes" at bounding box center [668, 367] width 1 height 1
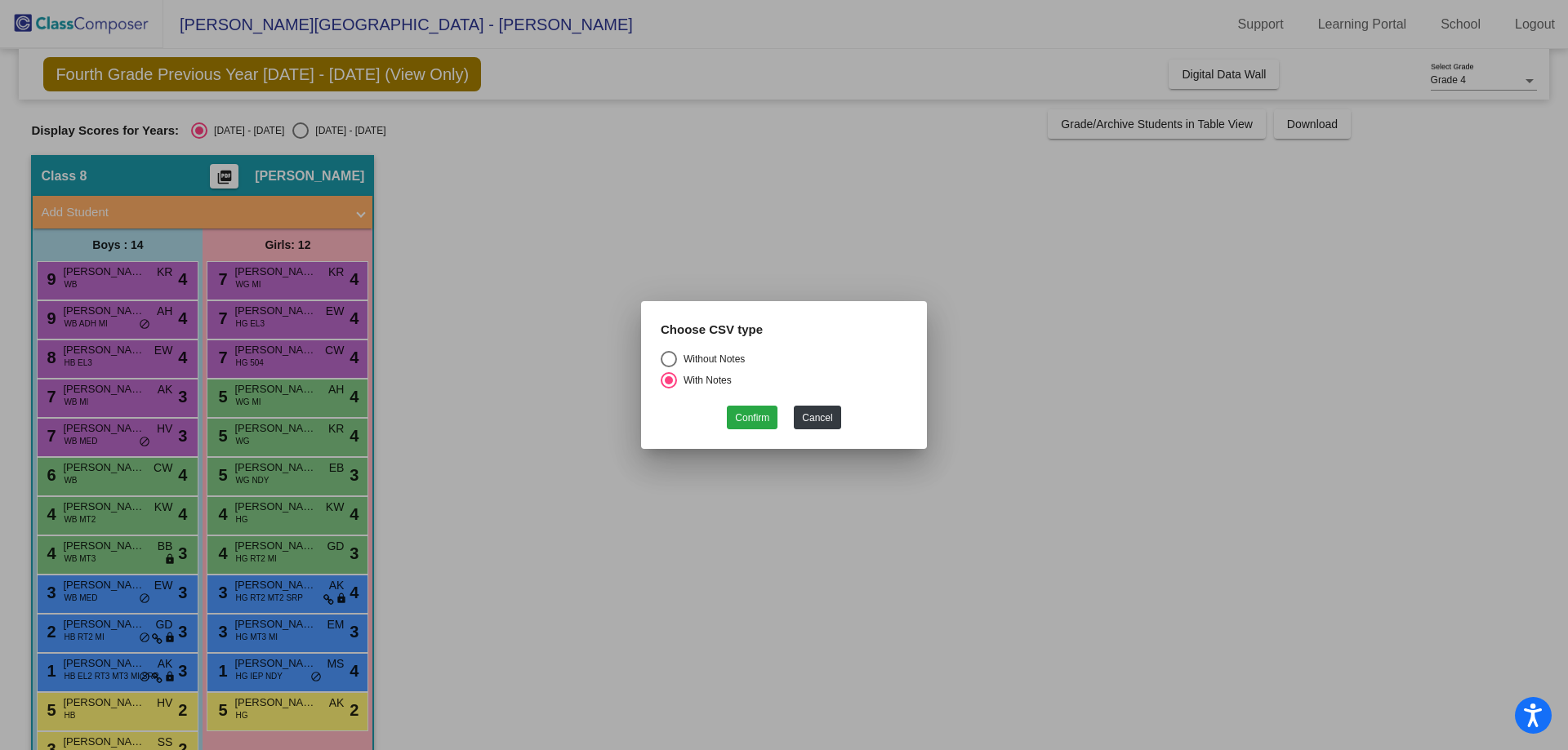
radio input "true"
click at [710, 375] on div "With Notes" at bounding box center [704, 380] width 55 height 15
click at [669, 388] on input "With Notes" at bounding box center [668, 388] width 1 height 1
radio input "true"
click at [725, 360] on div "Without Notes" at bounding box center [710, 358] width 68 height 15
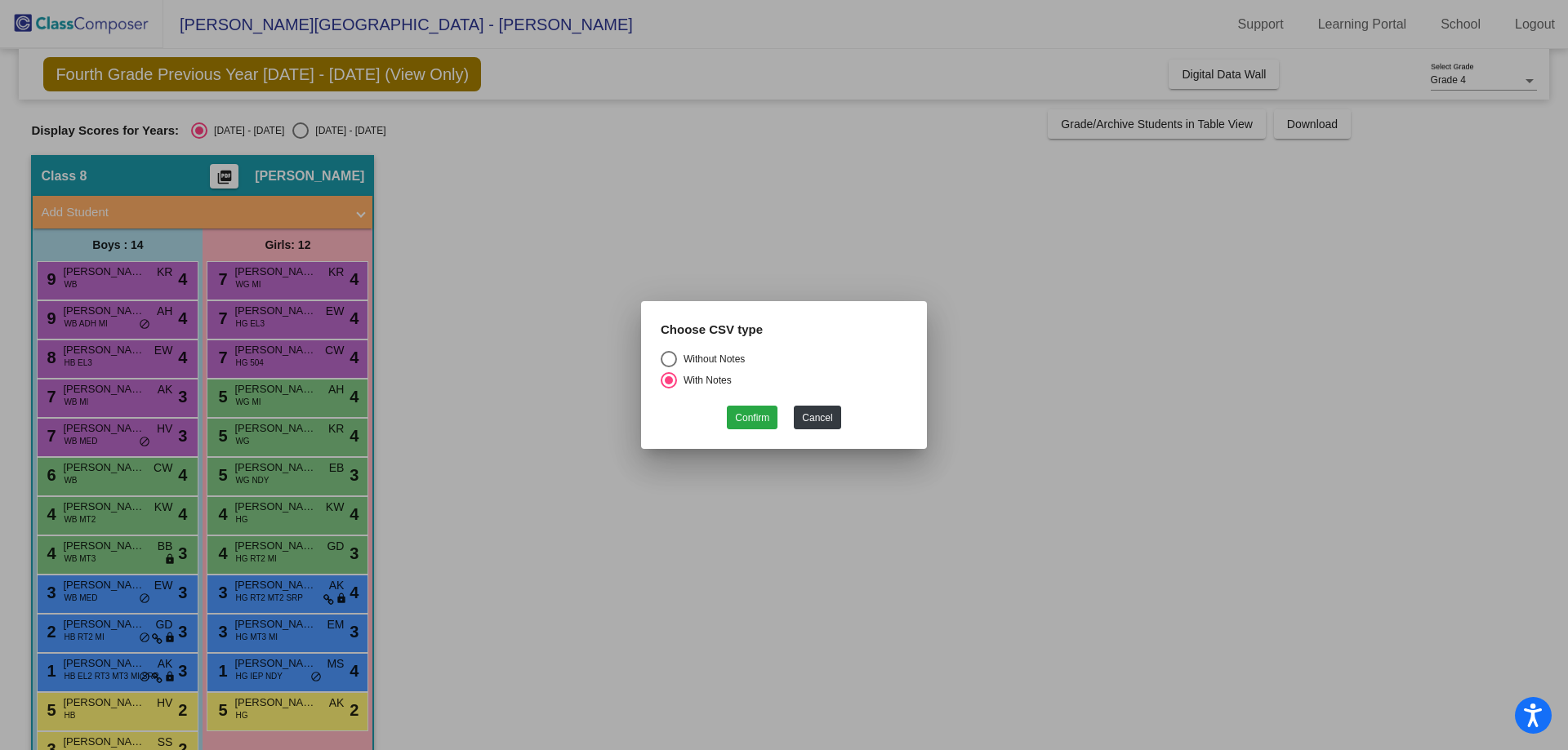
click at [669, 367] on input "Without Notes" at bounding box center [668, 367] width 1 height 1
radio input "true"
drag, startPoint x: 745, startPoint y: 402, endPoint x: 745, endPoint y: 415, distance: 13.0
click at [745, 403] on div "Confirm Cancel" at bounding box center [783, 413] width 247 height 32
click at [745, 416] on button "Confirm" at bounding box center [751, 418] width 51 height 24
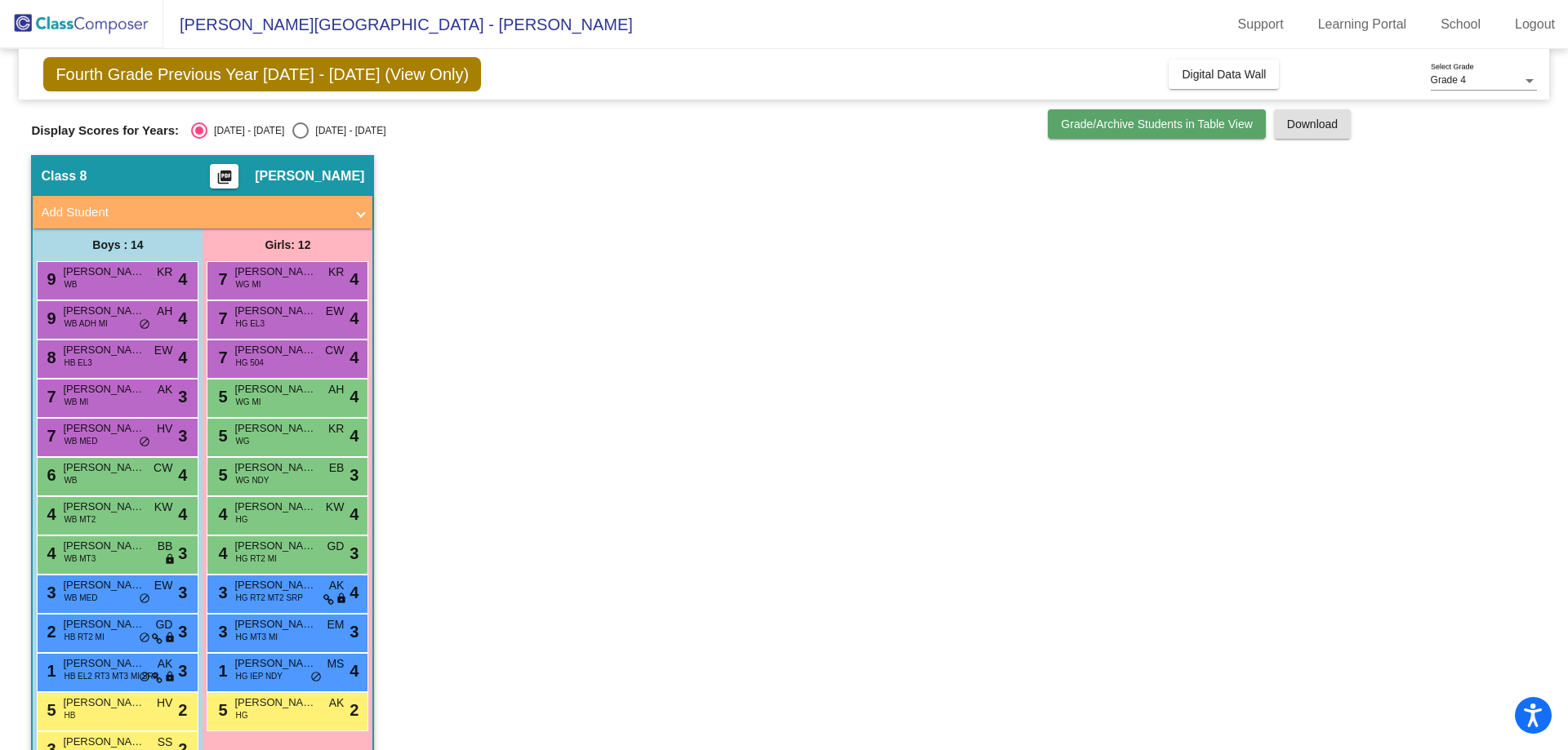
click at [1120, 124] on span "Grade/Archive Students in Table View" at bounding box center [1156, 124] width 192 height 13
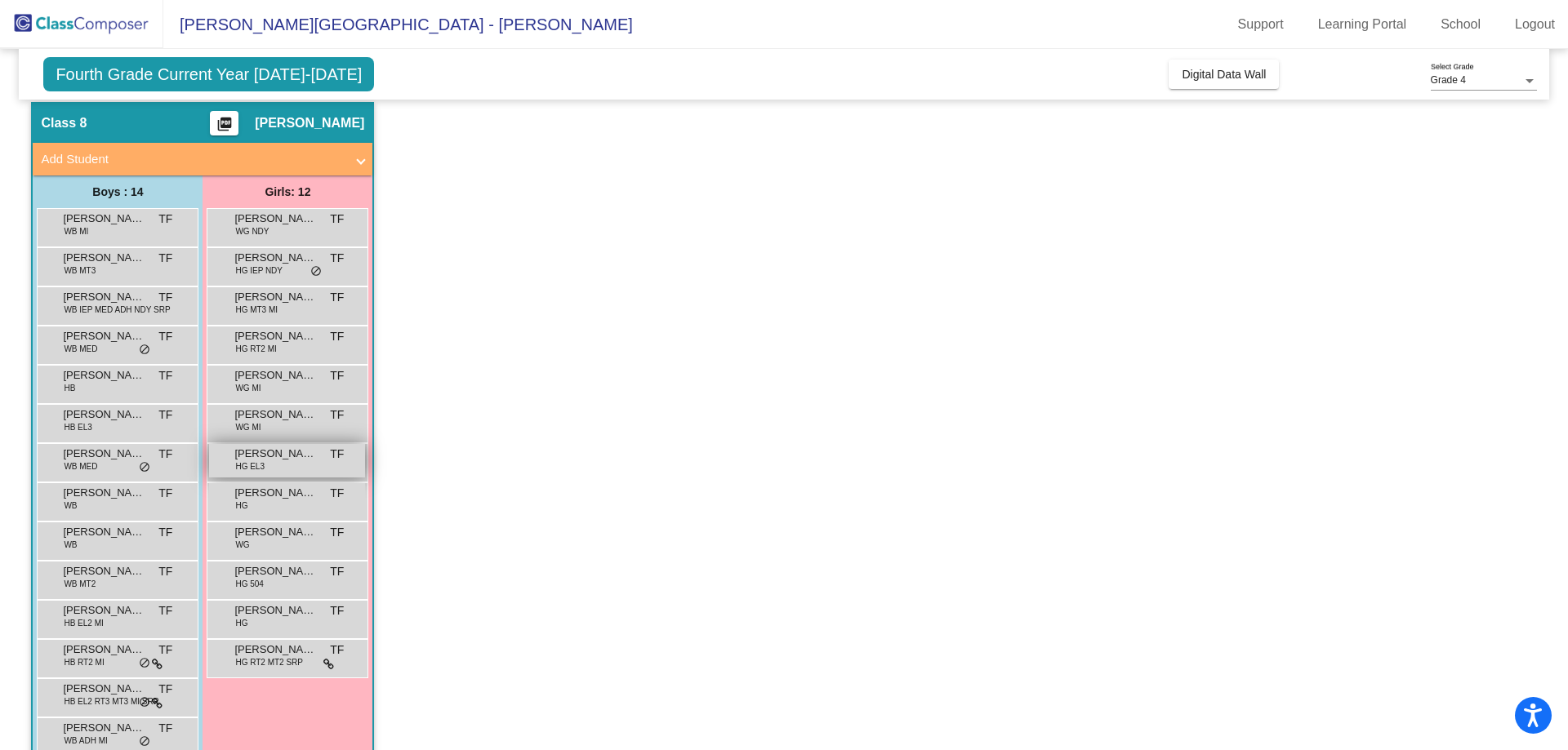
scroll to position [82, 0]
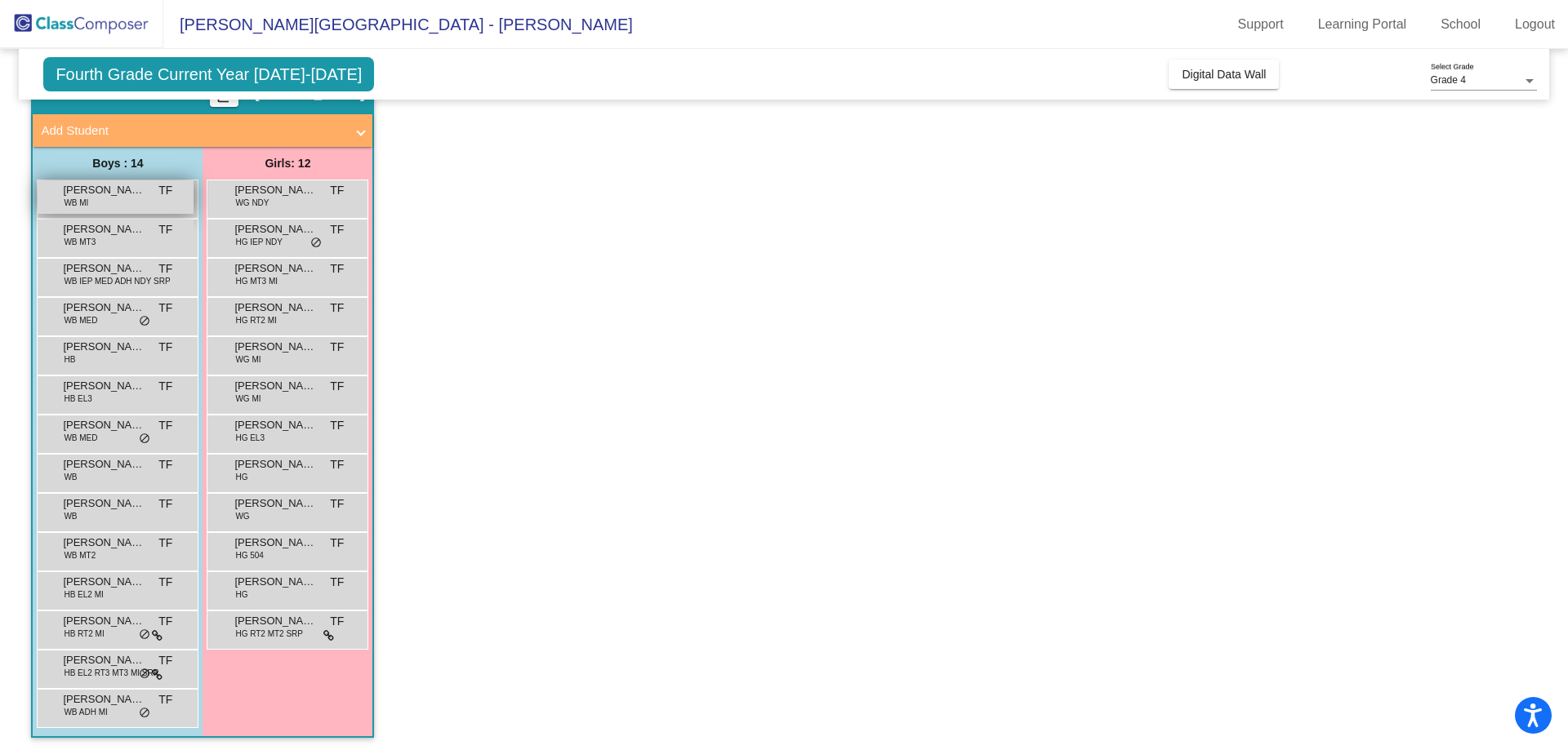
click at [101, 193] on span "Adam Thomas" at bounding box center [103, 190] width 82 height 16
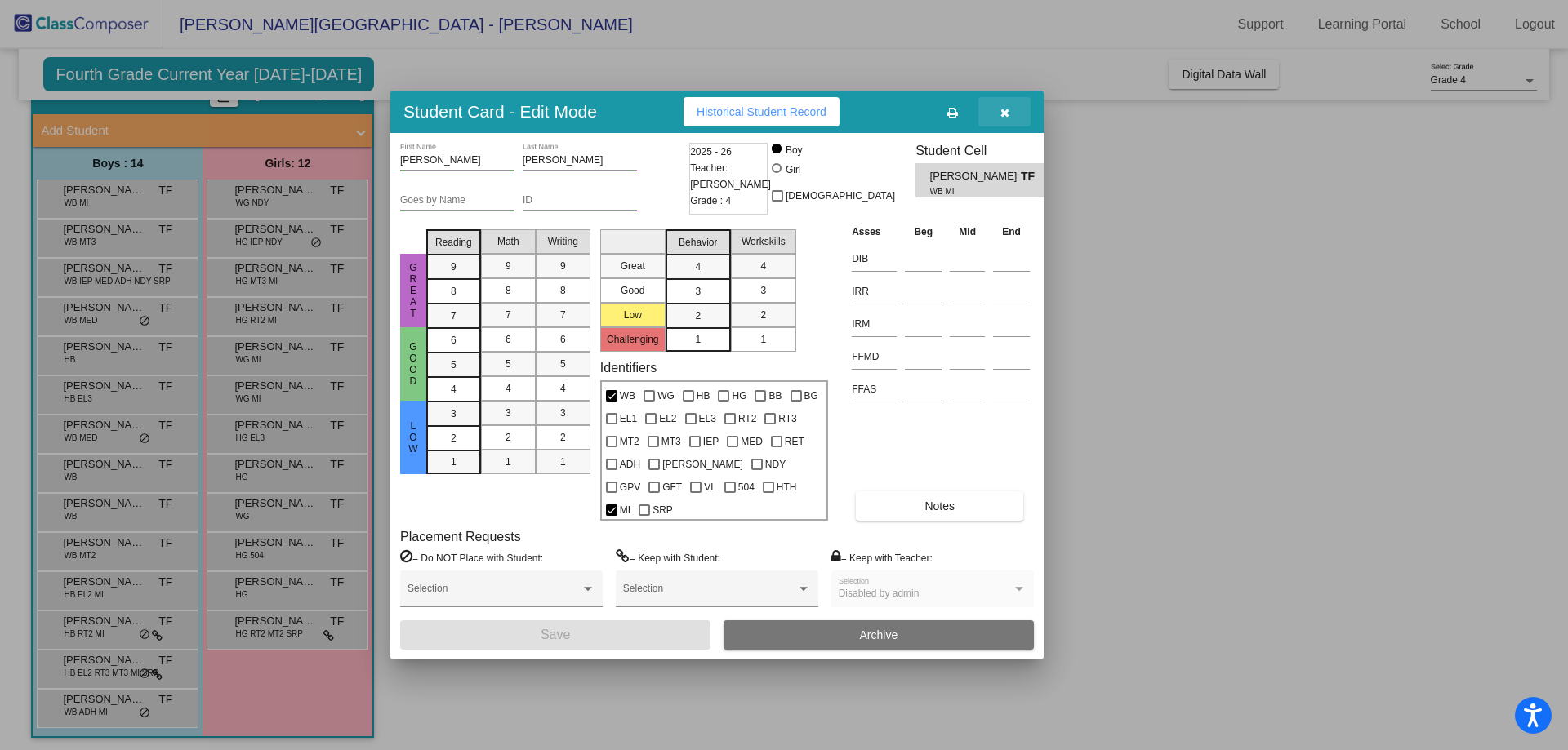
click at [1001, 119] on icon "button" at bounding box center [1005, 112] width 9 height 11
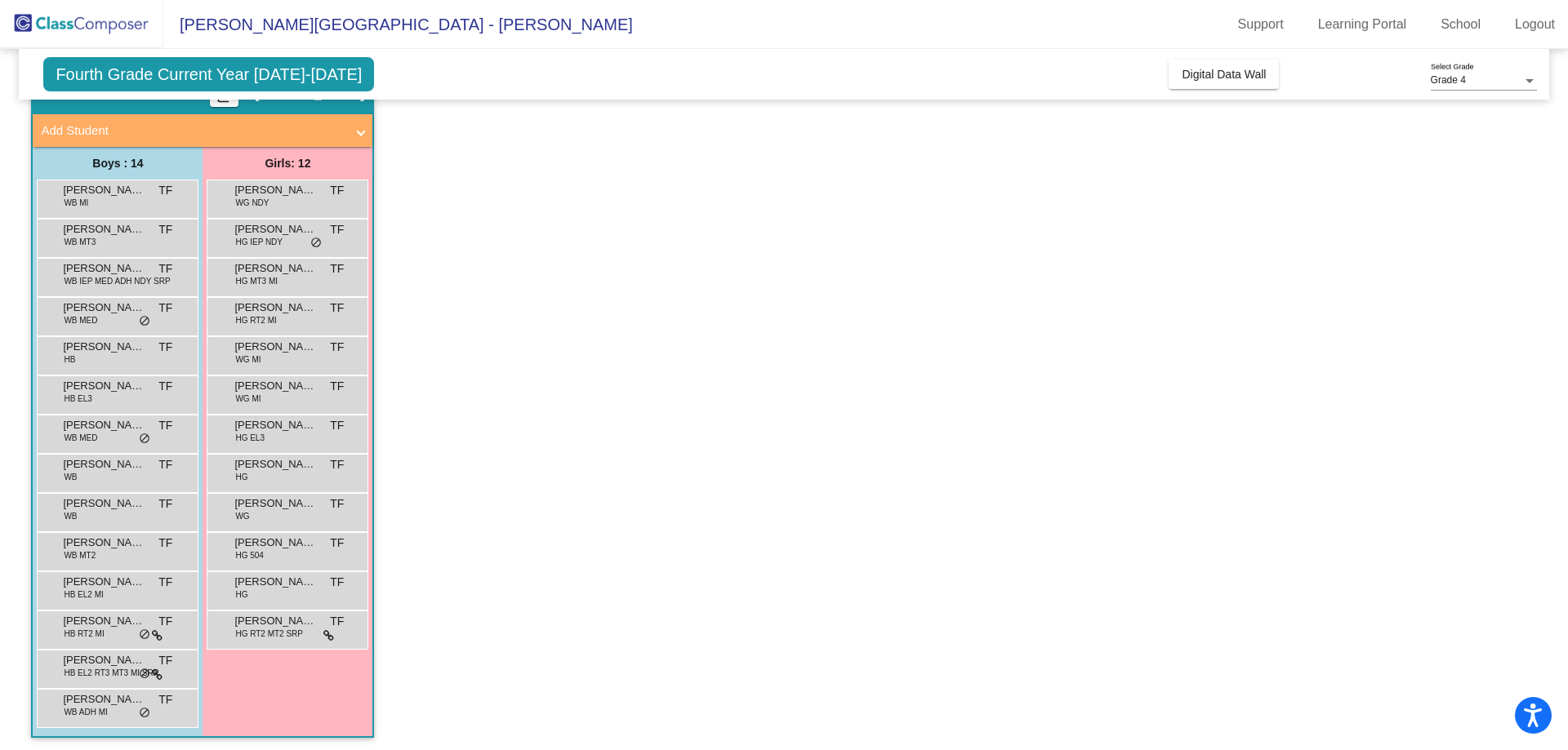
scroll to position [0, 0]
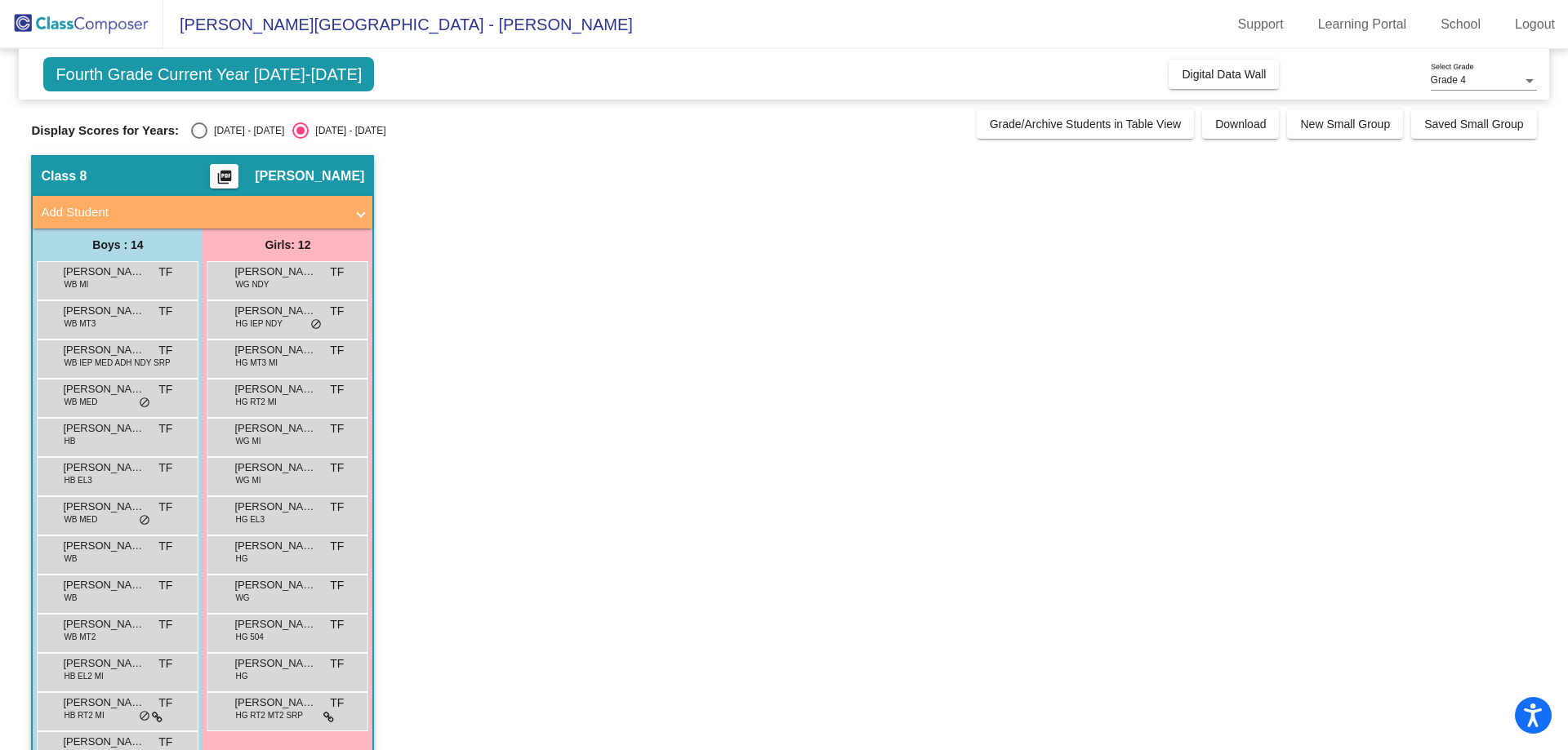
click at [218, 146] on div "Fourth Grade Current Year 2025-2026 Add, Move, or Retain Students Off On Incomi…" at bounding box center [783, 442] width 1505 height 787
click at [221, 133] on div "2024 - 2025" at bounding box center [245, 130] width 77 height 15
click at [199, 138] on input "2024 - 2025" at bounding box center [199, 138] width 1 height 1
radio input "true"
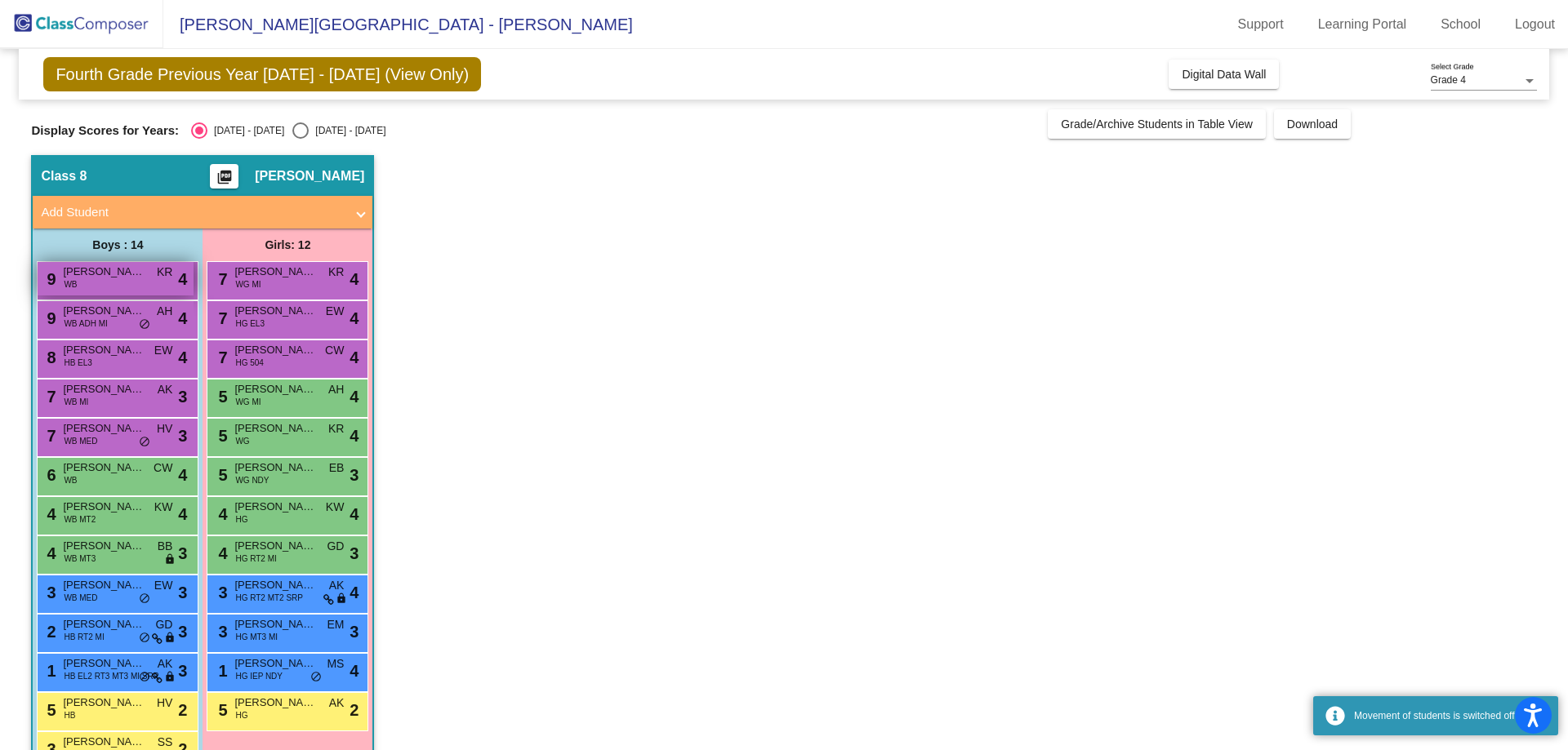
click at [132, 275] on span "Jacob Gruber" at bounding box center [103, 271] width 82 height 16
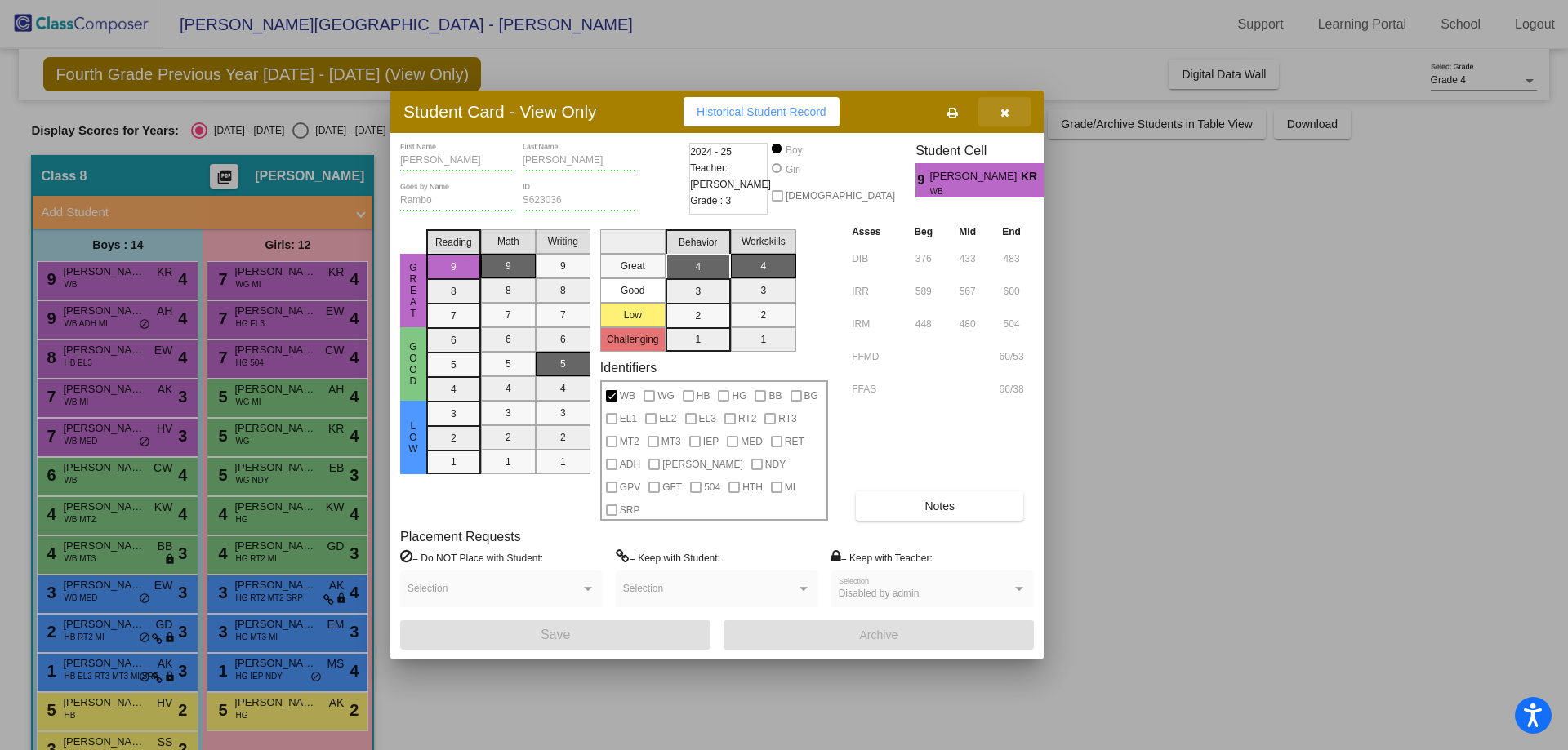
click at [998, 122] on button "button" at bounding box center [1004, 112] width 52 height 29
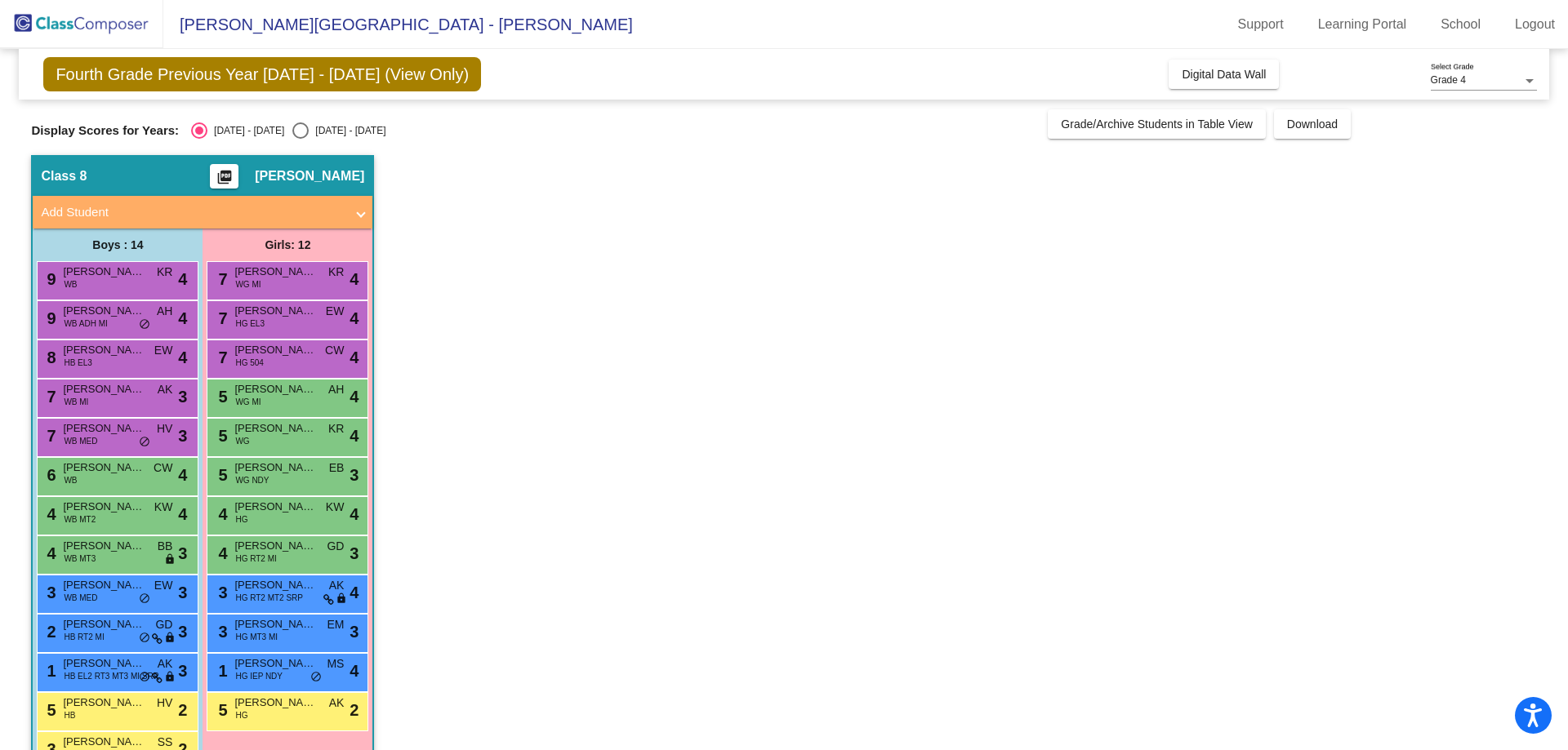
click at [318, 495] on div "5 Adalene Jeanne Shull WG NDY EB lock do_not_disturb_alt 3" at bounding box center [287, 477] width 162 height 40
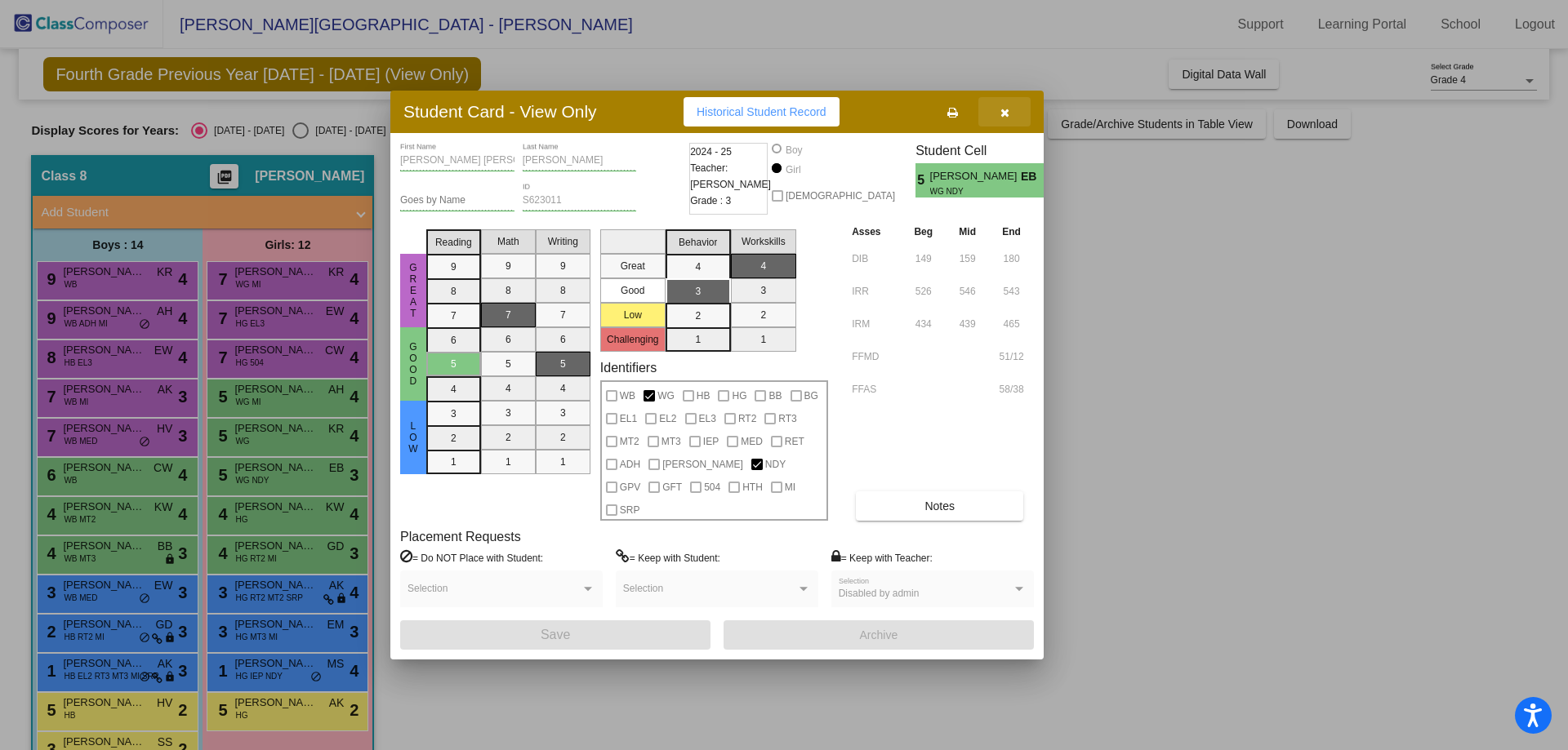
click at [1008, 119] on icon "button" at bounding box center [1005, 112] width 9 height 11
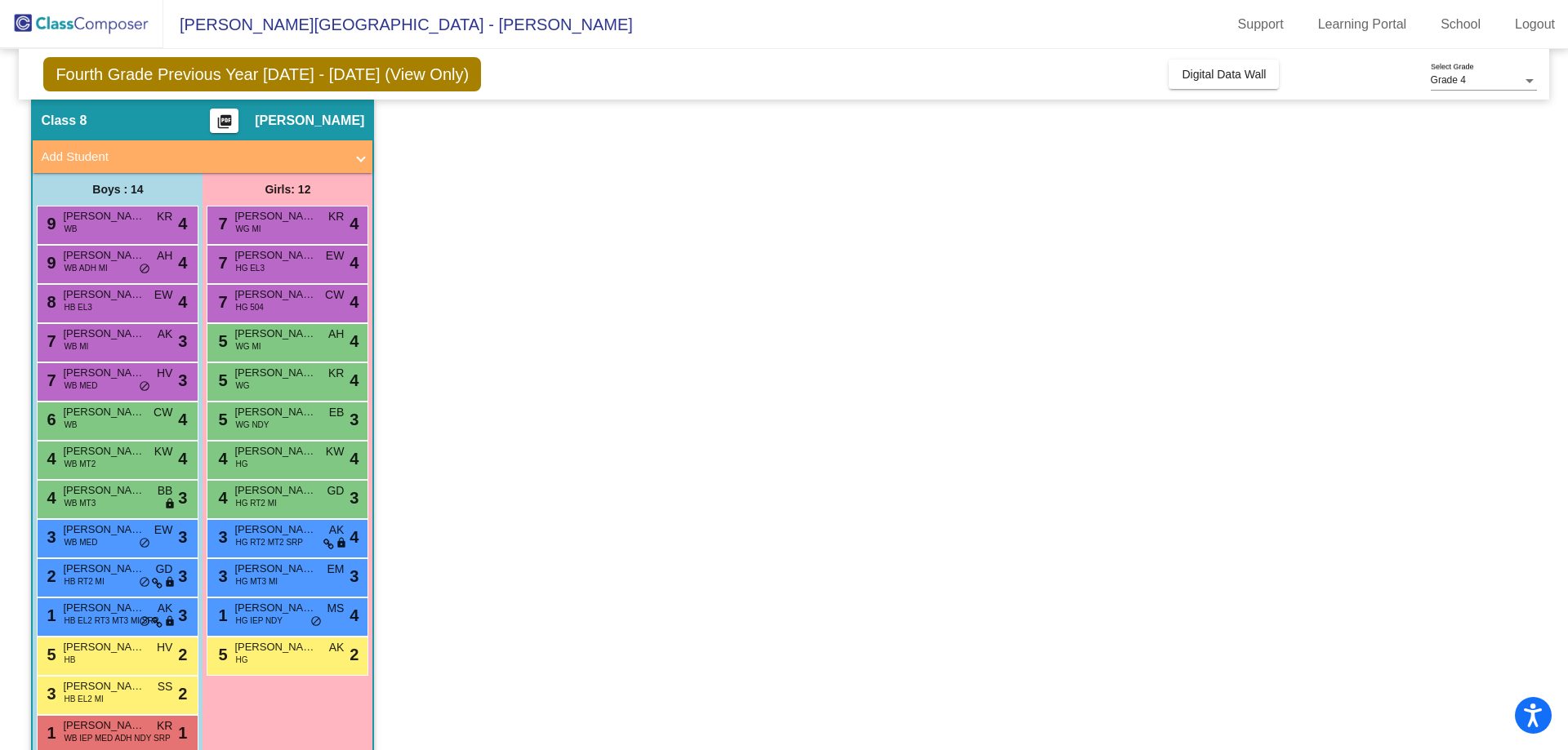
scroll to position [86, 0]
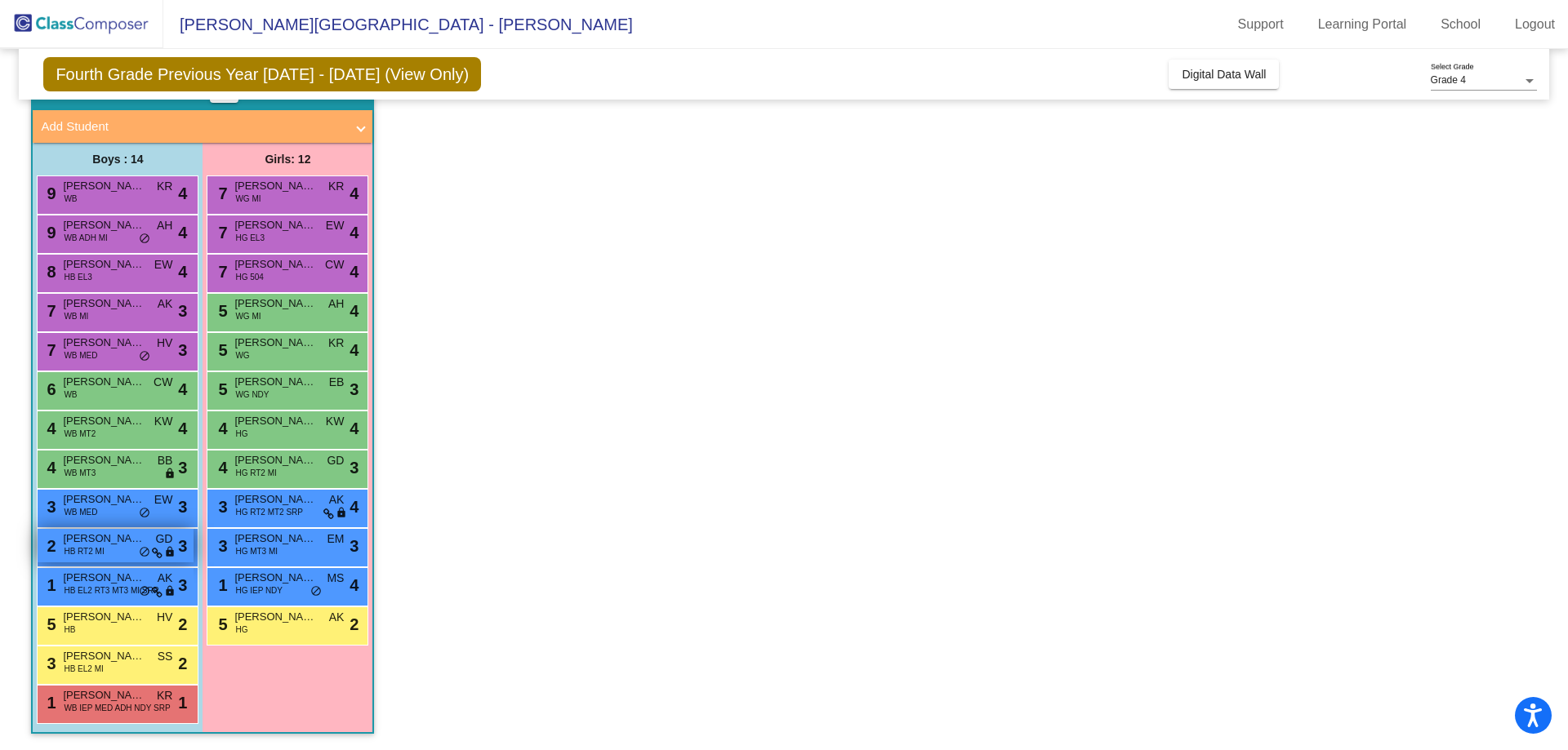
click at [82, 535] on span "Leonardo Zatarain" at bounding box center [103, 538] width 82 height 16
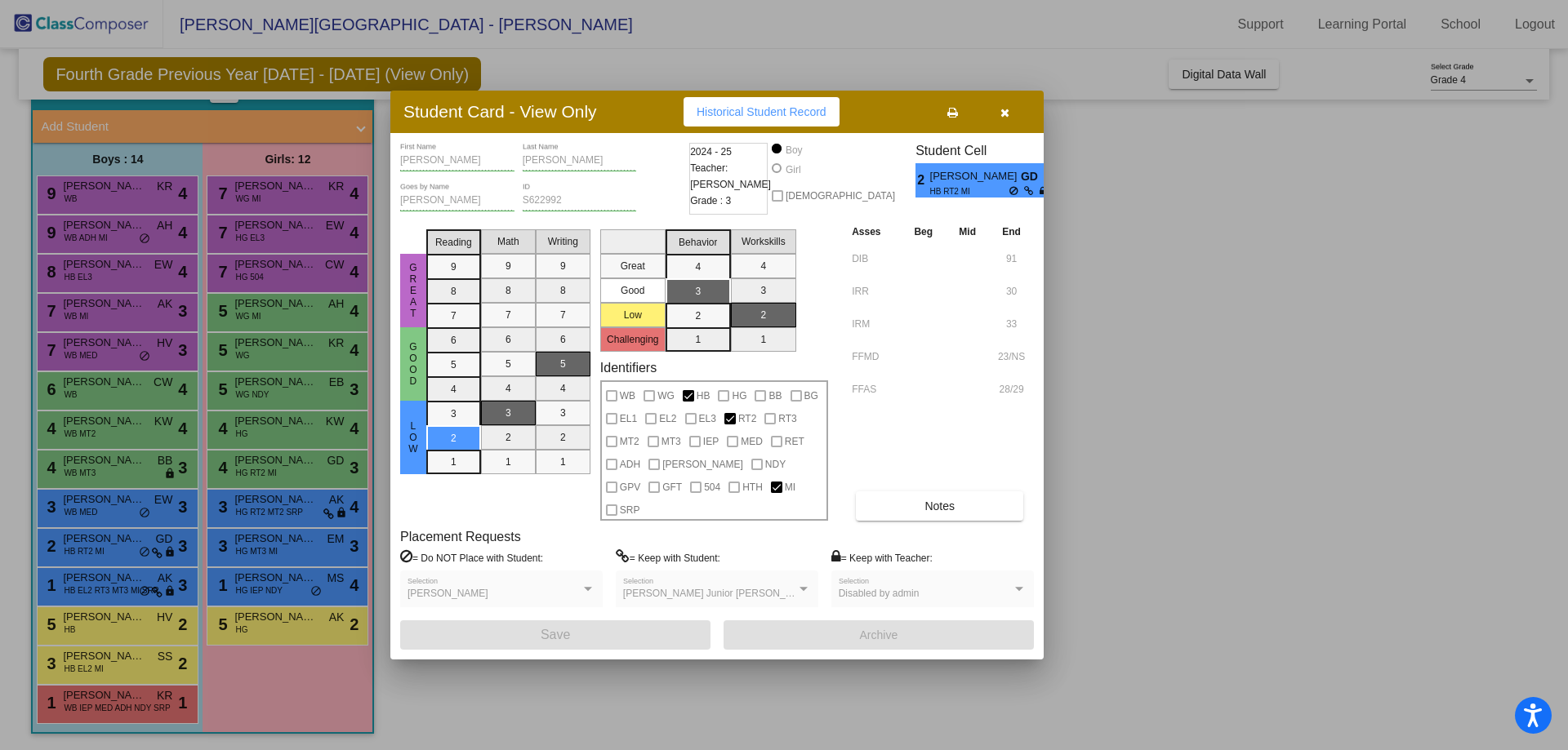
click at [1008, 116] on button "button" at bounding box center [1004, 112] width 52 height 29
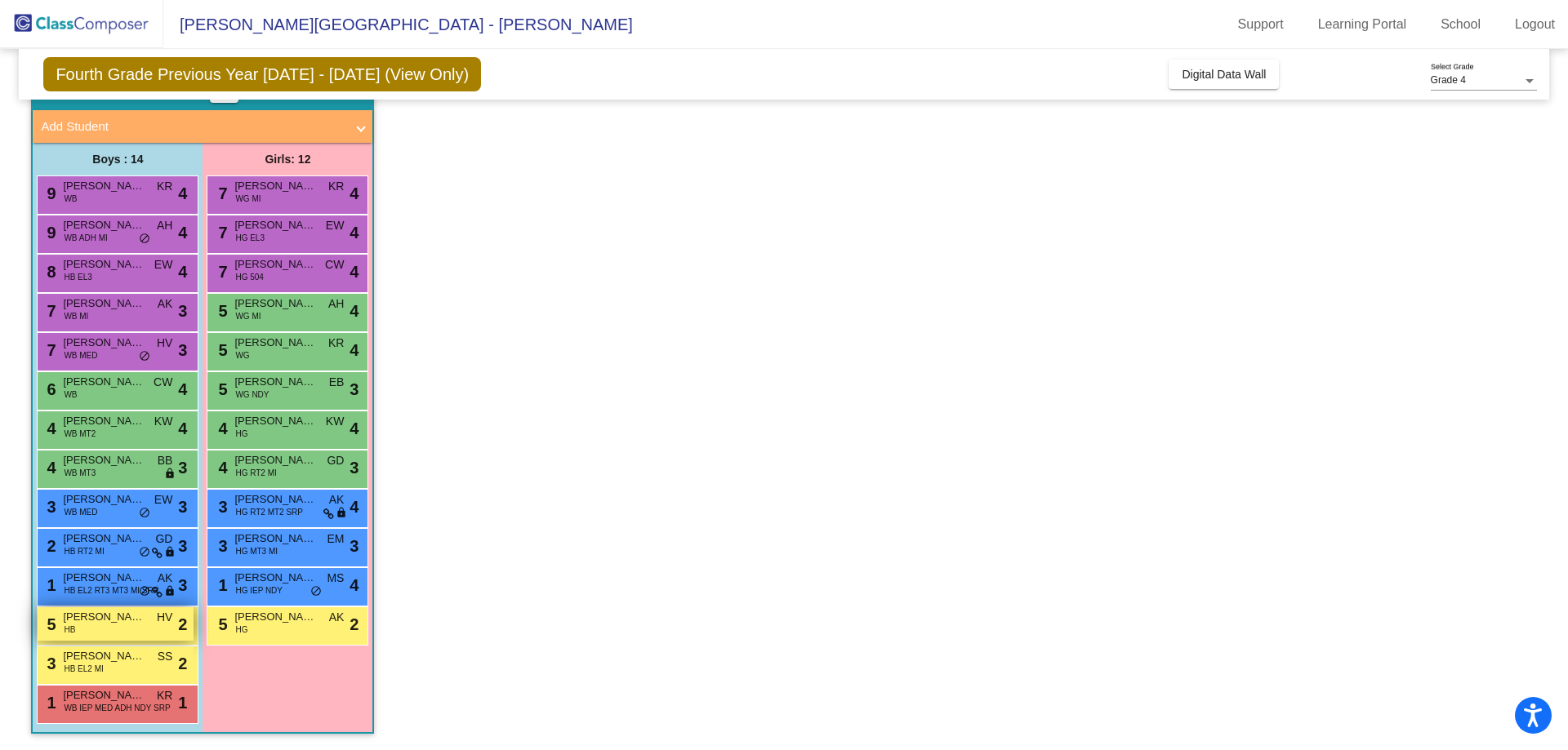
click at [169, 624] on span "HV" at bounding box center [164, 618] width 15 height 17
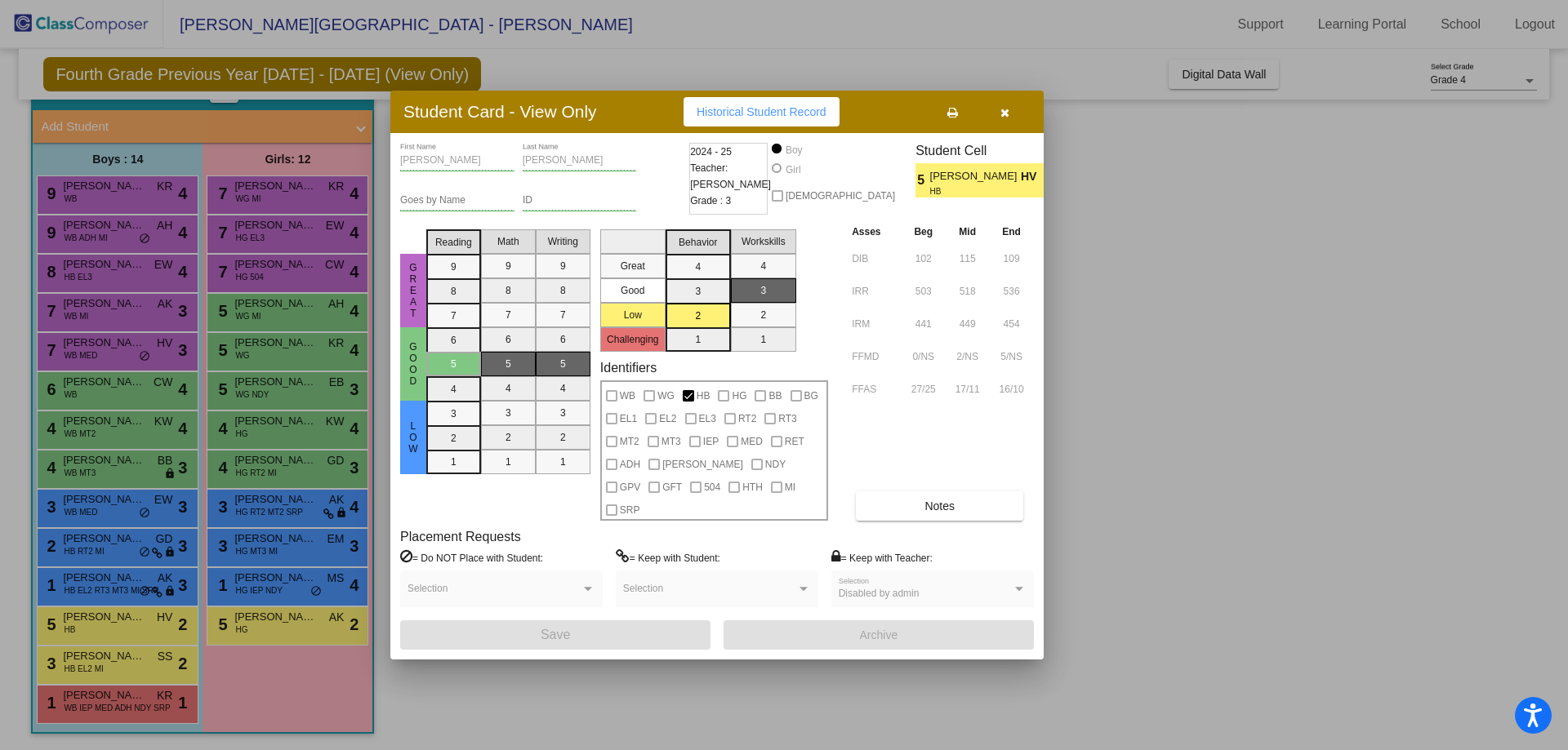
click at [1013, 119] on button "button" at bounding box center [1004, 112] width 52 height 29
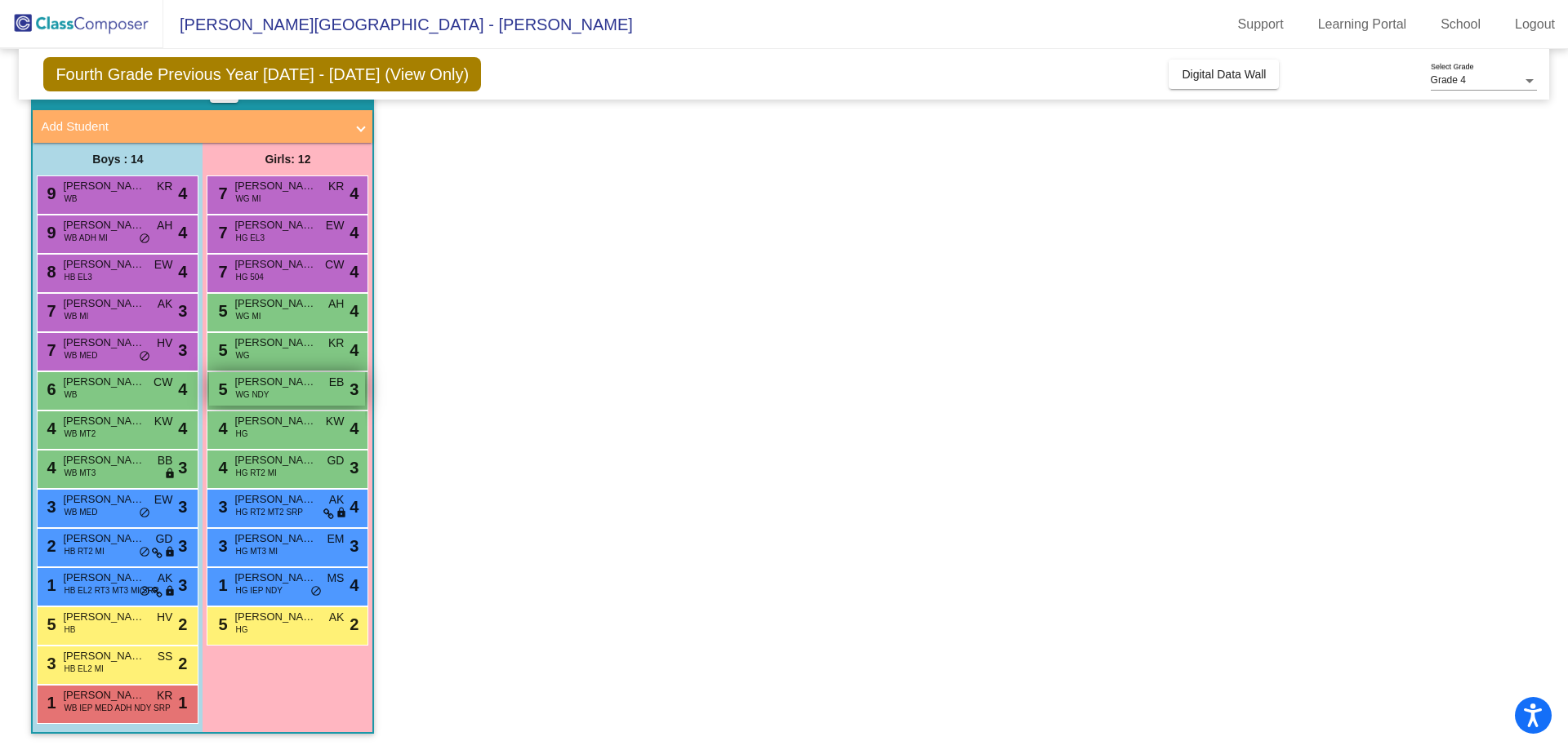
click at [316, 386] on span "Adalene Jeanne Shull" at bounding box center [275, 381] width 82 height 16
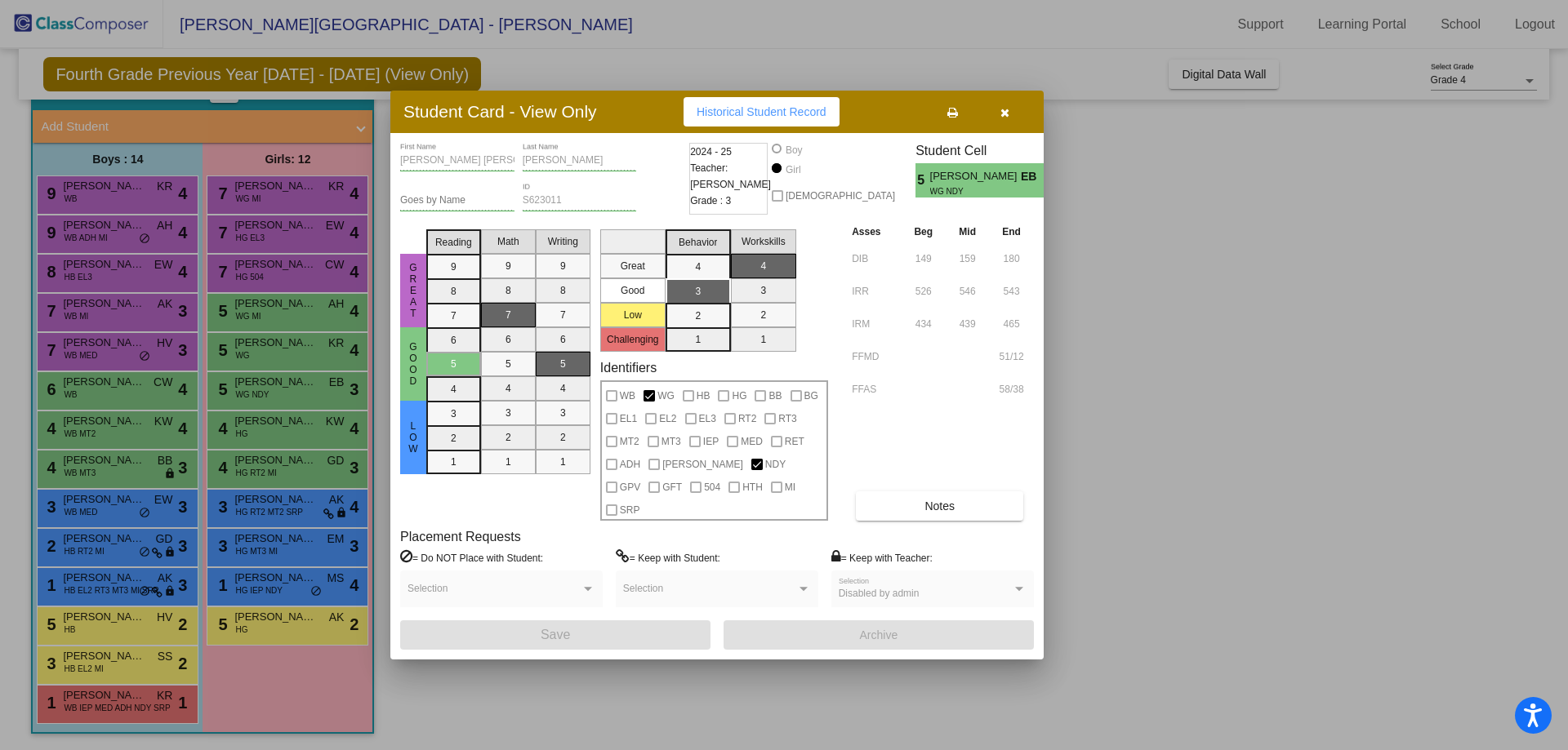
click at [514, 236] on mat-selection-list "Math 9 8 7 6 5 4 3 2 1" at bounding box center [509, 371] width 55 height 298
click at [514, 248] on mat-selection-list "Math 9 8 7 6 5 4 3 2 1" at bounding box center [509, 371] width 55 height 298
click at [987, 125] on button "button" at bounding box center [1004, 112] width 52 height 29
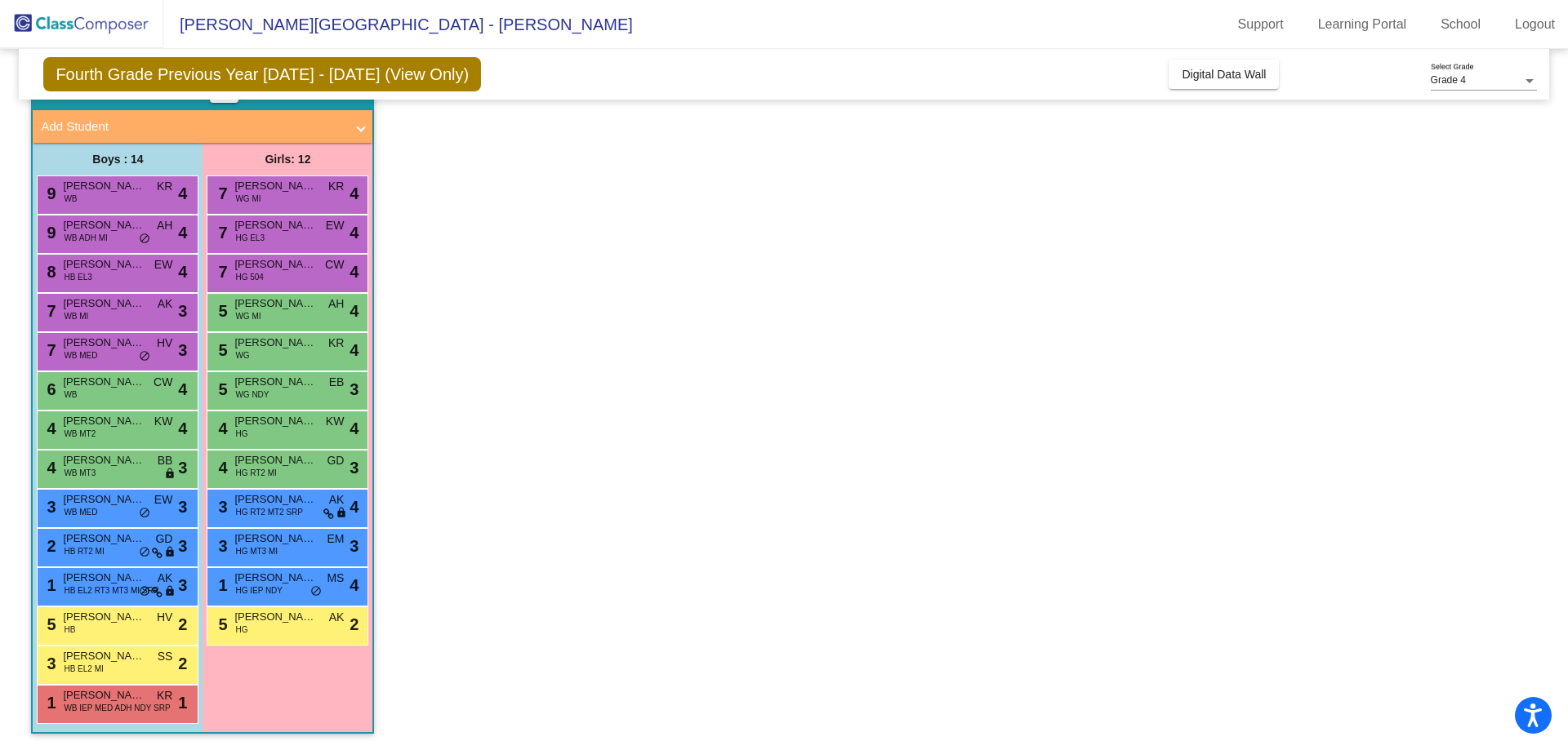
scroll to position [0, 0]
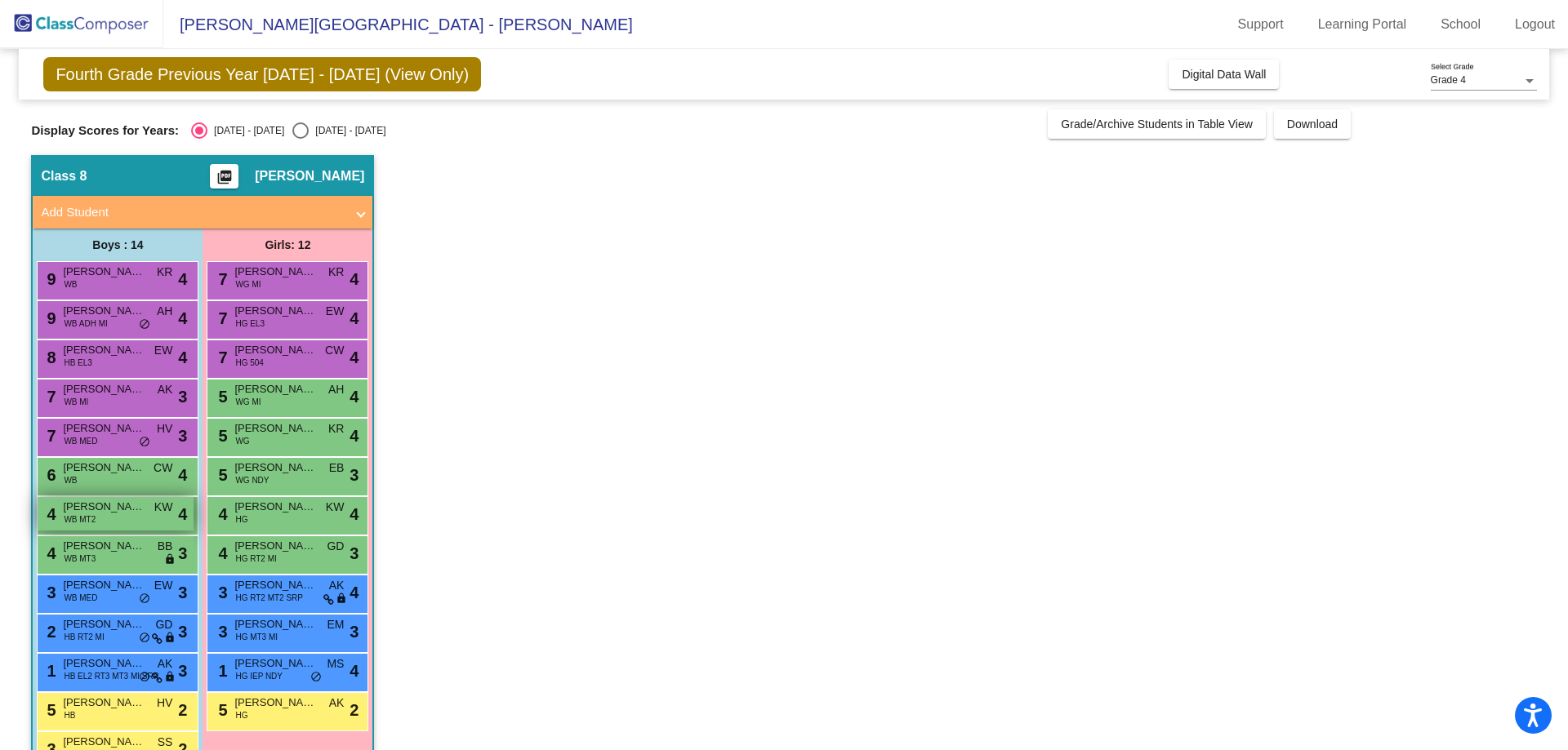
click at [156, 530] on div "4 Jerrico Jaxx Morris WB MT2 KW lock do_not_disturb_alt 4" at bounding box center [115, 514] width 156 height 34
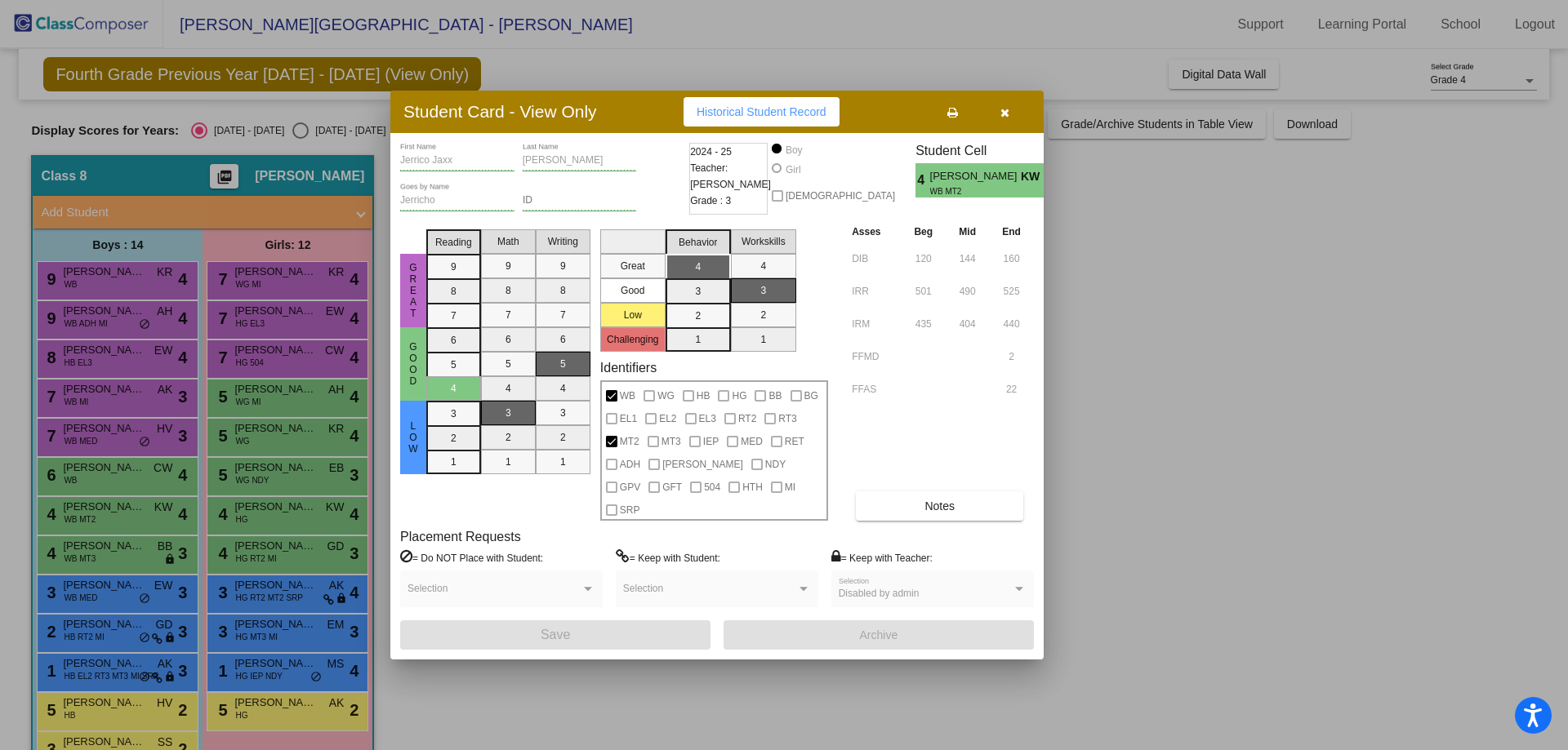
click at [1001, 119] on icon "button" at bounding box center [1005, 112] width 9 height 11
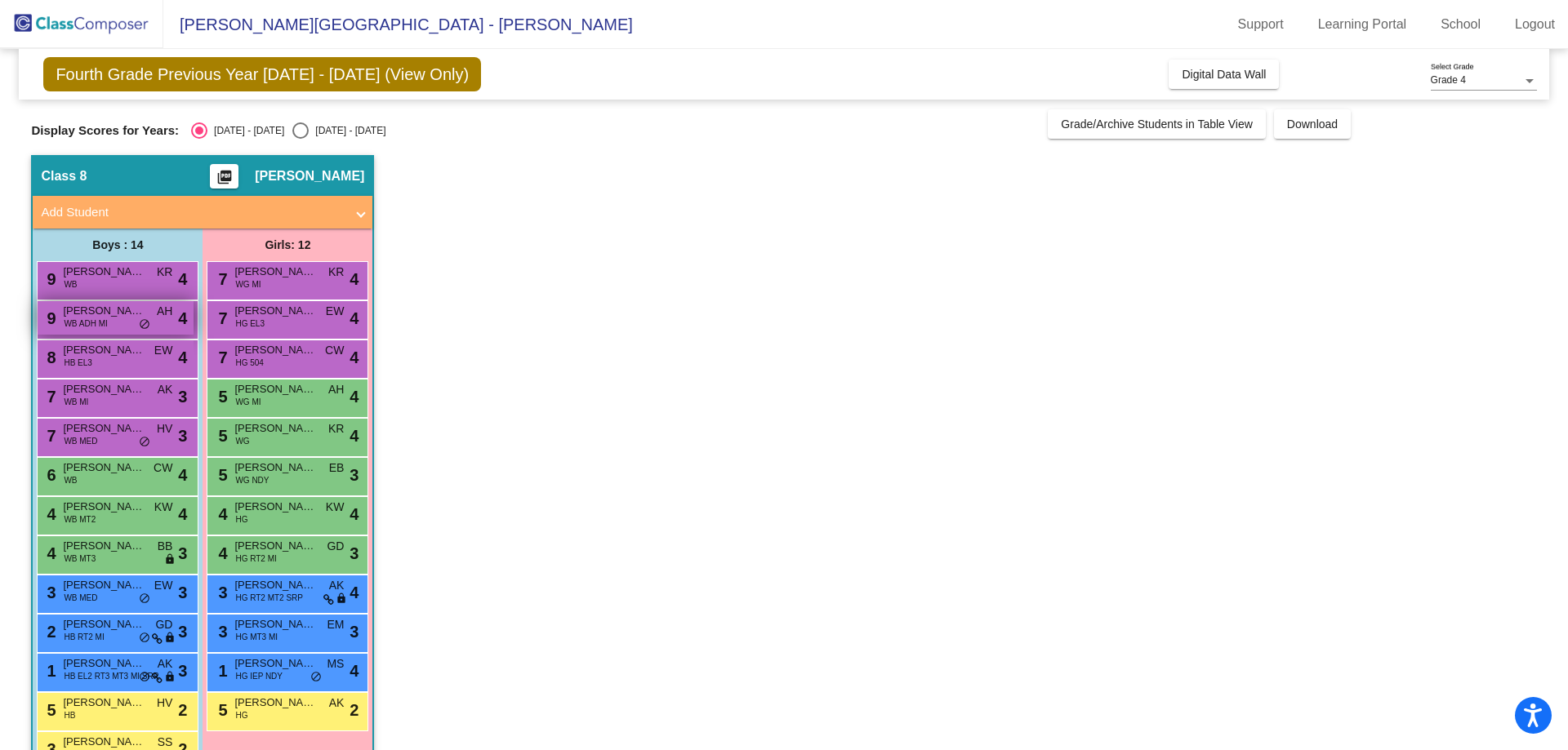
click at [57, 303] on div "9 Spencer McCord WB ADH MI AH lock do_not_disturb_alt 4" at bounding box center [115, 318] width 156 height 34
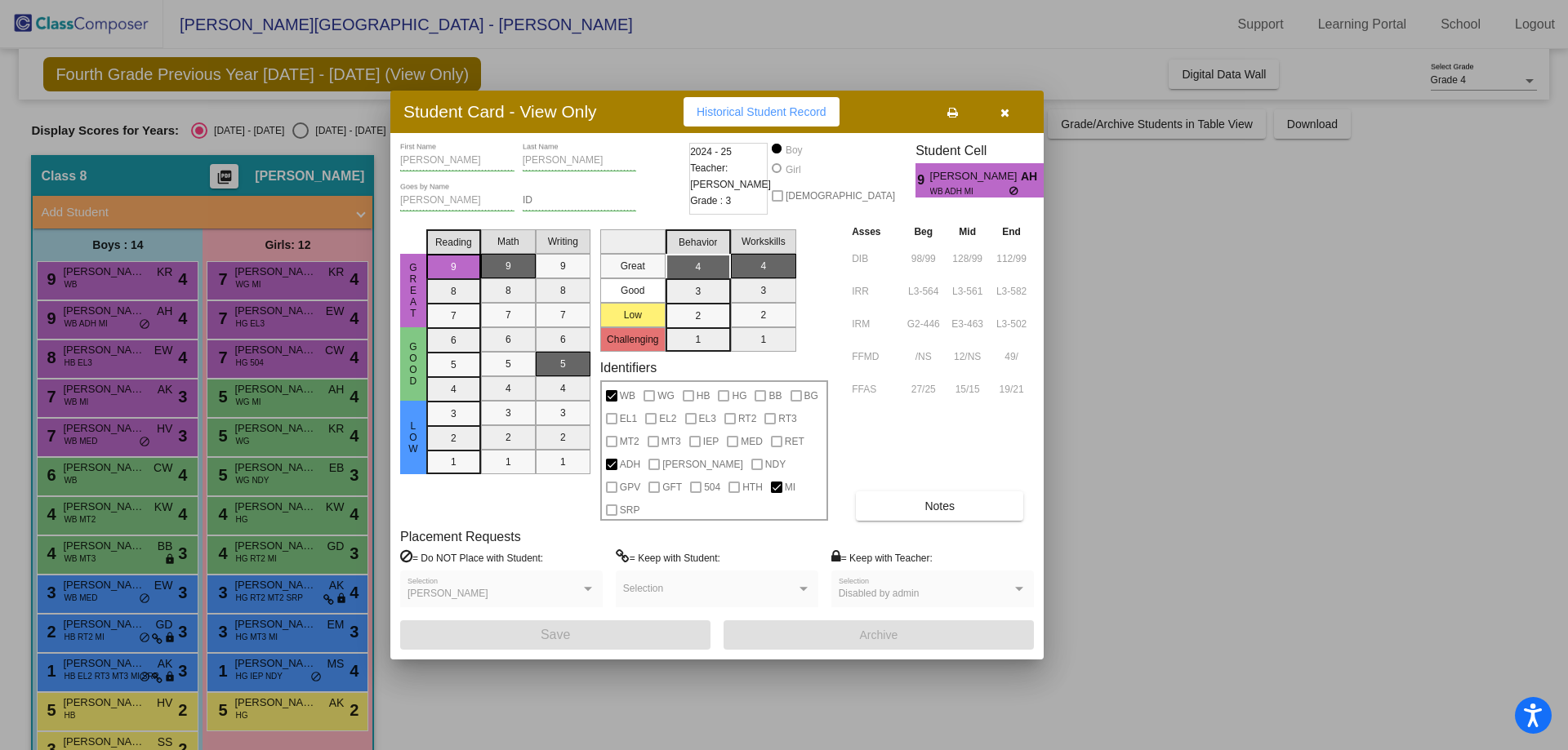
click at [1012, 126] on button "button" at bounding box center [1004, 112] width 52 height 29
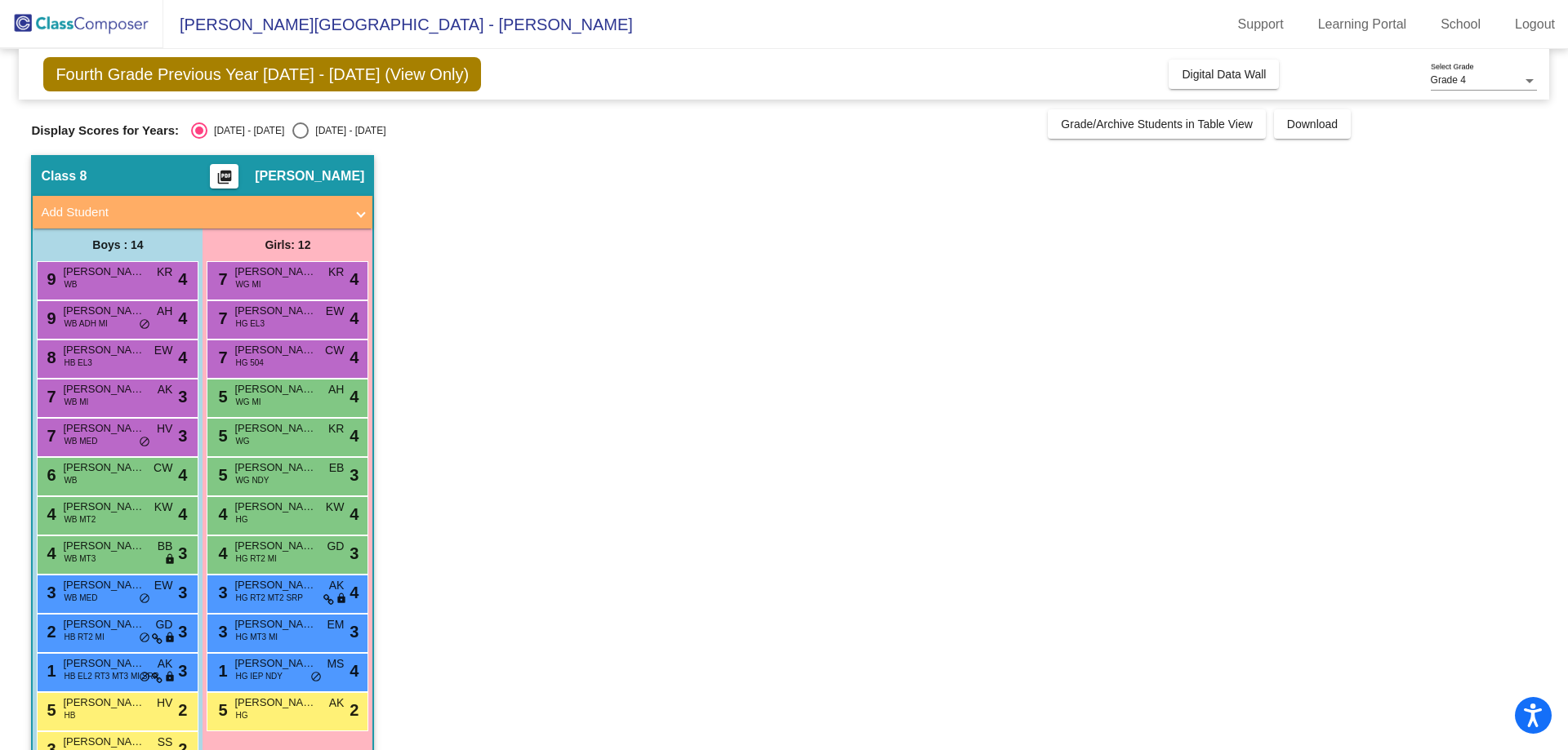
scroll to position [86, 0]
